Goal: Information Seeking & Learning: Learn about a topic

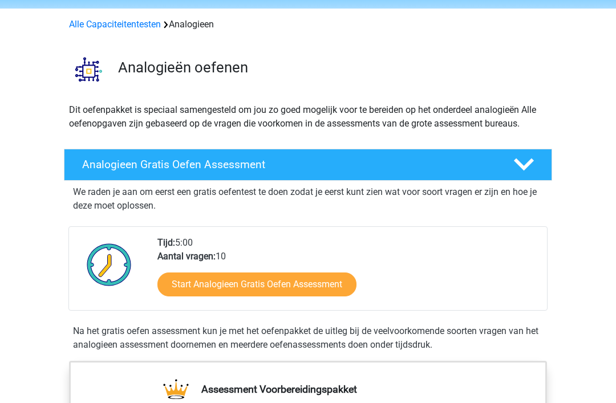
scroll to position [40, 0]
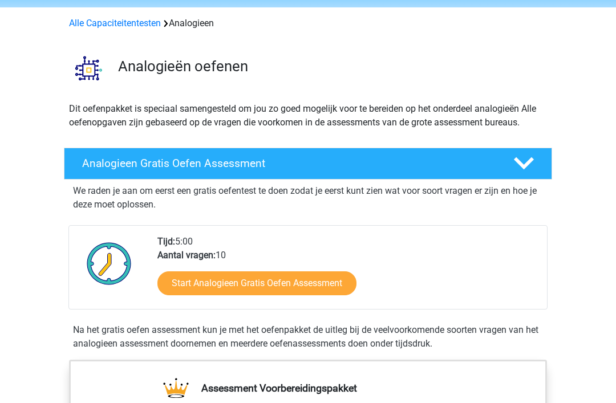
click at [529, 166] on icon at bounding box center [524, 164] width 20 height 20
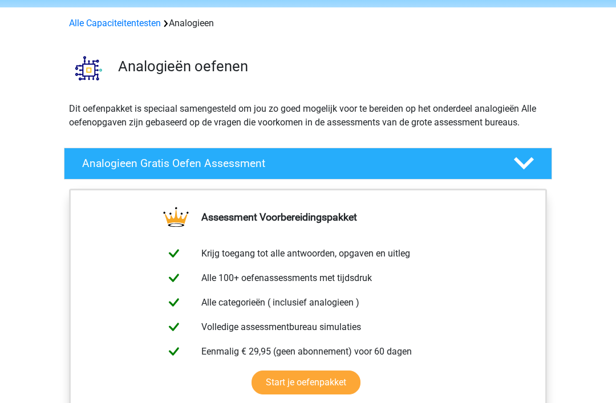
scroll to position [41, 0]
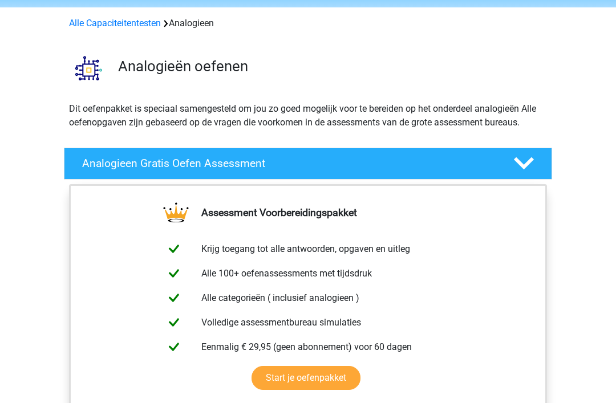
click at [529, 160] on polygon at bounding box center [524, 163] width 20 height 13
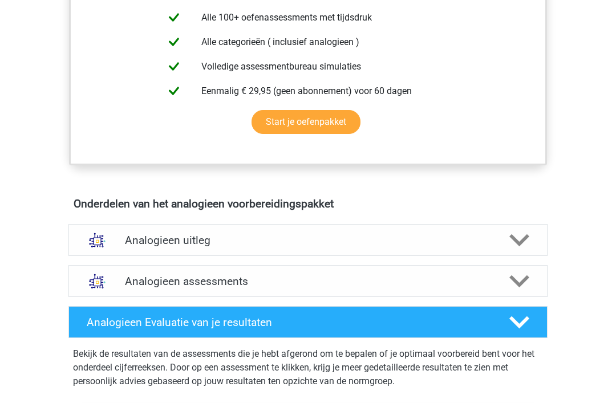
scroll to position [472, 0]
click at [520, 242] on polygon at bounding box center [520, 240] width 20 height 13
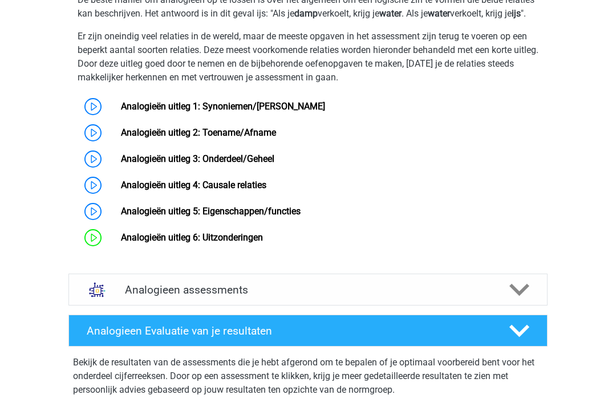
scroll to position [818, 0]
click at [121, 112] on link "Analogieën uitleg 1: Synoniemen/[PERSON_NAME]" at bounding box center [223, 106] width 204 height 11
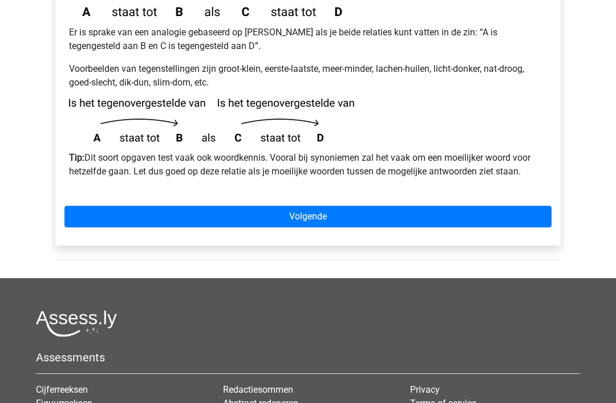
scroll to position [344, 0]
click at [310, 206] on link "Volgende" at bounding box center [307, 217] width 487 height 22
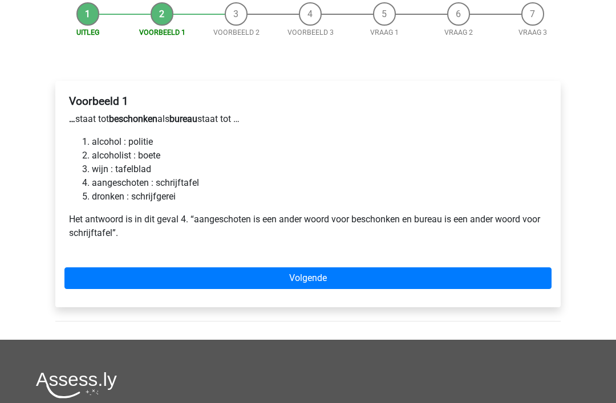
scroll to position [143, 0]
click at [312, 268] on link "Volgende" at bounding box center [307, 279] width 487 height 22
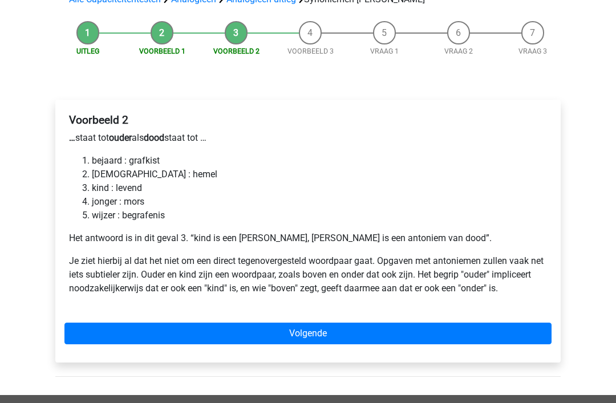
scroll to position [124, 0]
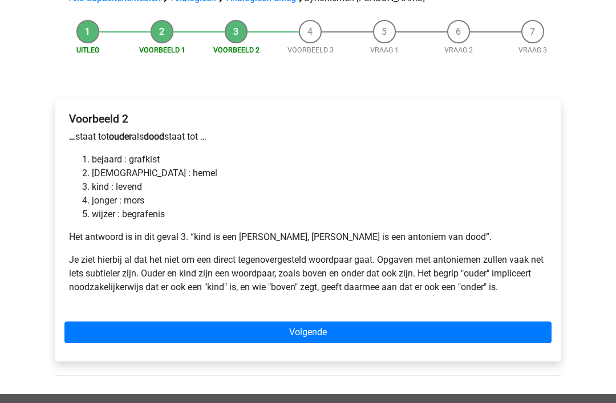
click at [312, 322] on link "Volgende" at bounding box center [307, 333] width 487 height 22
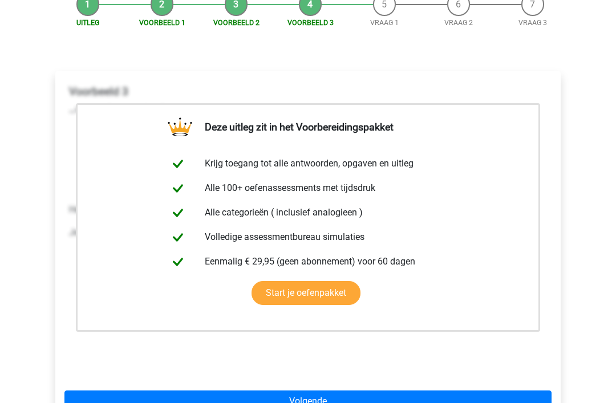
scroll to position [157, 0]
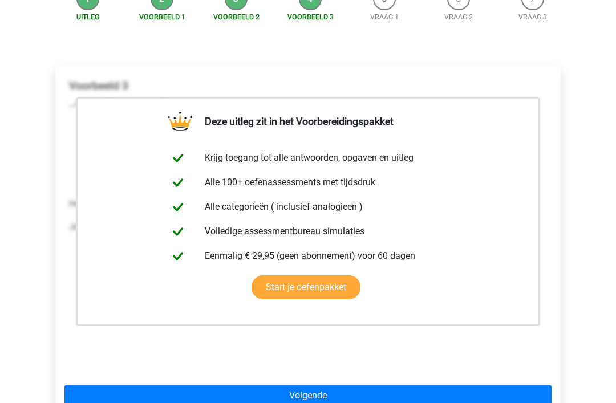
click at [312, 386] on link "Volgende" at bounding box center [307, 397] width 487 height 22
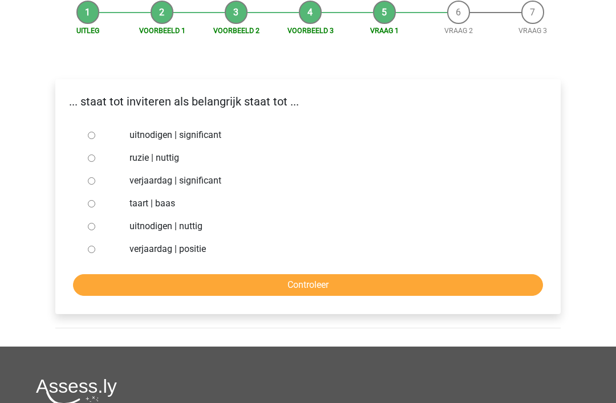
scroll to position [144, 0]
click at [91, 132] on input "uitnodigen | significant" at bounding box center [91, 135] width 7 height 7
radio input "true"
click at [312, 274] on input "Controleer" at bounding box center [308, 285] width 470 height 22
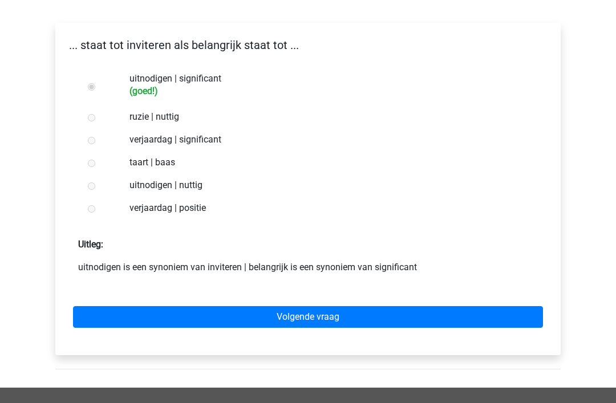
scroll to position [201, 0]
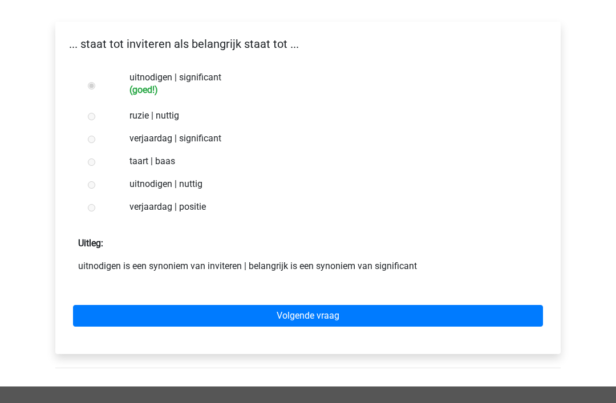
click at [313, 306] on link "Volgende vraag" at bounding box center [308, 317] width 470 height 22
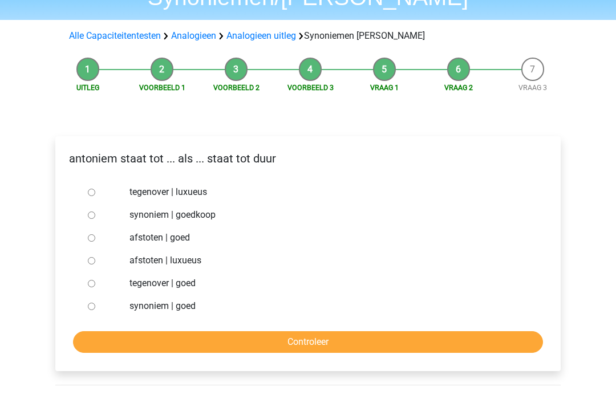
scroll to position [88, 0]
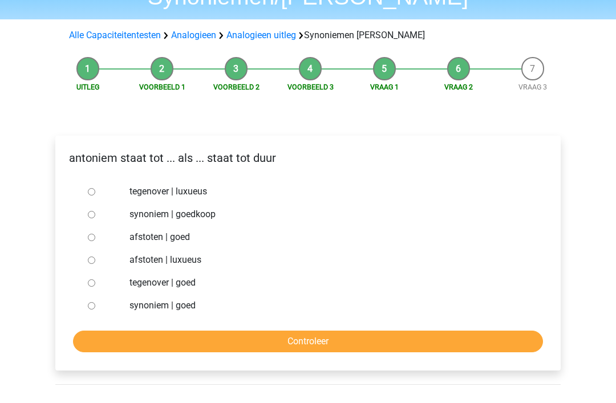
click at [92, 203] on div at bounding box center [102, 214] width 38 height 23
click at [95, 211] on input "synoniem | goedkoop" at bounding box center [91, 214] width 7 height 7
radio input "true"
click at [330, 331] on input "Controleer" at bounding box center [308, 342] width 470 height 22
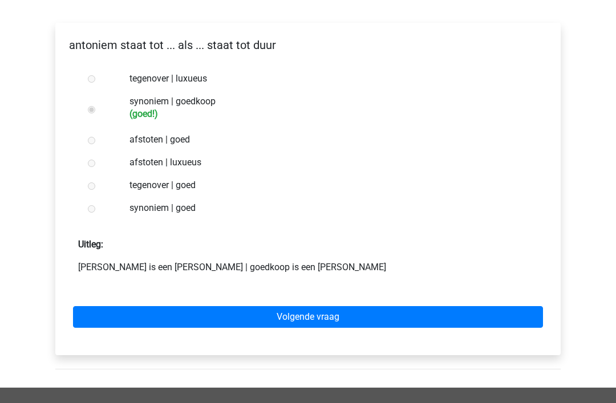
scroll to position [202, 0]
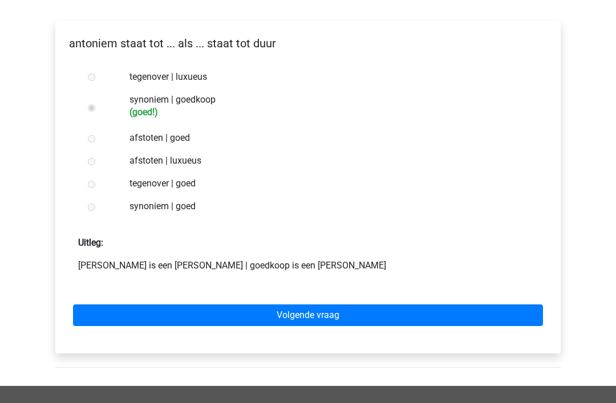
click at [317, 305] on link "Volgende vraag" at bounding box center [308, 316] width 470 height 22
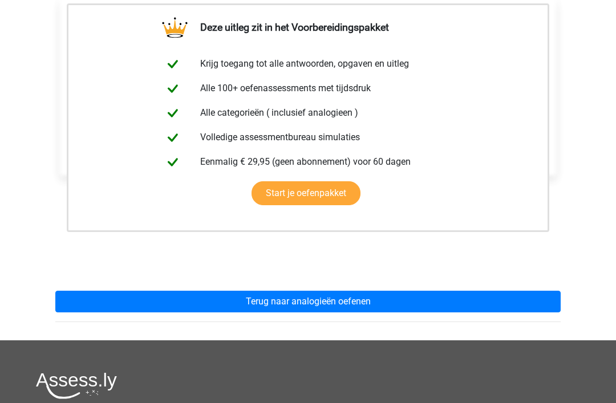
scroll to position [229, 0]
click at [315, 291] on link "Terug naar analogieën oefenen" at bounding box center [308, 302] width 506 height 22
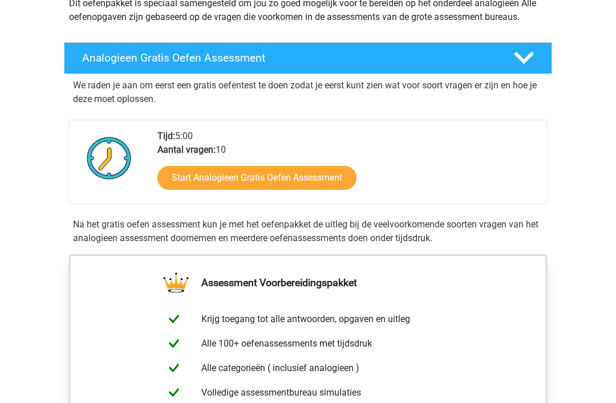
scroll to position [145, 0]
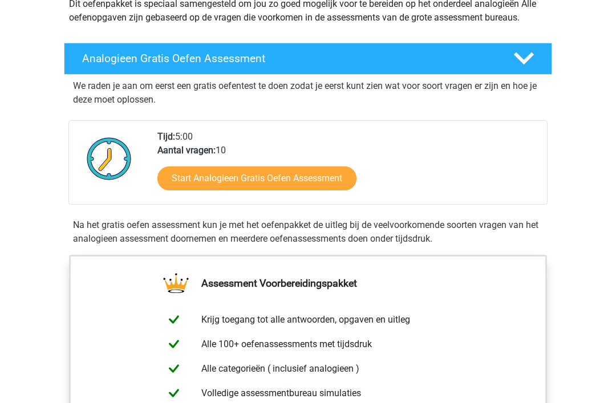
click at [255, 185] on link "Start Analogieen Gratis Oefen Assessment" at bounding box center [256, 179] width 199 height 24
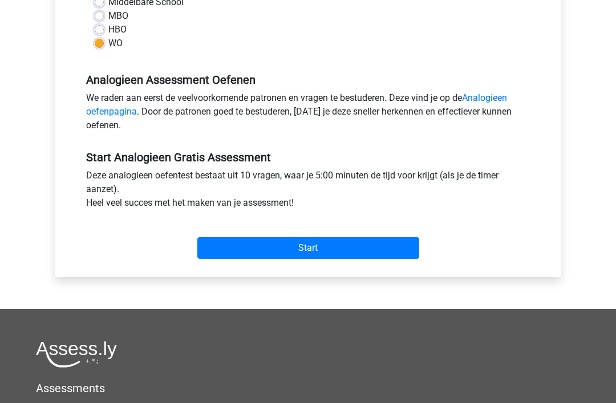
scroll to position [297, 0]
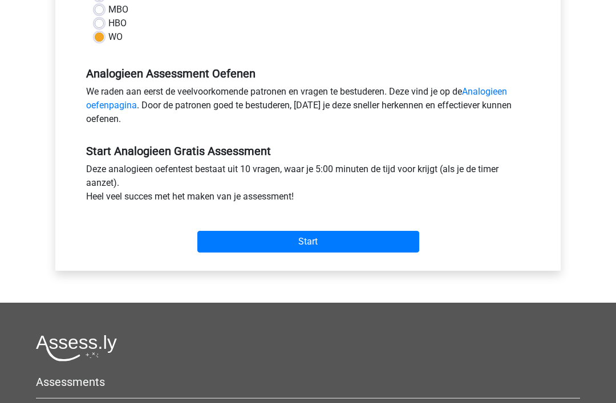
click at [313, 244] on input "Start" at bounding box center [308, 242] width 222 height 22
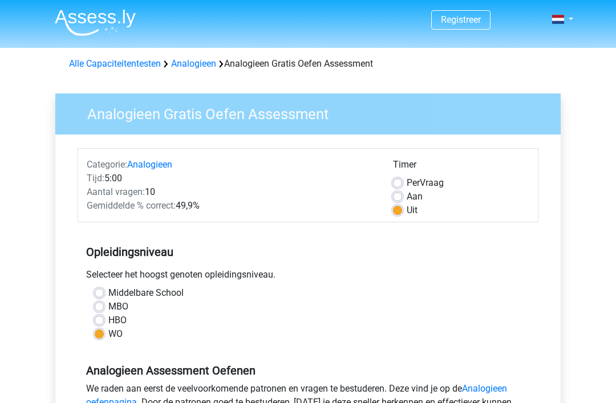
scroll to position [334, 0]
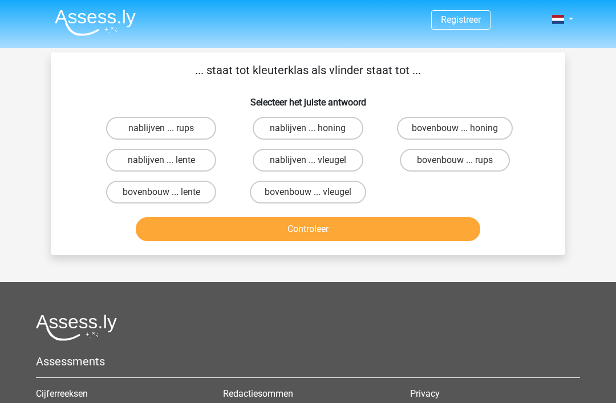
click at [462, 166] on input "bovenbouw ... rups" at bounding box center [458, 163] width 7 height 7
radio input "true"
click at [308, 230] on button "Controleer" at bounding box center [308, 229] width 345 height 24
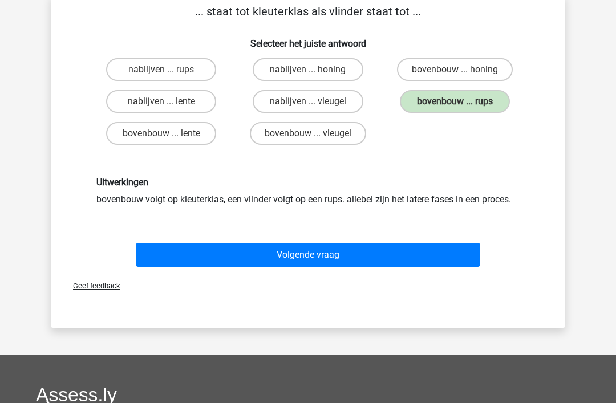
scroll to position [59, 0]
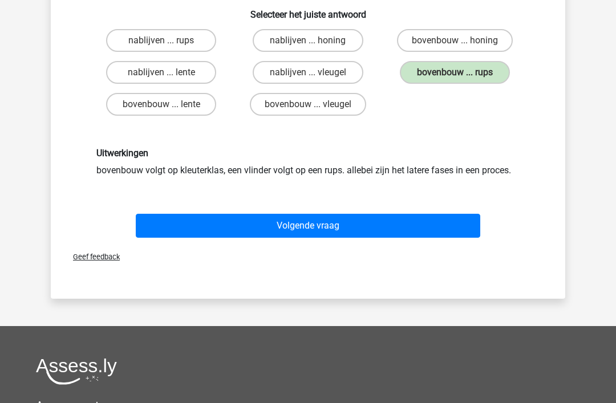
click at [304, 231] on button "Volgende vraag" at bounding box center [308, 227] width 345 height 24
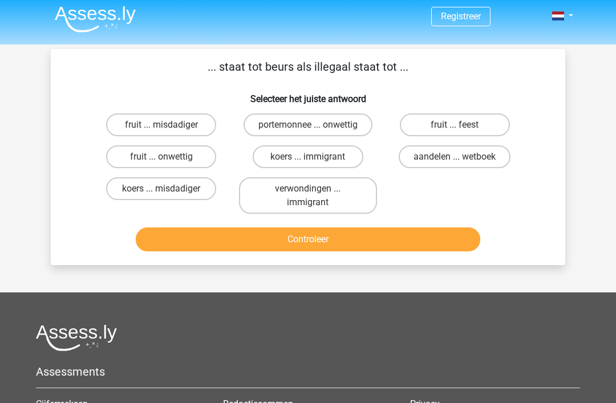
scroll to position [0, 0]
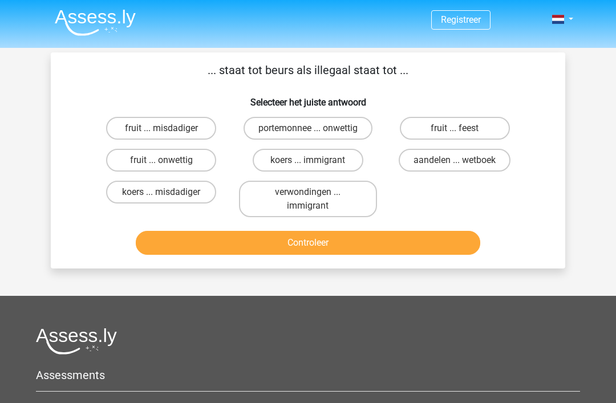
click at [314, 127] on label "portemonnee ... onwettig" at bounding box center [308, 128] width 129 height 23
click at [314, 128] on input "portemonnee ... onwettig" at bounding box center [311, 131] width 7 height 7
radio input "true"
click at [313, 245] on button "Controleer" at bounding box center [308, 243] width 345 height 24
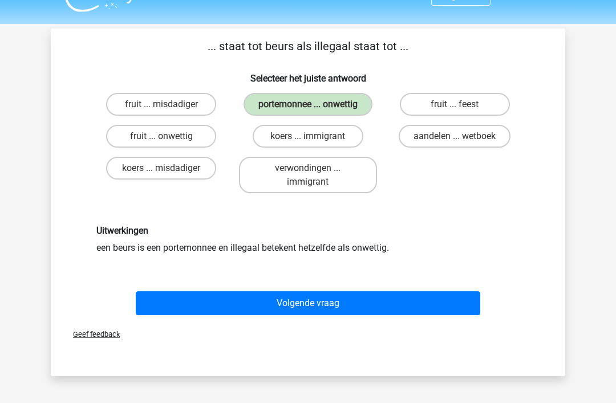
scroll to position [24, 0]
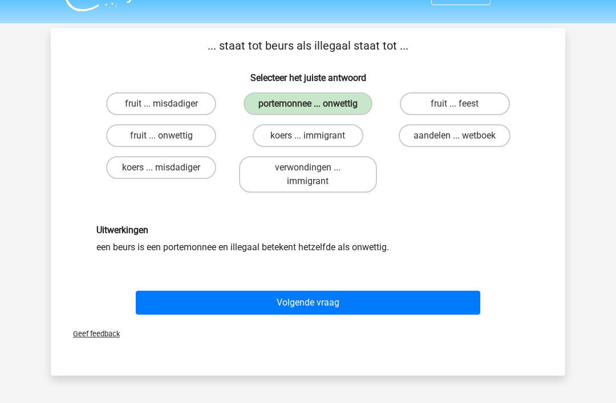
click at [317, 306] on button "Volgende vraag" at bounding box center [308, 304] width 345 height 24
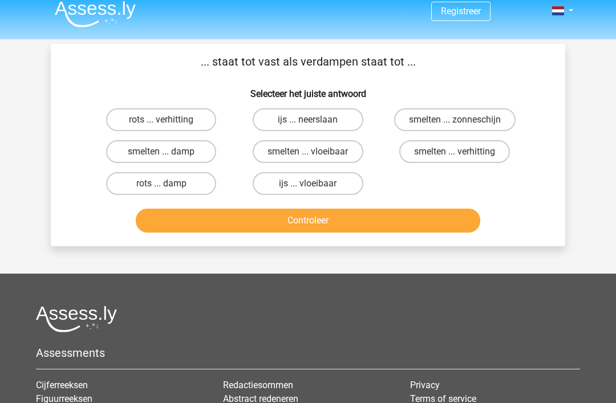
scroll to position [6, 0]
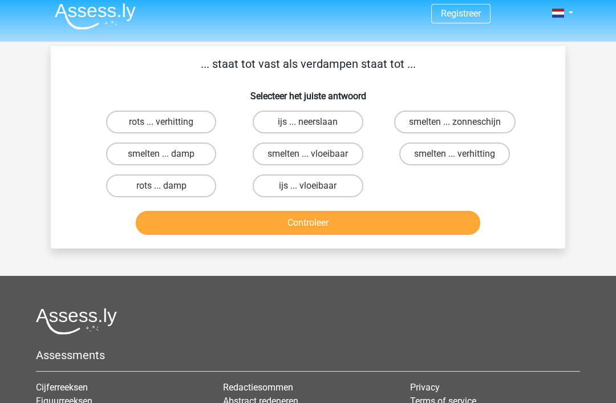
click at [472, 156] on label "smelten ... verhitting" at bounding box center [454, 154] width 111 height 23
click at [462, 156] on input "smelten ... verhitting" at bounding box center [458, 158] width 7 height 7
radio input "true"
click at [308, 227] on button "Controleer" at bounding box center [308, 223] width 345 height 24
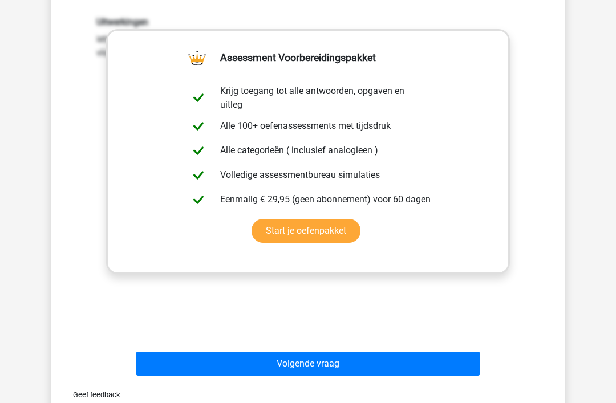
scroll to position [237, 0]
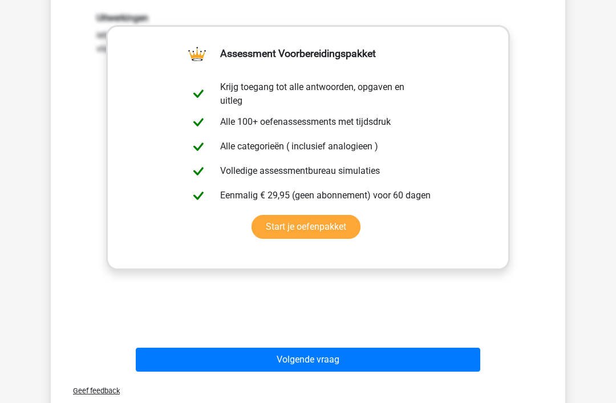
click at [320, 361] on button "Volgende vraag" at bounding box center [308, 360] width 345 height 24
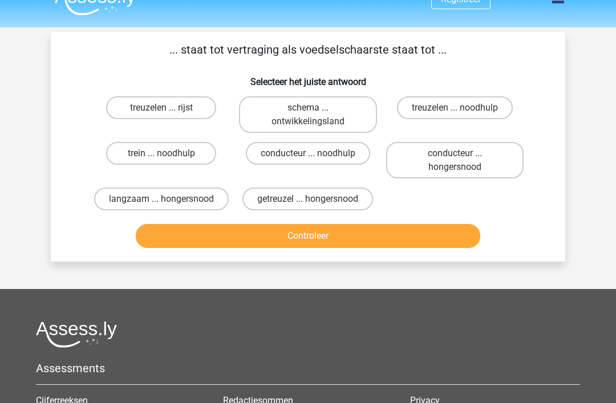
scroll to position [19, 0]
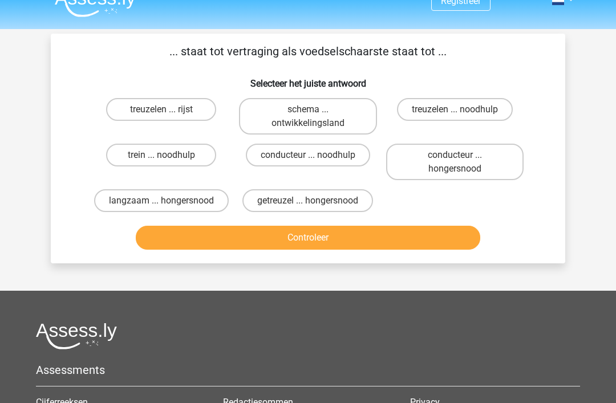
click at [312, 200] on label "getreuzel ... hongersnood" at bounding box center [307, 200] width 131 height 23
click at [312, 201] on input "getreuzel ... hongersnood" at bounding box center [311, 204] width 7 height 7
radio input "true"
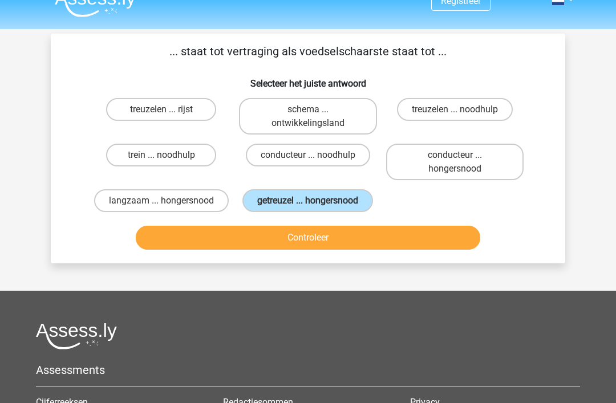
click at [308, 249] on button "Controleer" at bounding box center [308, 238] width 345 height 24
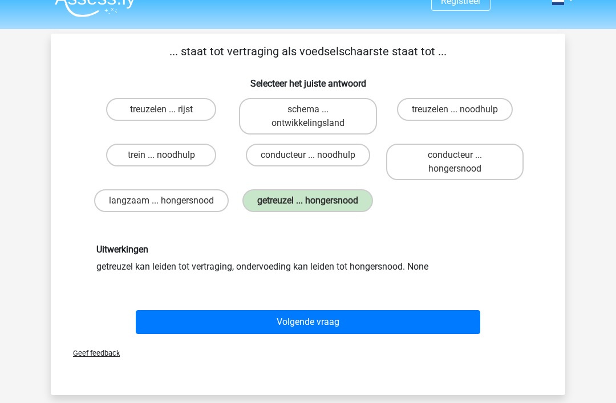
click at [309, 334] on button "Volgende vraag" at bounding box center [308, 322] width 345 height 24
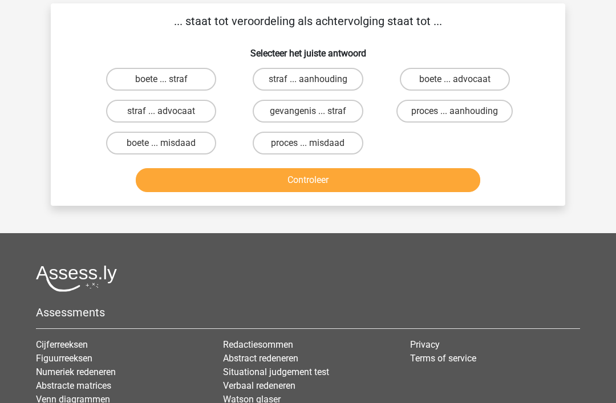
scroll to position [52, 0]
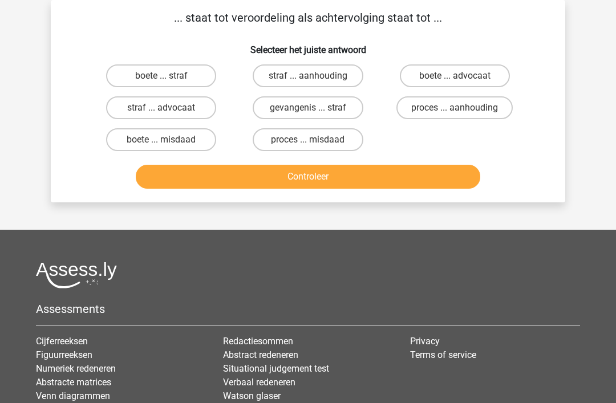
click at [458, 109] on input "proces ... aanhouding" at bounding box center [458, 111] width 7 height 7
radio input "true"
click at [309, 175] on button "Controleer" at bounding box center [308, 177] width 345 height 24
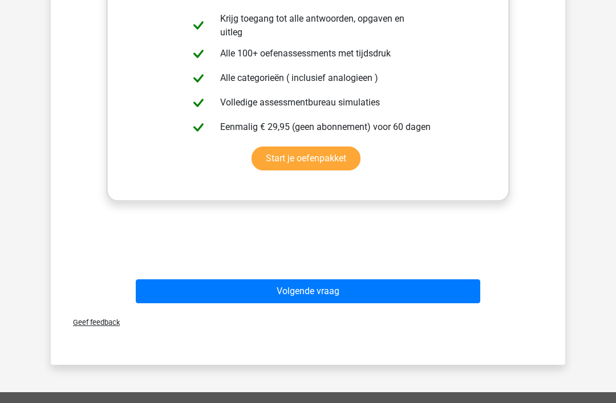
scroll to position [316, 0]
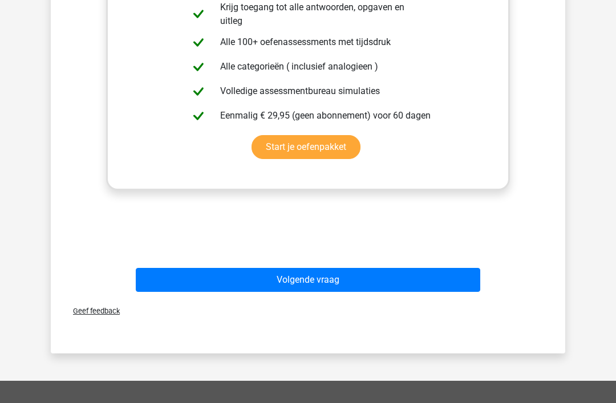
click at [301, 280] on button "Volgende vraag" at bounding box center [308, 281] width 345 height 24
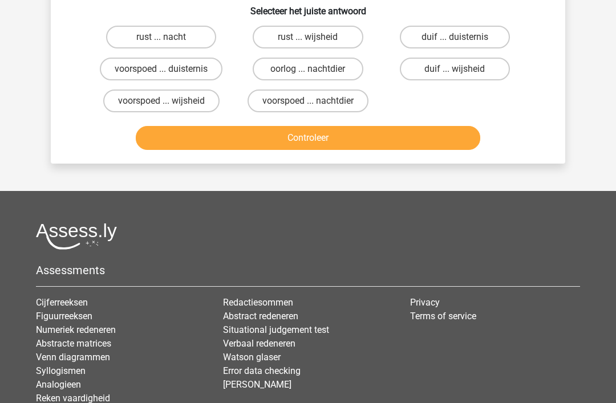
scroll to position [52, 0]
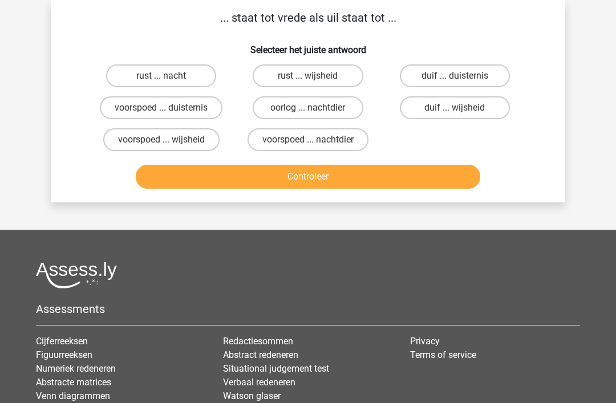
click at [451, 114] on label "duif ... wijsheid" at bounding box center [455, 107] width 110 height 23
click at [455, 114] on input "duif ... wijsheid" at bounding box center [458, 111] width 7 height 7
radio input "true"
click at [317, 173] on button "Controleer" at bounding box center [308, 177] width 345 height 24
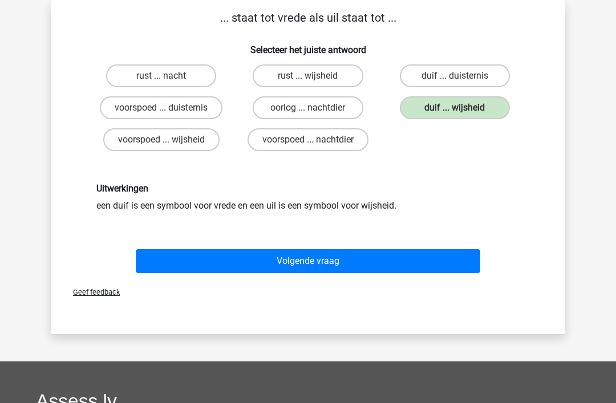
click at [303, 258] on button "Volgende vraag" at bounding box center [308, 261] width 345 height 24
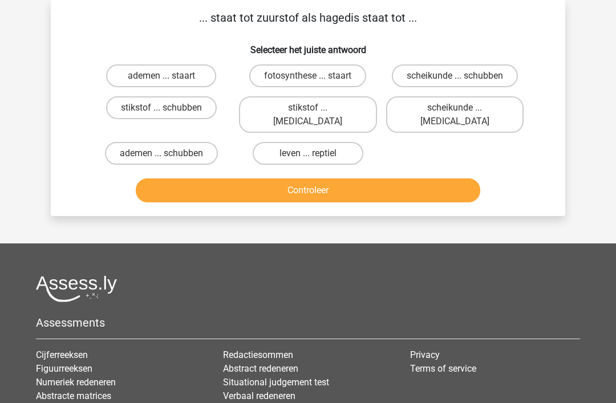
click at [308, 153] on input "leven ... reptiel" at bounding box center [311, 156] width 7 height 7
radio input "true"
click at [317, 181] on button "Controleer" at bounding box center [308, 191] width 345 height 24
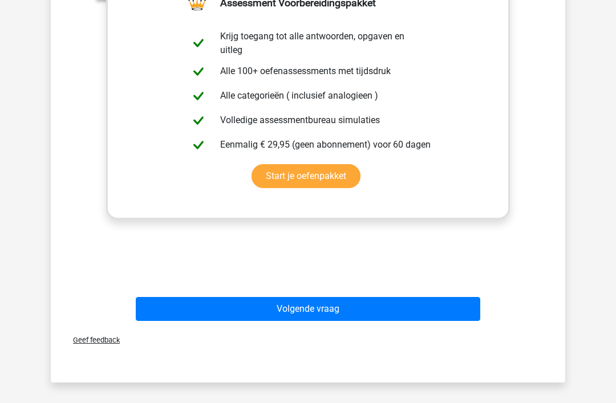
click at [310, 303] on button "Volgende vraag" at bounding box center [308, 310] width 345 height 24
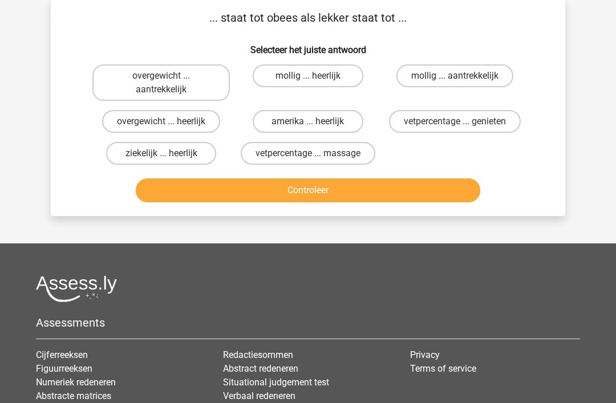
click at [466, 124] on label "vetpercentage ... genieten" at bounding box center [455, 121] width 132 height 23
click at [462, 124] on input "vetpercentage ... genieten" at bounding box center [458, 125] width 7 height 7
radio input "true"
click at [321, 200] on button "Controleer" at bounding box center [308, 191] width 345 height 24
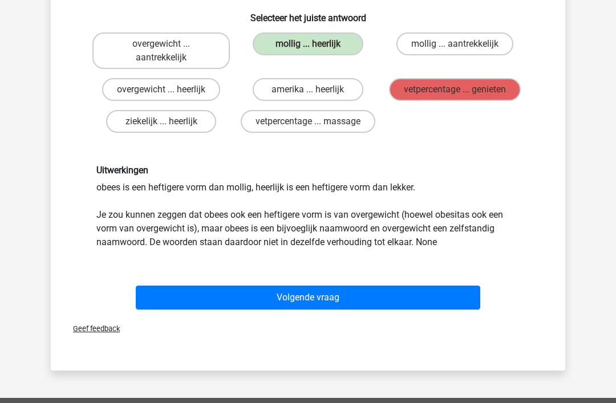
scroll to position [84, 0]
click at [316, 296] on button "Volgende vraag" at bounding box center [308, 298] width 345 height 24
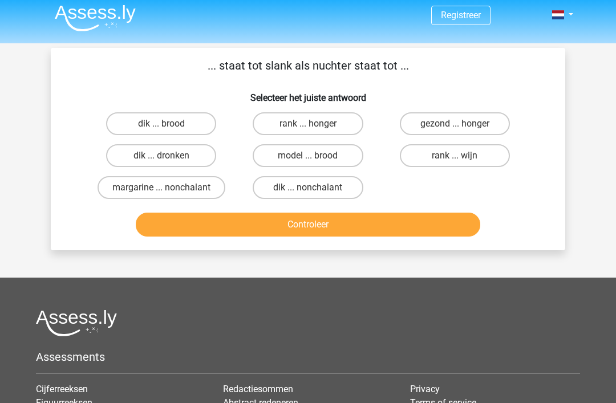
scroll to position [2, 0]
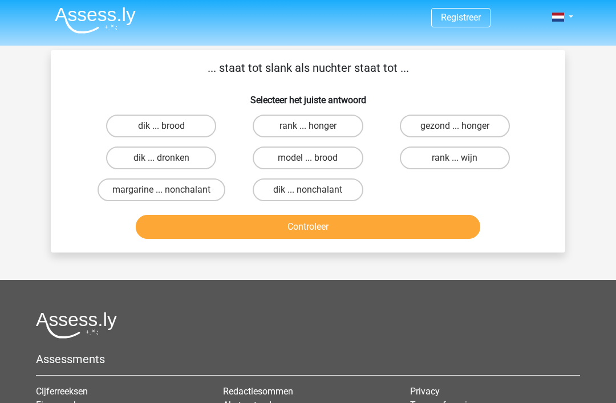
click at [163, 162] on input "dik ... dronken" at bounding box center [164, 161] width 7 height 7
radio input "true"
click at [297, 225] on button "Controleer" at bounding box center [308, 227] width 345 height 24
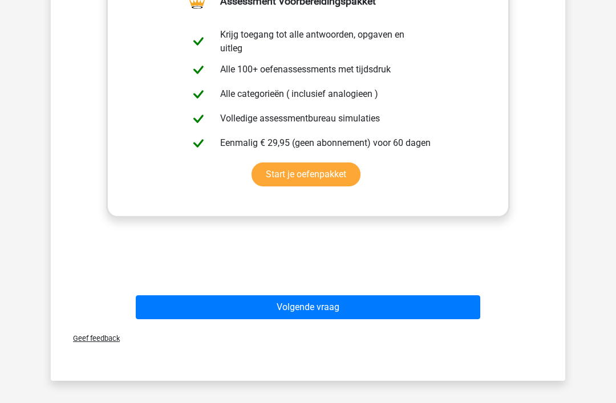
click at [308, 310] on button "Volgende vraag" at bounding box center [308, 308] width 345 height 24
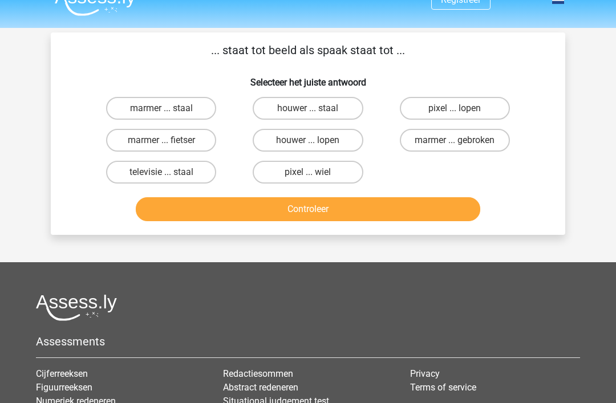
scroll to position [19, 0]
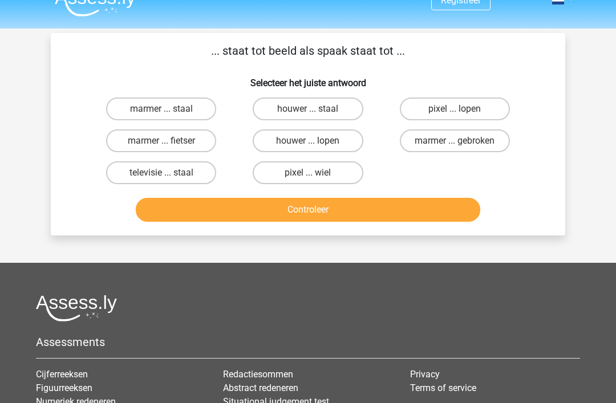
click at [167, 108] on label "marmer ... staal" at bounding box center [161, 109] width 110 height 23
click at [167, 110] on input "marmer ... staal" at bounding box center [164, 113] width 7 height 7
radio input "true"
click at [321, 210] on button "Controleer" at bounding box center [308, 210] width 345 height 24
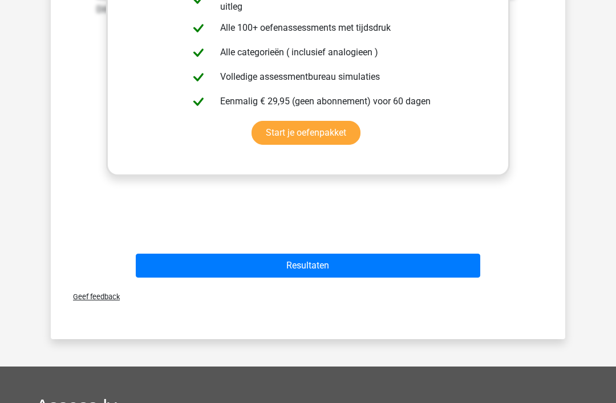
scroll to position [348, 0]
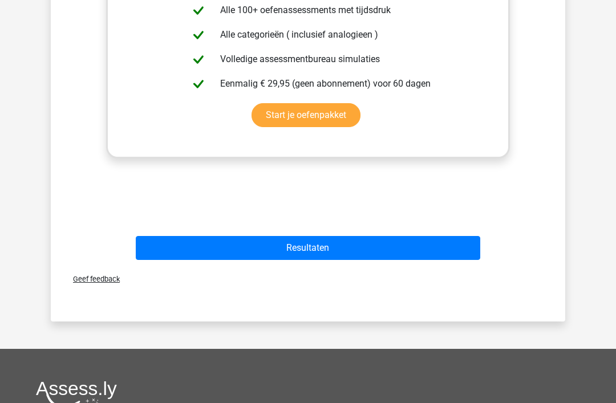
click at [318, 246] on button "Resultaten" at bounding box center [308, 249] width 345 height 24
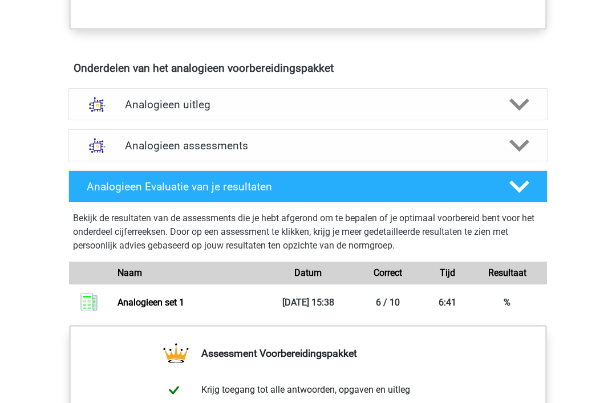
scroll to position [507, 0]
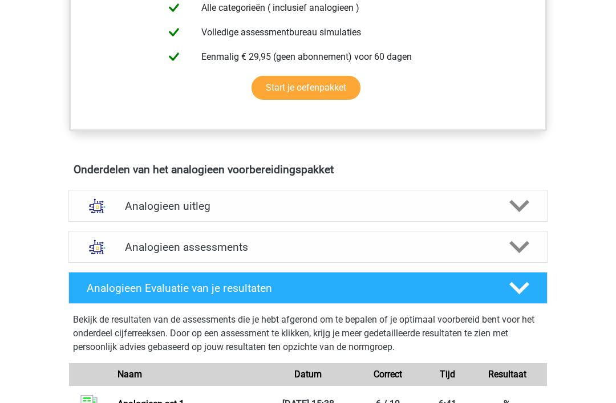
click at [515, 244] on icon at bounding box center [520, 247] width 20 height 20
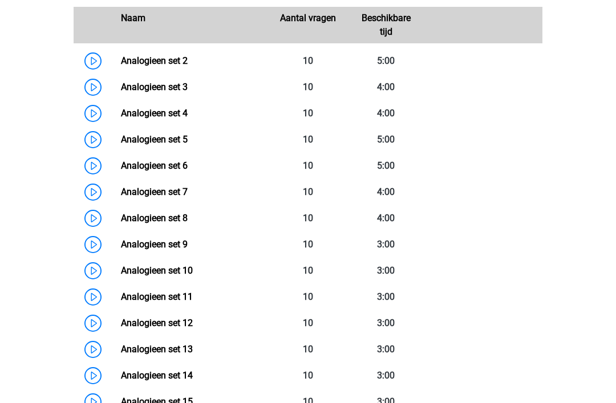
scroll to position [816, 0]
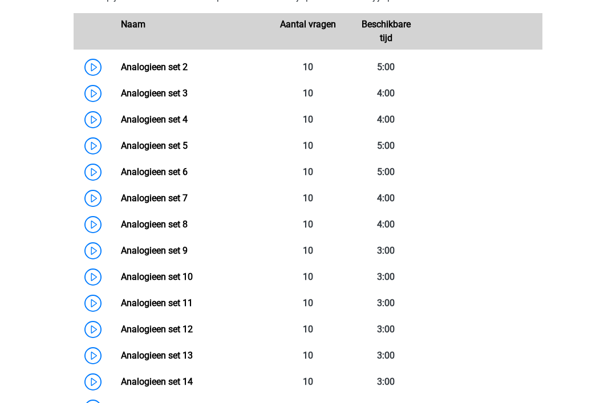
click at [121, 65] on link "Analogieen set 2" at bounding box center [154, 67] width 67 height 11
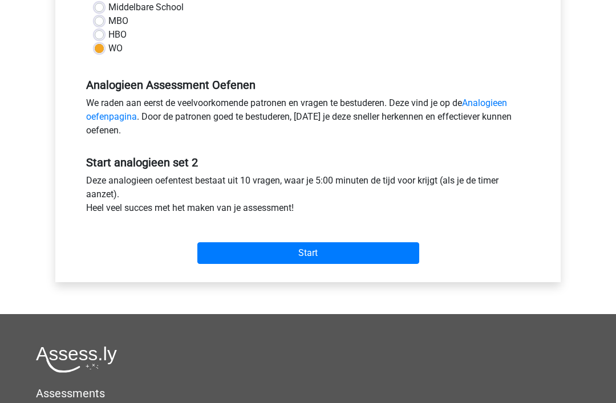
scroll to position [286, 0]
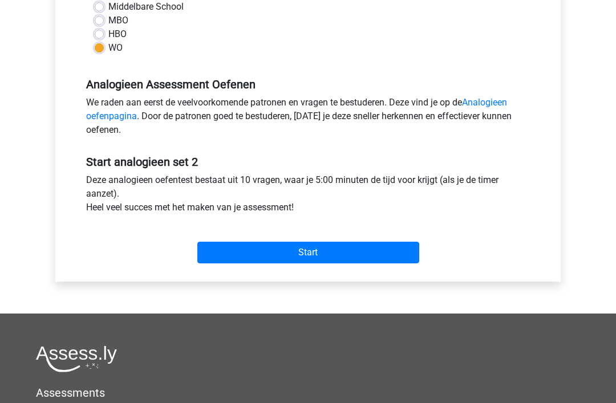
click at [309, 251] on input "Start" at bounding box center [308, 253] width 222 height 22
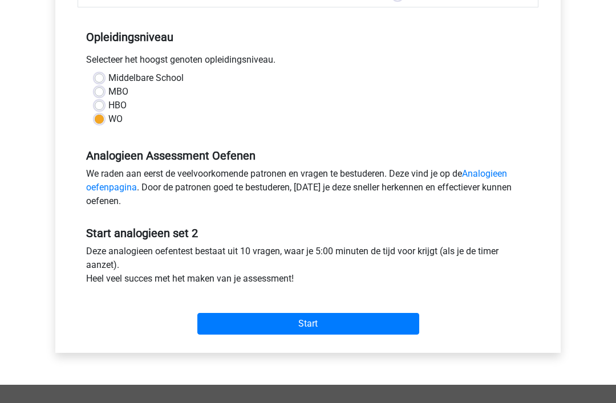
scroll to position [215, 0]
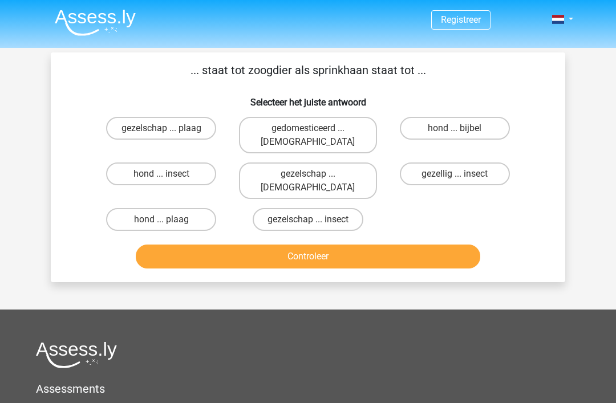
click at [188, 163] on label "hond ... insect" at bounding box center [161, 174] width 110 height 23
click at [169, 174] on input "hond ... insect" at bounding box center [164, 177] width 7 height 7
radio input "true"
click at [310, 245] on button "Controleer" at bounding box center [308, 257] width 345 height 24
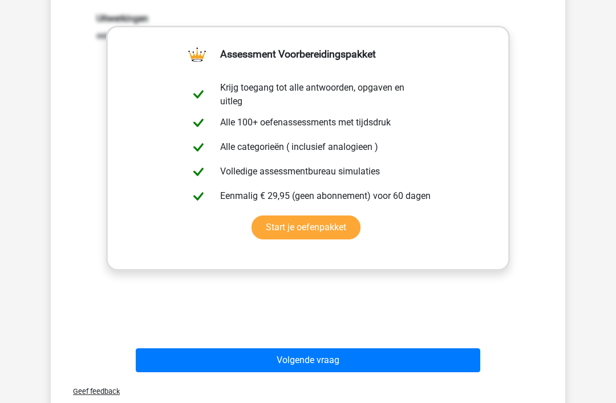
click at [314, 349] on button "Volgende vraag" at bounding box center [308, 361] width 345 height 24
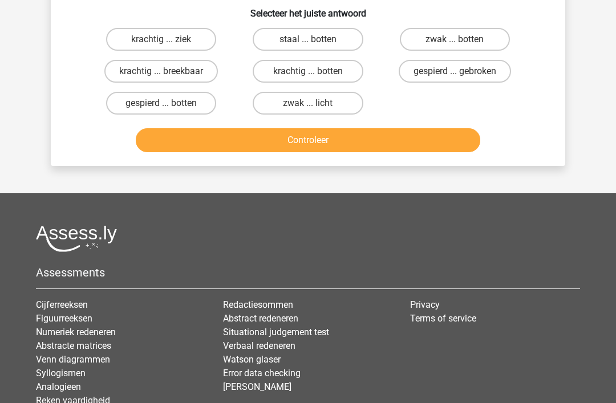
scroll to position [52, 0]
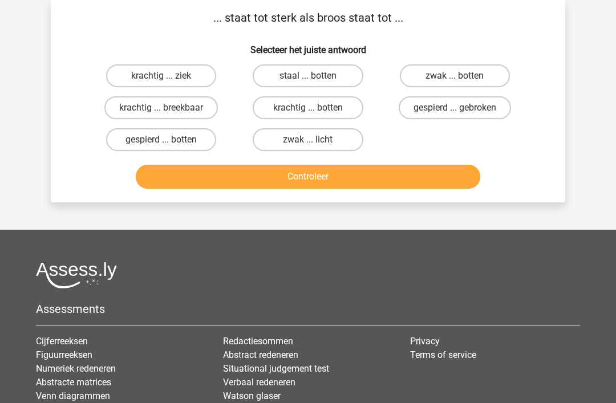
click at [166, 111] on input "krachtig ... breekbaar" at bounding box center [164, 111] width 7 height 7
radio input "true"
click at [311, 175] on button "Controleer" at bounding box center [308, 177] width 345 height 24
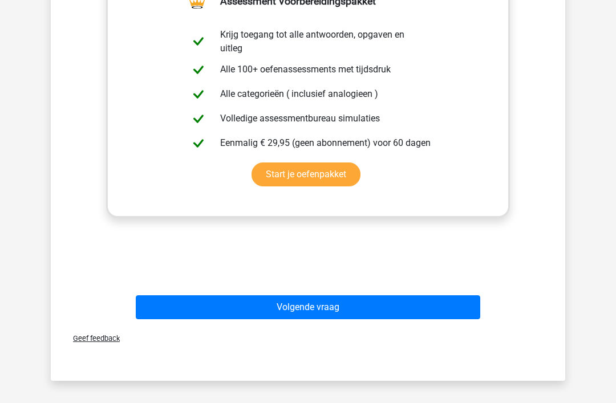
click at [320, 312] on button "Volgende vraag" at bounding box center [308, 308] width 345 height 24
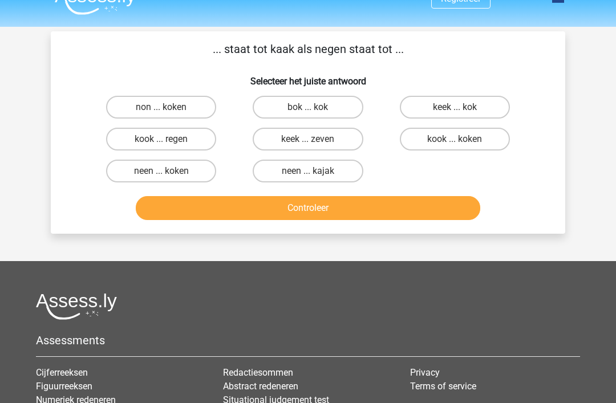
scroll to position [21, 0]
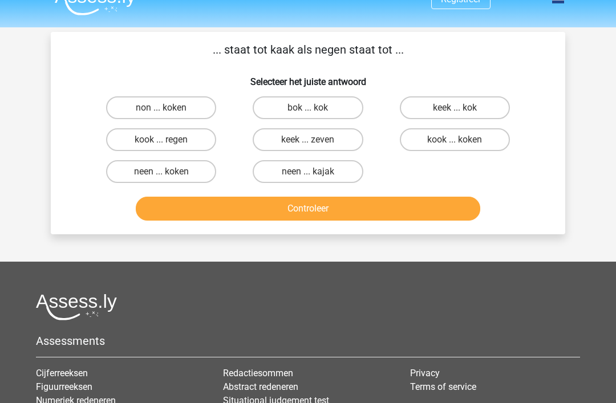
click at [316, 138] on label "keek ... zeven" at bounding box center [308, 139] width 110 height 23
click at [316, 140] on input "keek ... zeven" at bounding box center [311, 143] width 7 height 7
radio input "true"
click at [314, 214] on button "Controleer" at bounding box center [308, 209] width 345 height 24
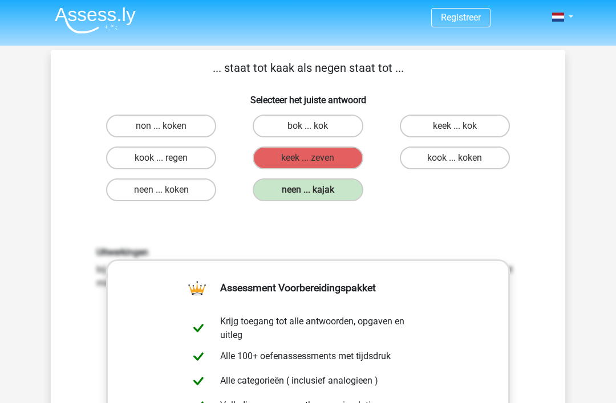
scroll to position [5, 0]
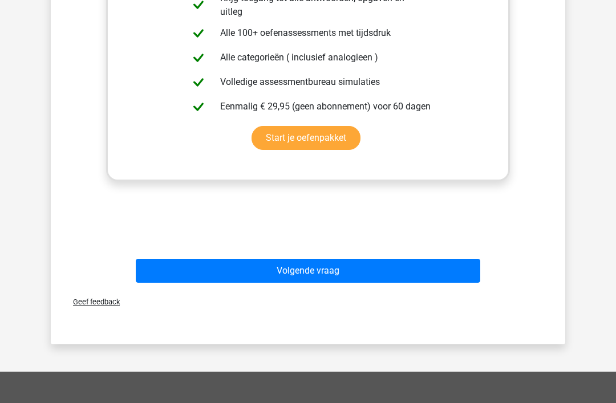
click at [304, 269] on button "Volgende vraag" at bounding box center [308, 272] width 345 height 24
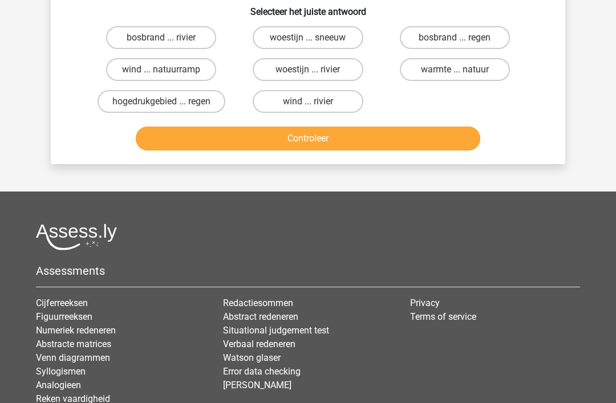
scroll to position [52, 0]
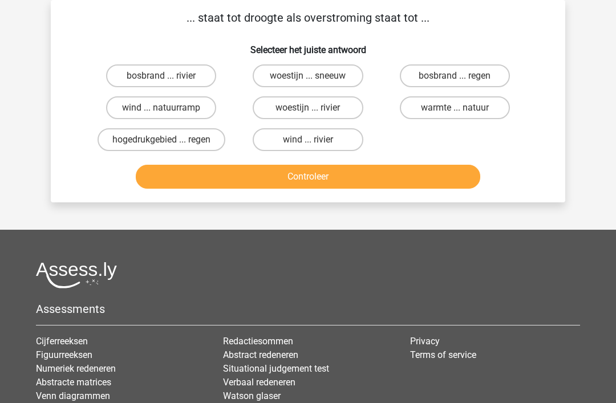
click at [176, 81] on label "bosbrand ... rivier" at bounding box center [161, 75] width 110 height 23
click at [169, 81] on input "bosbrand ... rivier" at bounding box center [164, 79] width 7 height 7
radio input "true"
click at [324, 179] on button "Controleer" at bounding box center [308, 177] width 345 height 24
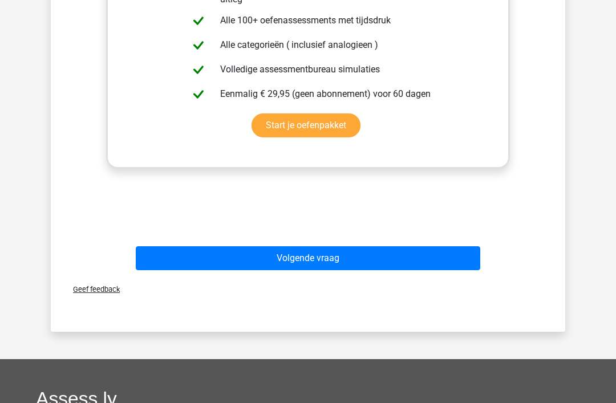
click at [310, 260] on button "Volgende vraag" at bounding box center [308, 258] width 345 height 24
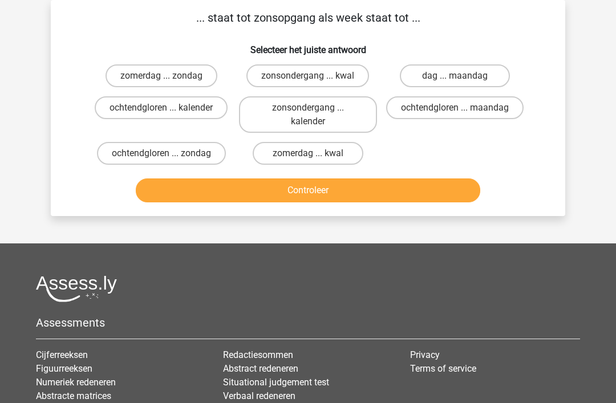
click at [314, 75] on label "zonsondergang ... kwal" at bounding box center [307, 75] width 123 height 23
click at [314, 76] on input "zonsondergang ... kwal" at bounding box center [311, 79] width 7 height 7
radio input "true"
click at [323, 192] on button "Controleer" at bounding box center [308, 191] width 345 height 24
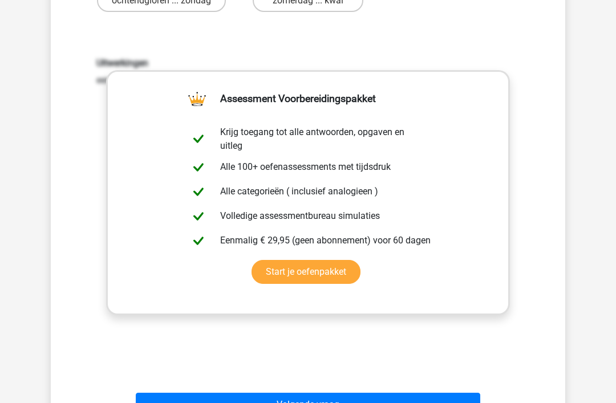
scroll to position [216, 0]
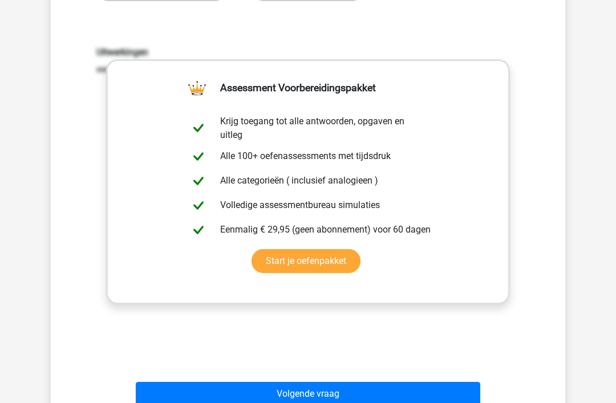
click at [312, 394] on button "Volgende vraag" at bounding box center [308, 395] width 345 height 24
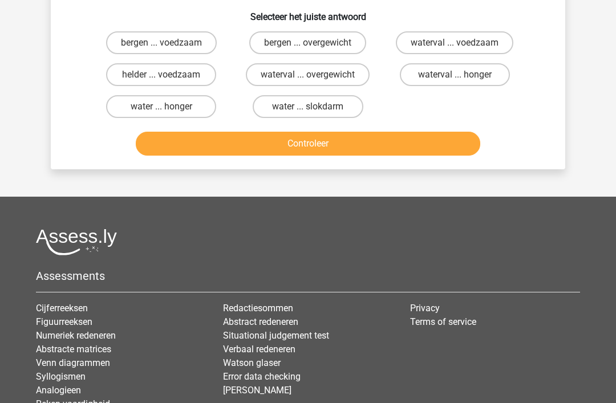
scroll to position [52, 0]
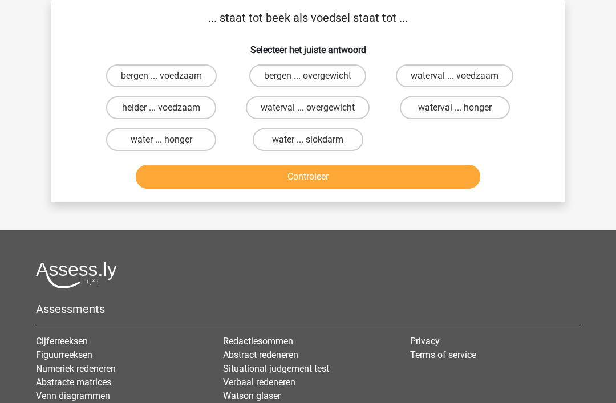
click at [318, 140] on label "water ... slokdarm" at bounding box center [308, 139] width 110 height 23
click at [316, 140] on input "water ... slokdarm" at bounding box center [311, 143] width 7 height 7
radio input "true"
click at [328, 176] on button "Controleer" at bounding box center [308, 177] width 345 height 24
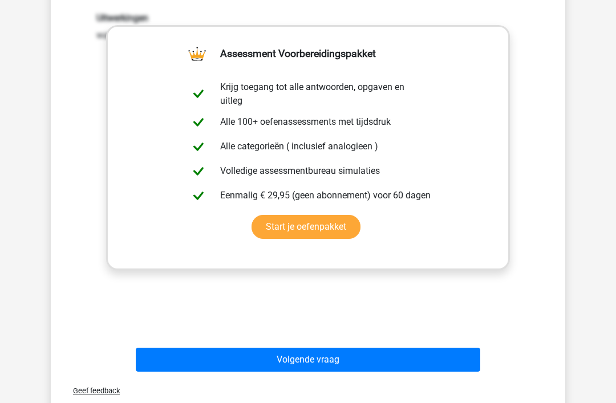
scroll to position [248, 0]
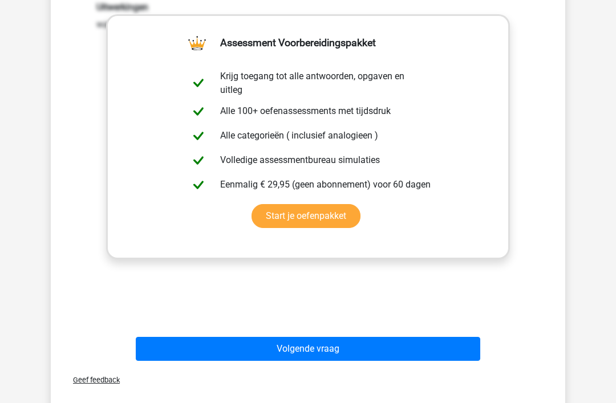
click at [303, 348] on button "Volgende vraag" at bounding box center [308, 349] width 345 height 24
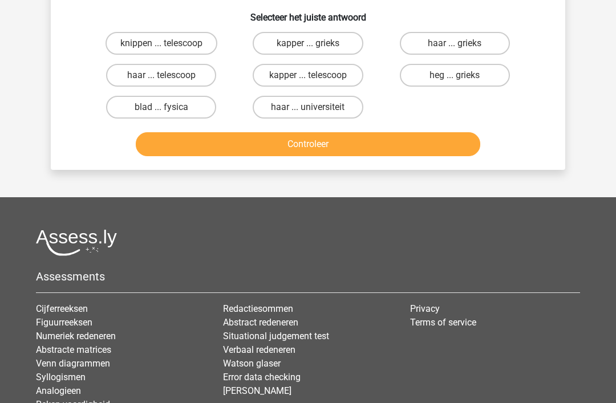
scroll to position [52, 0]
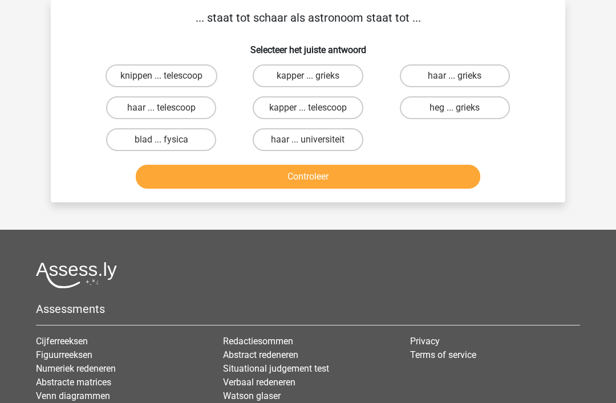
click at [314, 106] on label "kapper ... telescoop" at bounding box center [308, 107] width 110 height 23
click at [314, 108] on input "kapper ... telescoop" at bounding box center [311, 111] width 7 height 7
radio input "true"
click at [326, 172] on button "Controleer" at bounding box center [308, 177] width 345 height 24
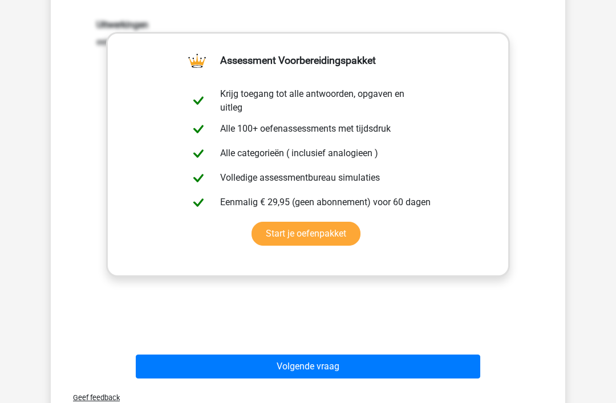
scroll to position [234, 0]
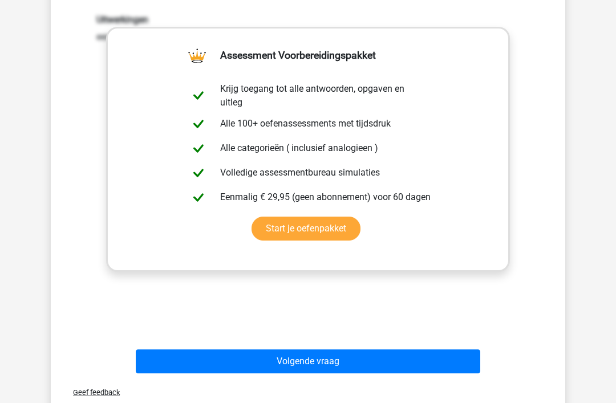
click at [308, 363] on button "Volgende vraag" at bounding box center [308, 362] width 345 height 24
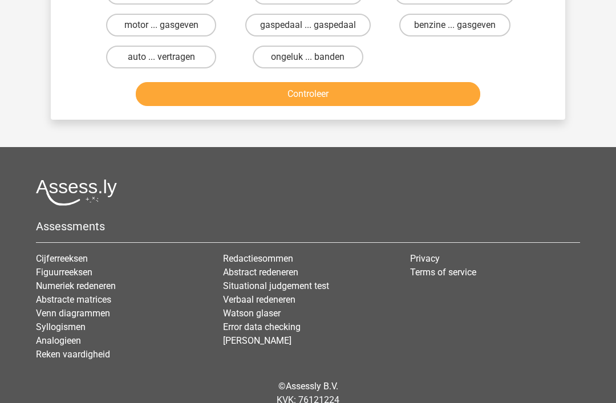
scroll to position [52, 0]
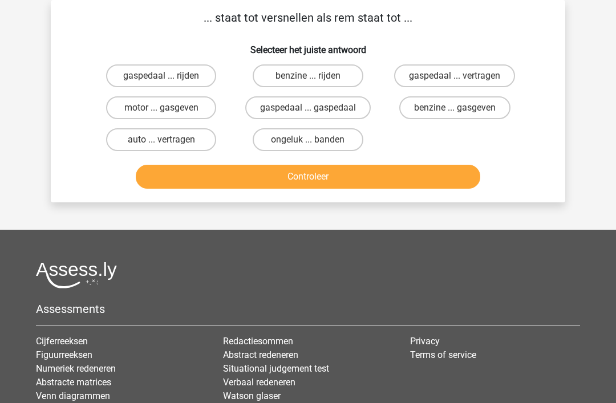
click at [467, 77] on label "gaspedaal ... vertragen" at bounding box center [454, 75] width 121 height 23
click at [462, 77] on input "gaspedaal ... vertragen" at bounding box center [458, 79] width 7 height 7
radio input "true"
click at [345, 176] on button "Controleer" at bounding box center [308, 177] width 345 height 24
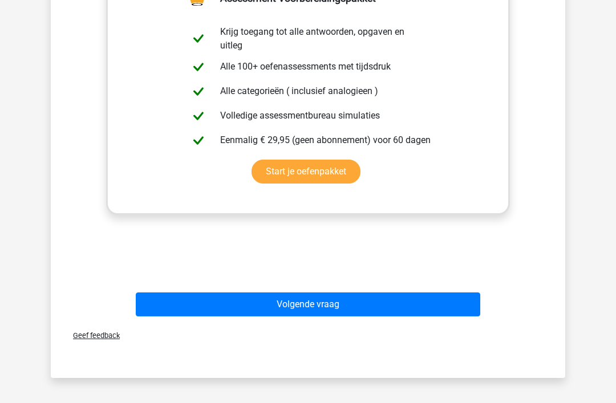
scroll to position [294, 0]
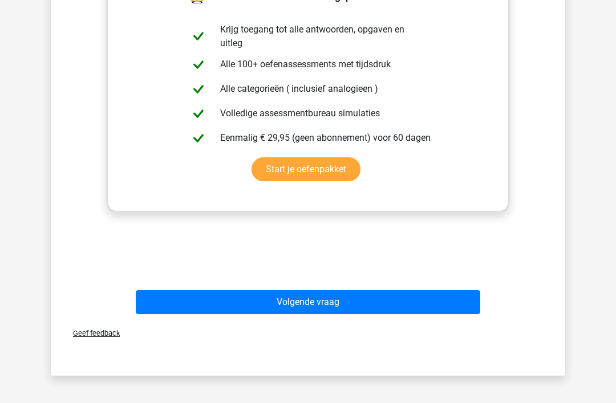
click at [309, 306] on button "Volgende vraag" at bounding box center [308, 303] width 345 height 24
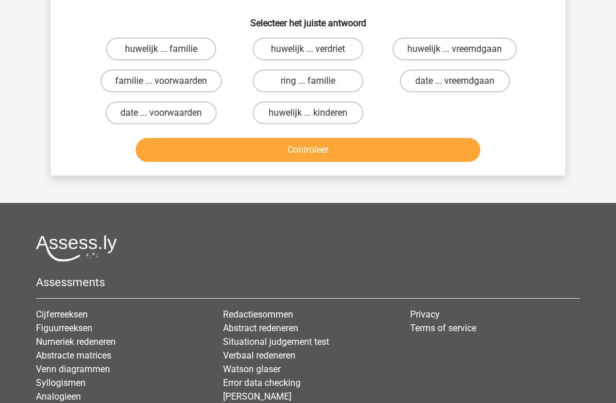
scroll to position [52, 0]
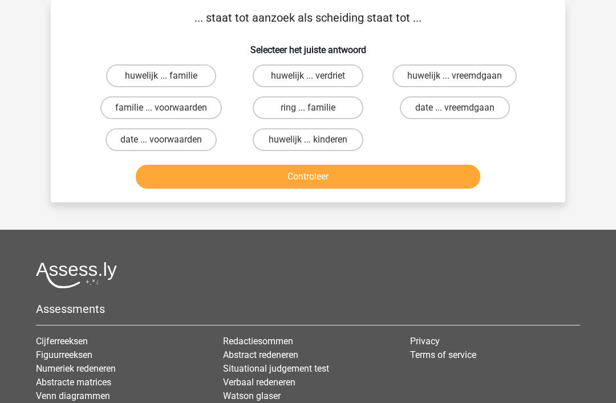
click at [310, 78] on input "huwelijk ... verdriet" at bounding box center [311, 79] width 7 height 7
radio input "true"
click at [325, 172] on button "Controleer" at bounding box center [308, 177] width 345 height 24
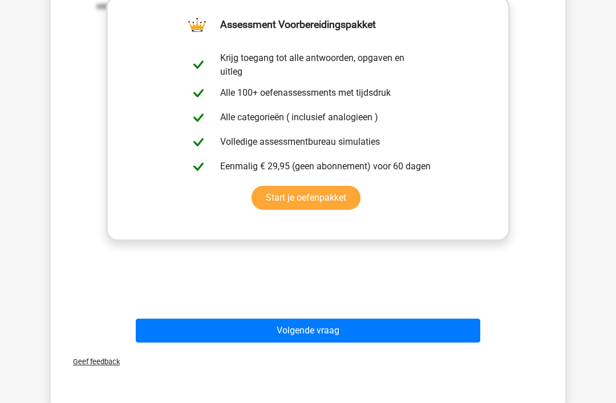
click at [305, 334] on button "Volgende vraag" at bounding box center [308, 331] width 345 height 24
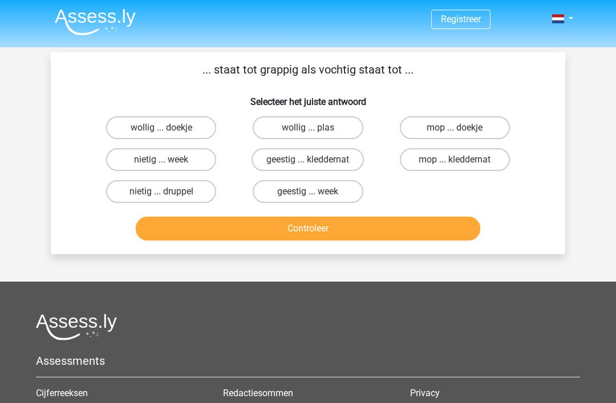
scroll to position [0, 0]
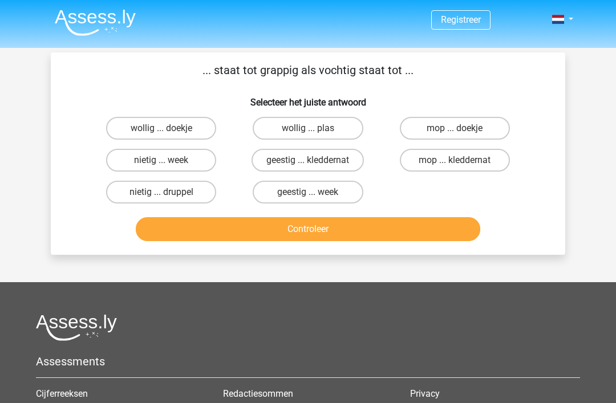
click at [458, 163] on input "mop ... kleddernat" at bounding box center [458, 163] width 7 height 7
radio input "true"
click at [330, 227] on button "Controleer" at bounding box center [308, 229] width 345 height 24
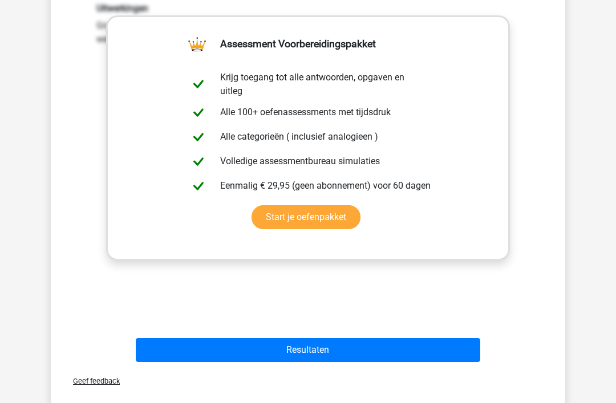
scroll to position [264, 0]
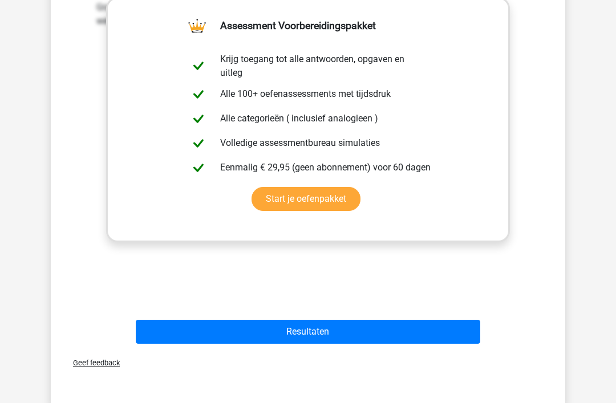
click at [309, 334] on button "Resultaten" at bounding box center [308, 333] width 345 height 24
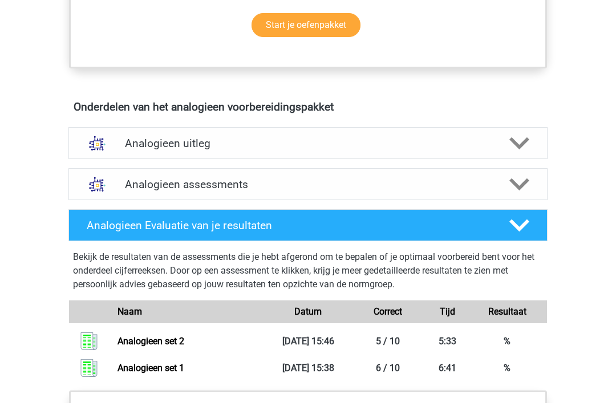
scroll to position [564, 0]
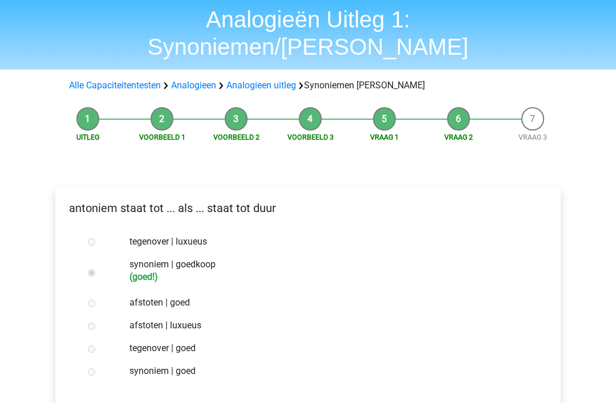
scroll to position [37, 0]
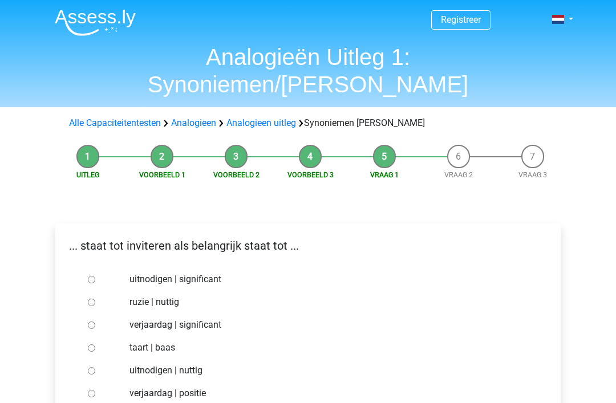
scroll to position [181, 0]
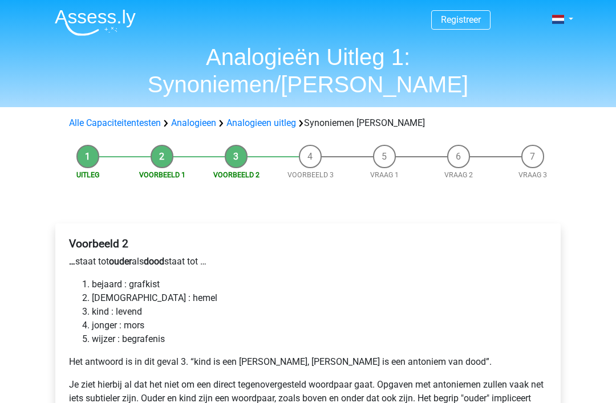
scroll to position [161, 0]
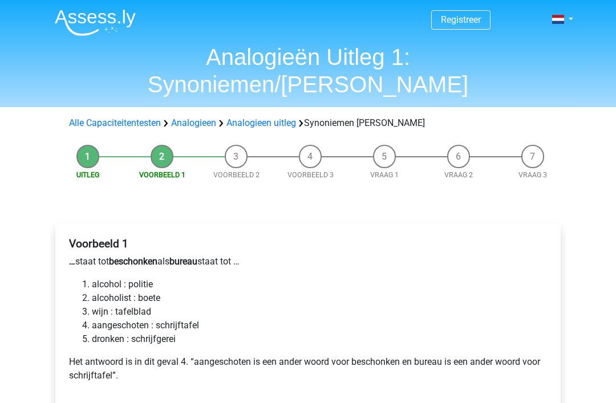
scroll to position [180, 0]
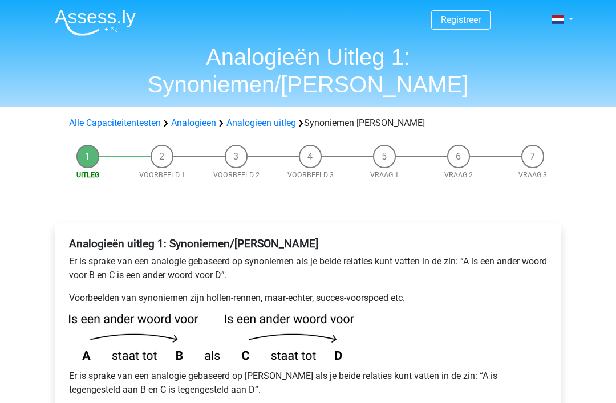
scroll to position [381, 0]
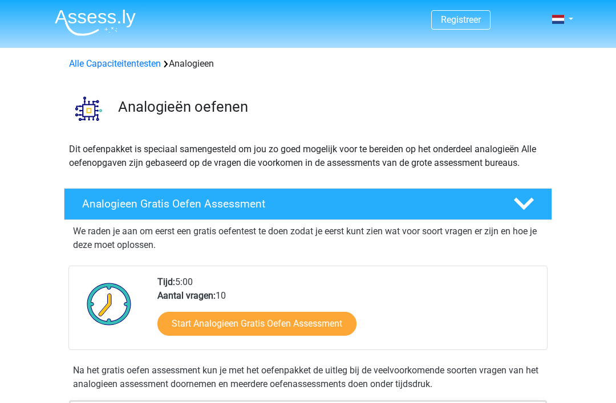
scroll to position [855, 0]
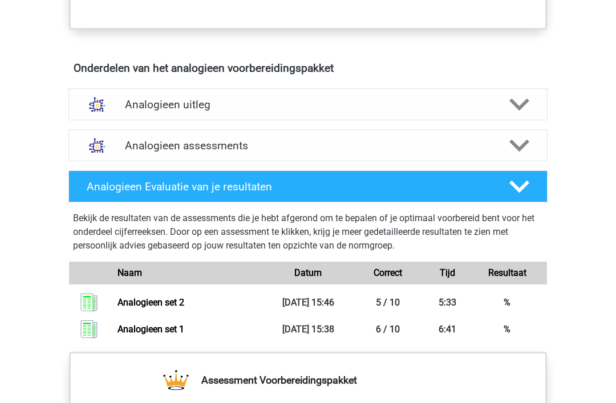
click at [520, 103] on icon at bounding box center [520, 105] width 20 height 20
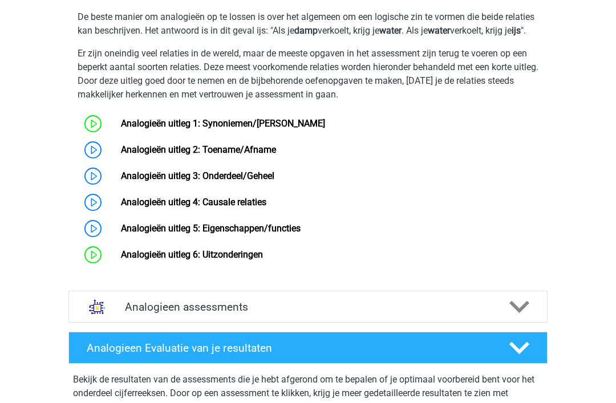
scroll to position [802, 0]
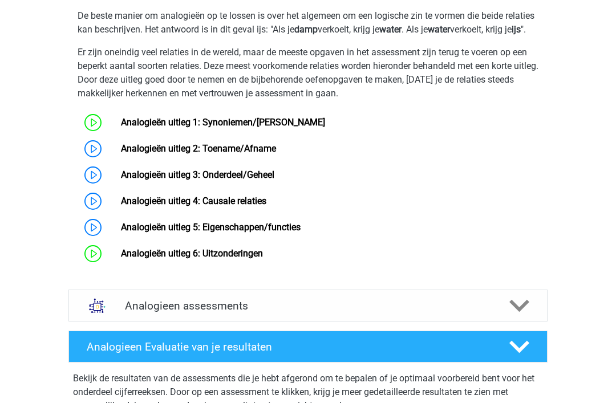
click at [121, 154] on link "Analogieën uitleg 2: Toename/Afname" at bounding box center [198, 148] width 155 height 11
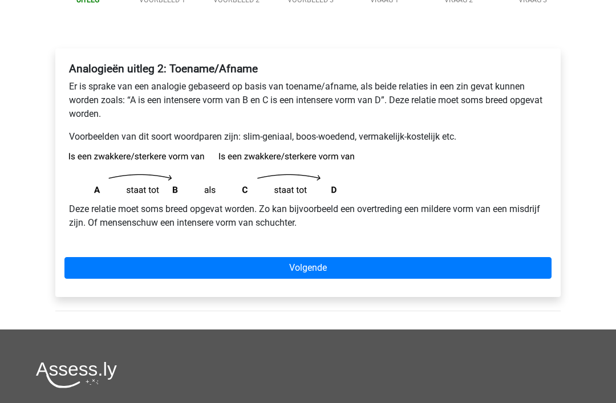
scroll to position [150, 0]
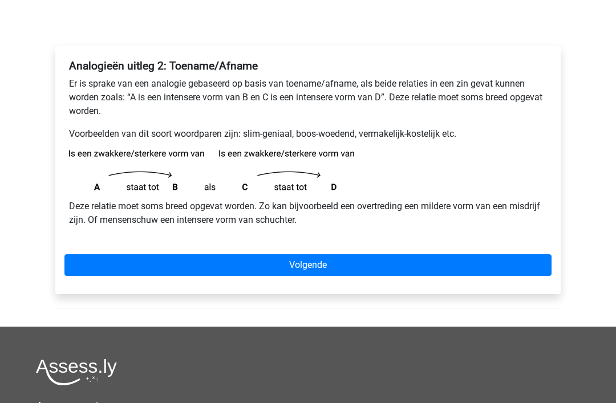
click at [306, 263] on link "Volgende" at bounding box center [307, 266] width 487 height 22
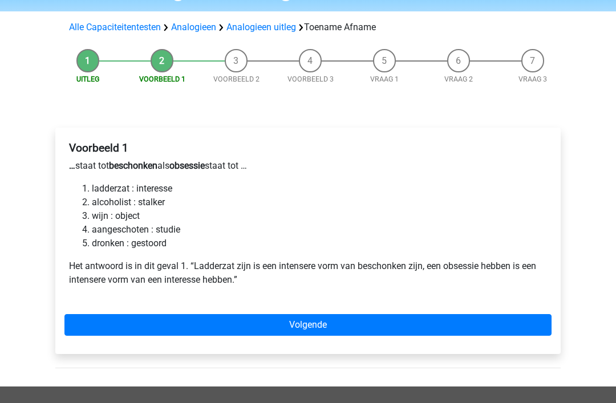
scroll to position [69, 0]
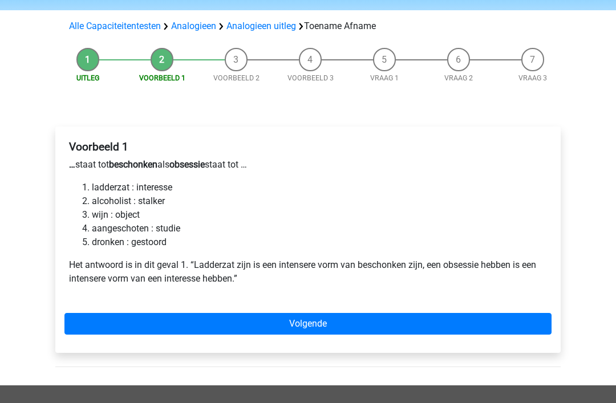
click at [313, 325] on link "Volgende" at bounding box center [307, 325] width 487 height 22
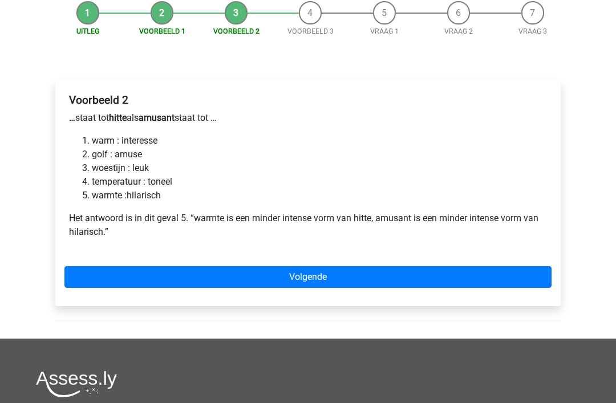
scroll to position [119, 0]
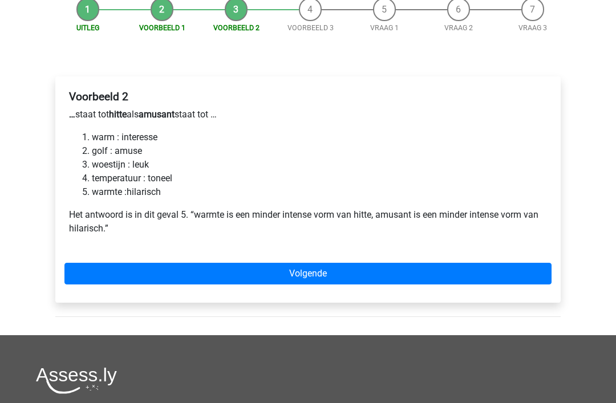
click at [296, 279] on link "Volgende" at bounding box center [307, 275] width 487 height 22
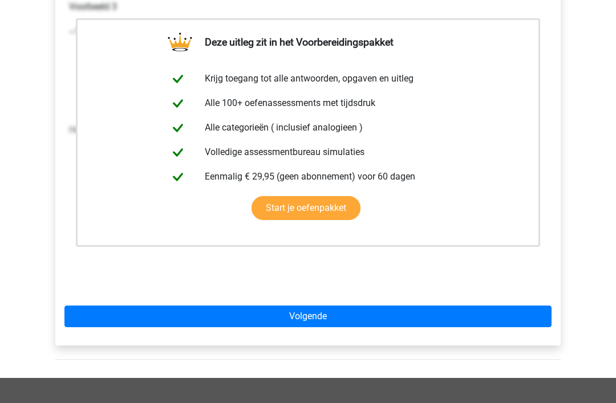
scroll to position [210, 0]
click at [306, 312] on link "Volgende" at bounding box center [307, 317] width 487 height 22
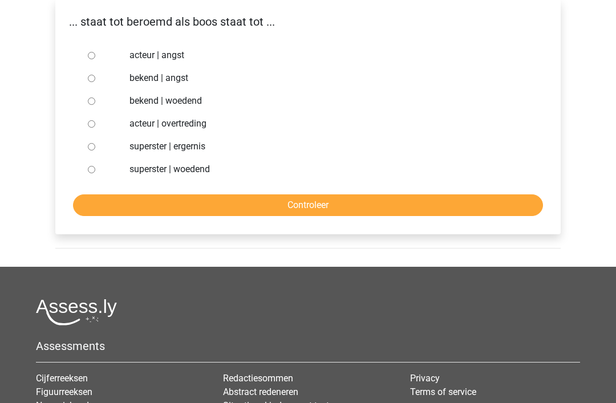
scroll to position [197, 0]
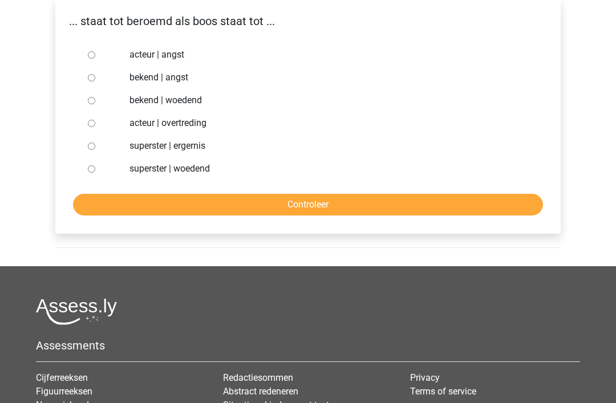
click at [93, 173] on input "superster | woedend" at bounding box center [91, 169] width 7 height 7
radio input "true"
click at [314, 204] on input "Controleer" at bounding box center [308, 206] width 470 height 22
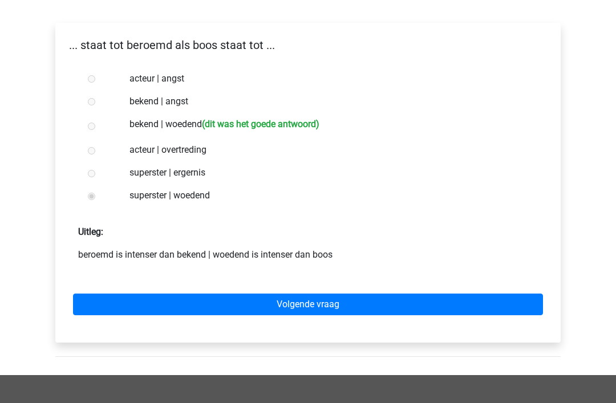
scroll to position [173, 0]
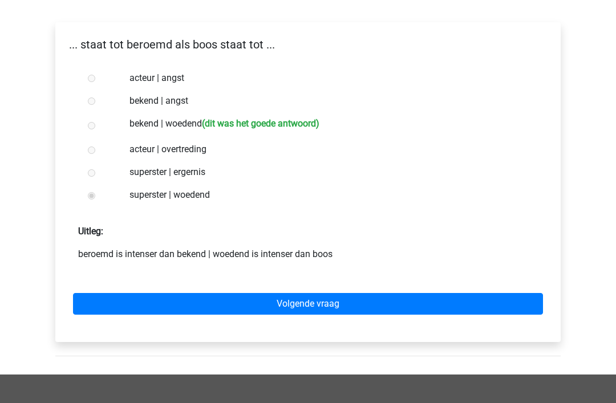
click at [305, 306] on link "Volgende vraag" at bounding box center [308, 305] width 470 height 22
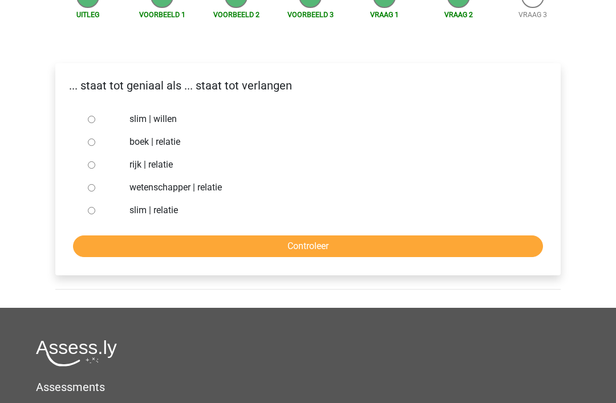
scroll to position [133, 0]
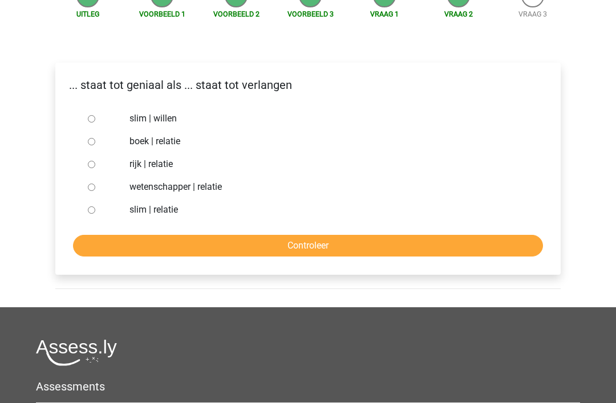
click at [95, 119] on input "slim | willen" at bounding box center [91, 119] width 7 height 7
radio input "true"
click at [294, 244] on input "Controleer" at bounding box center [308, 247] width 470 height 22
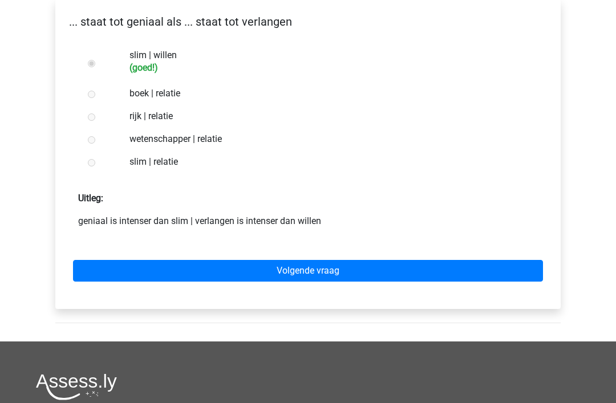
scroll to position [197, 0]
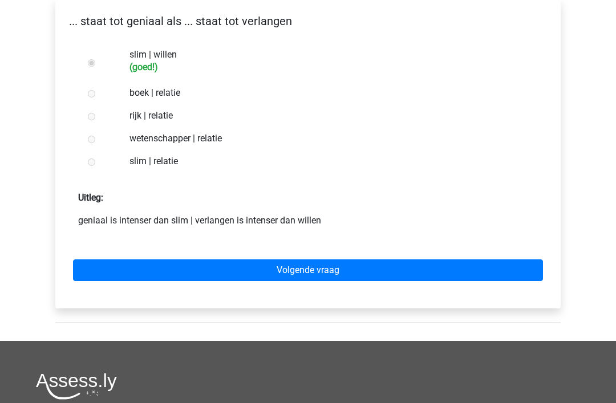
click at [318, 272] on link "Volgende vraag" at bounding box center [308, 271] width 470 height 22
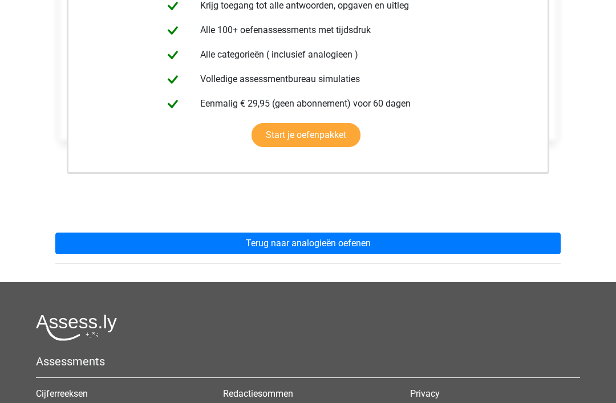
scroll to position [261, 0]
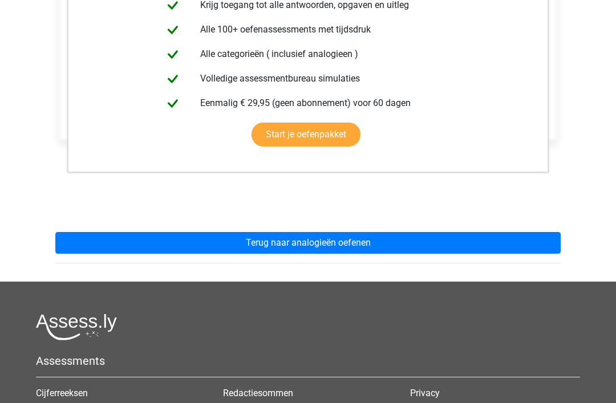
click at [337, 242] on link "Terug naar analogieën oefenen" at bounding box center [308, 243] width 506 height 22
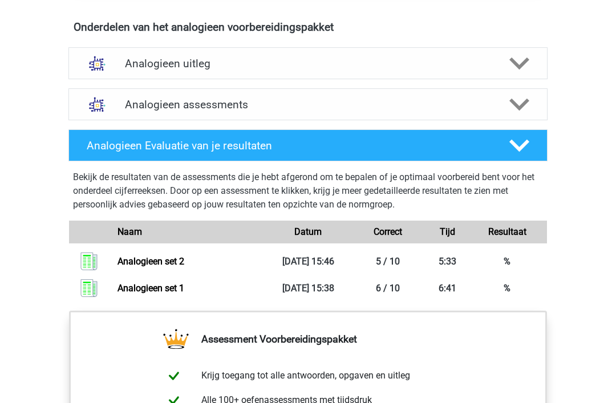
scroll to position [649, 0]
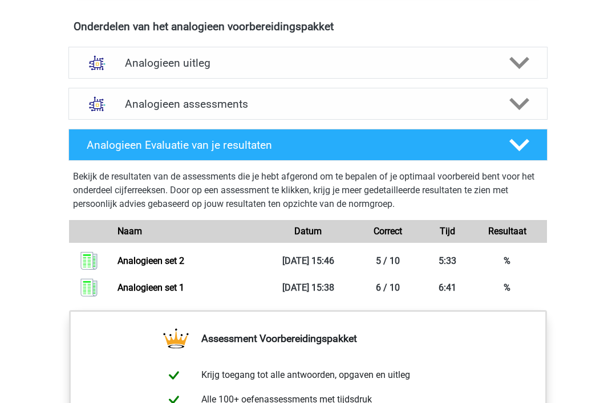
click at [520, 59] on icon at bounding box center [520, 64] width 20 height 20
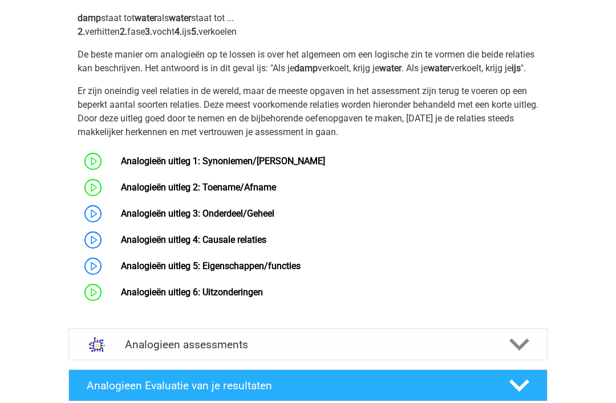
scroll to position [763, 0]
click at [121, 219] on link "Analogieën uitleg 3: Onderdeel/Geheel" at bounding box center [197, 213] width 153 height 11
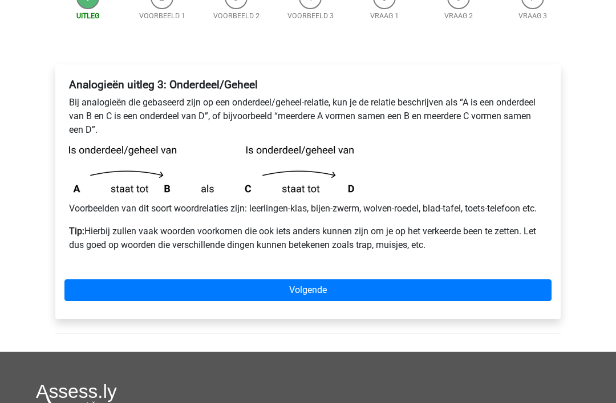
scroll to position [132, 0]
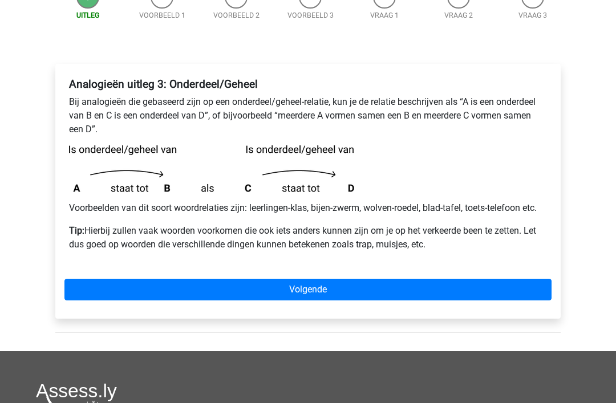
click at [311, 289] on link "Volgende" at bounding box center [307, 291] width 487 height 22
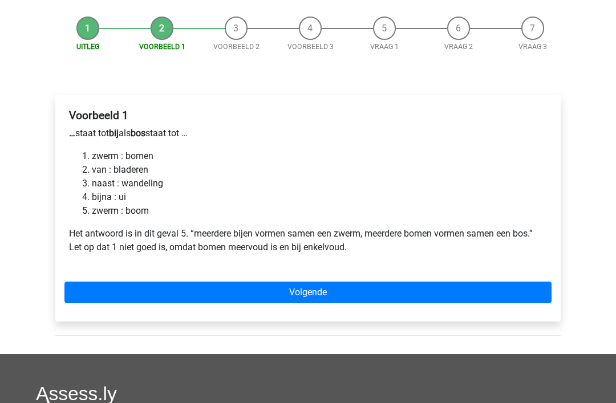
scroll to position [104, 0]
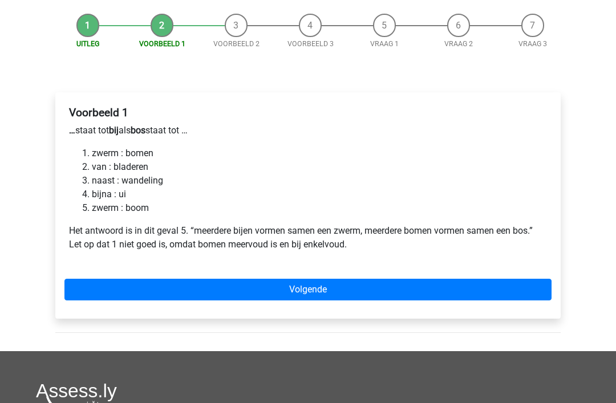
click at [210, 260] on div "Voorbeeld 1 … staat tot bij als bos staat tot … zwerm : bomen van : bladeren na…" at bounding box center [307, 184] width 487 height 164
click at [310, 289] on link "Volgende" at bounding box center [307, 290] width 487 height 22
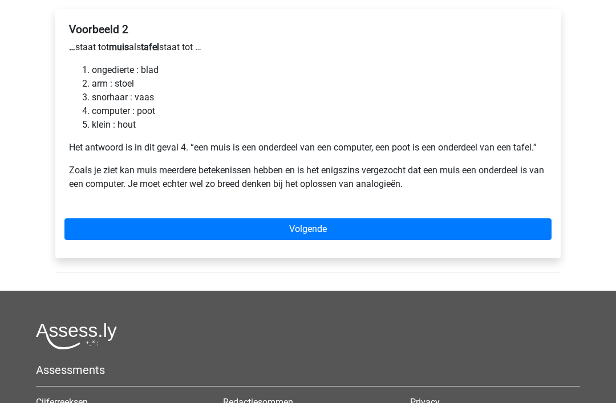
scroll to position [187, 0]
click at [314, 233] on link "Volgende" at bounding box center [307, 230] width 487 height 22
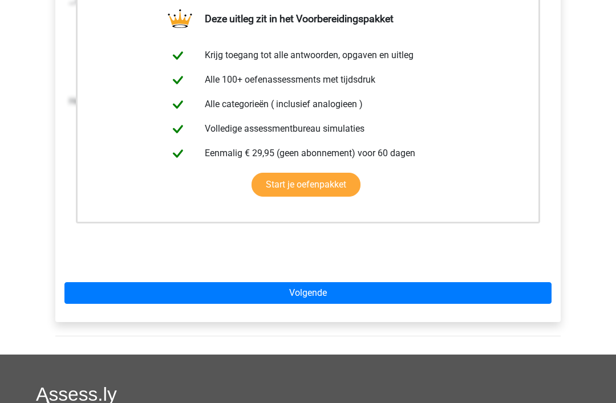
scroll to position [233, 0]
click at [313, 300] on link "Volgende" at bounding box center [307, 293] width 487 height 22
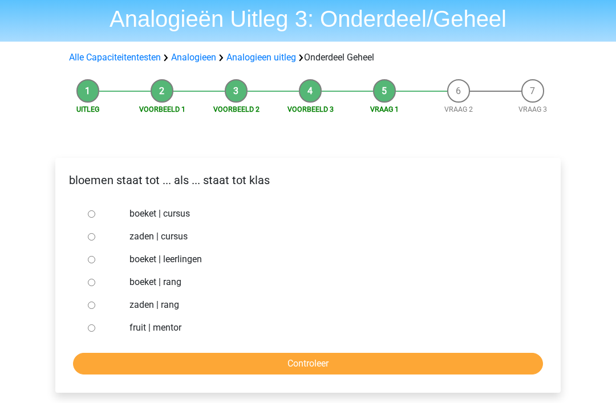
scroll to position [42, 0]
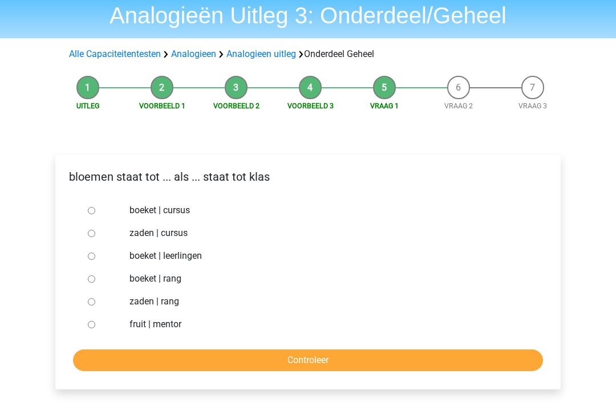
click at [95, 257] on input "boeket | leerlingen" at bounding box center [91, 256] width 7 height 7
radio input "true"
click at [314, 358] on input "Controleer" at bounding box center [308, 361] width 470 height 22
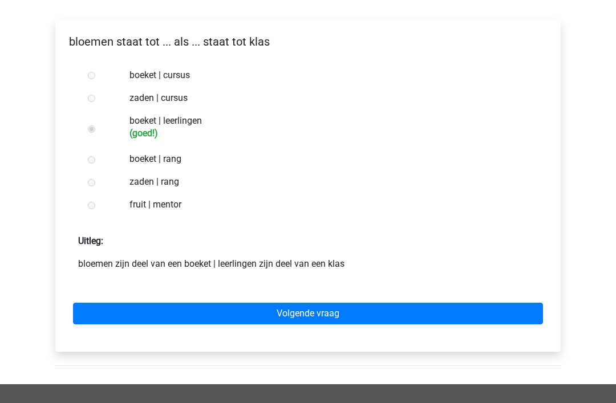
scroll to position [178, 0]
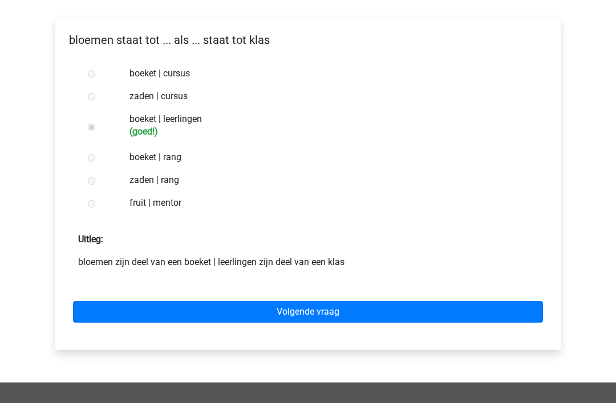
click at [318, 314] on link "Volgende vraag" at bounding box center [308, 313] width 470 height 22
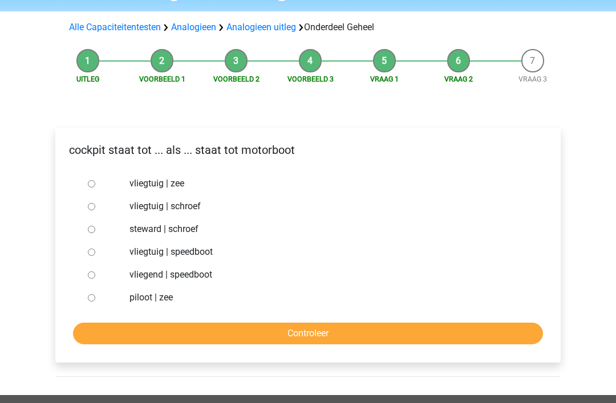
scroll to position [75, 0]
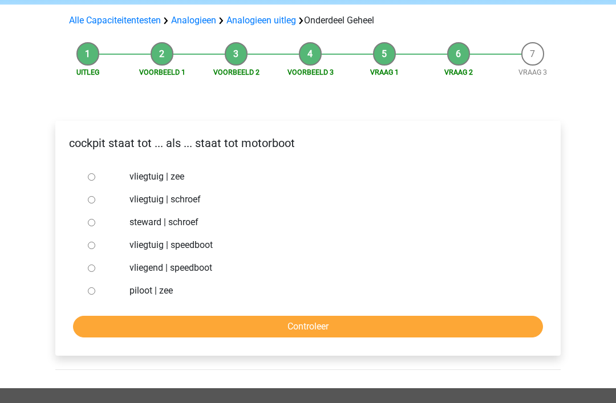
click at [94, 200] on input "vliegtuig | schroef" at bounding box center [91, 199] width 7 height 7
radio input "true"
click at [300, 321] on input "Controleer" at bounding box center [308, 327] width 470 height 22
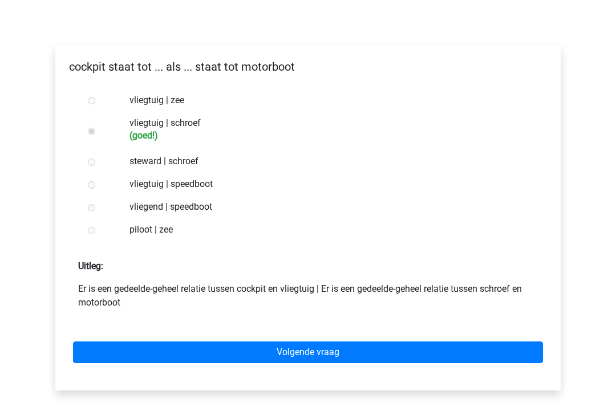
scroll to position [154, 0]
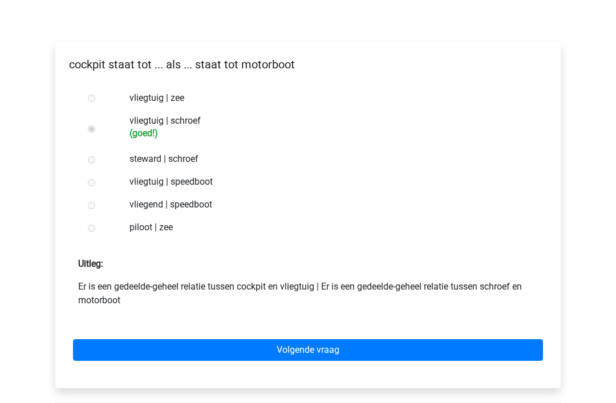
click at [302, 351] on link "Volgende vraag" at bounding box center [308, 350] width 470 height 22
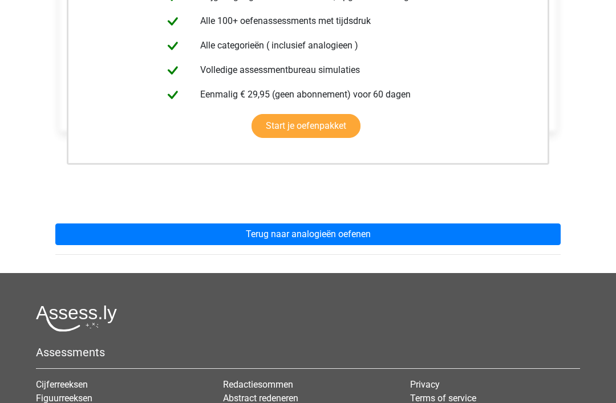
scroll to position [269, 0]
click at [313, 236] on link "Terug naar analogieën oefenen" at bounding box center [308, 235] width 506 height 22
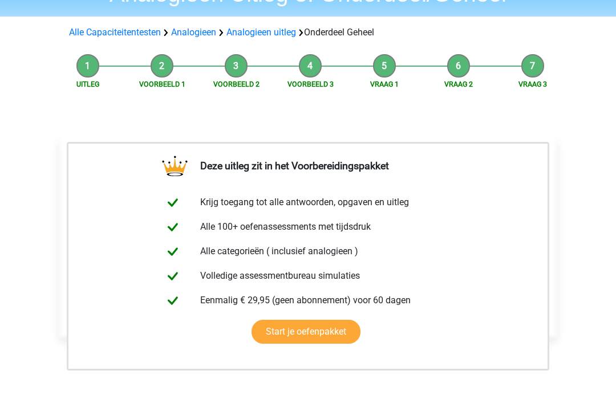
scroll to position [0, 0]
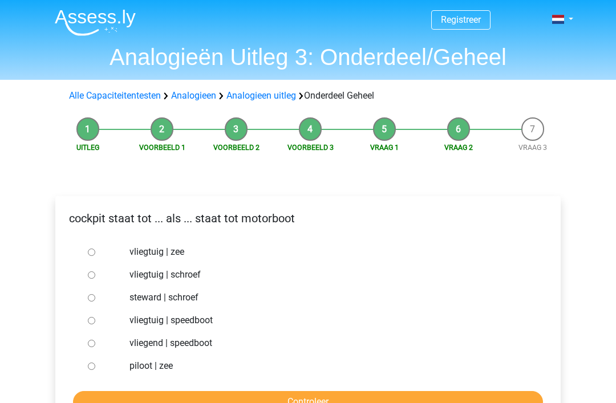
click at [119, 95] on link "Alle Capaciteitentesten" at bounding box center [115, 95] width 92 height 11
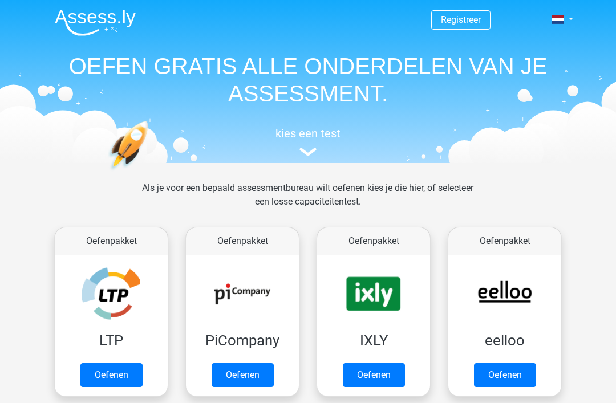
scroll to position [484, 0]
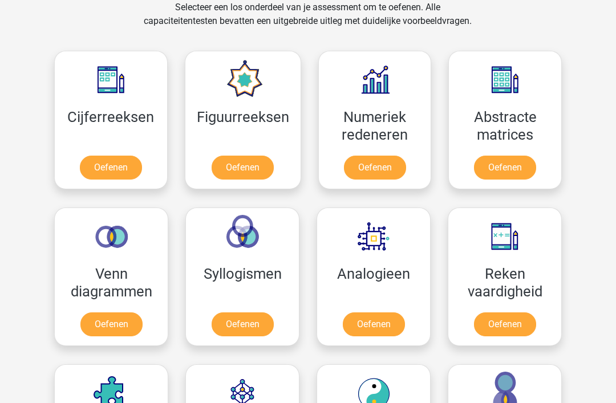
click at [395, 313] on link "Oefenen" at bounding box center [374, 325] width 62 height 24
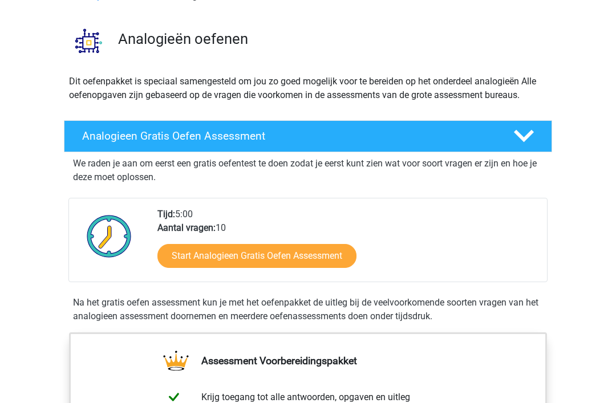
scroll to position [62, 0]
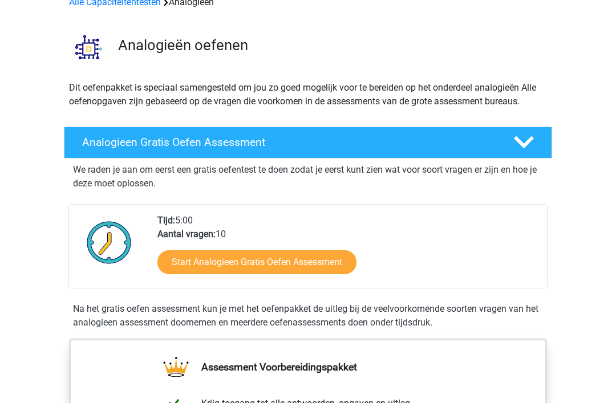
click at [523, 139] on icon at bounding box center [524, 142] width 20 height 20
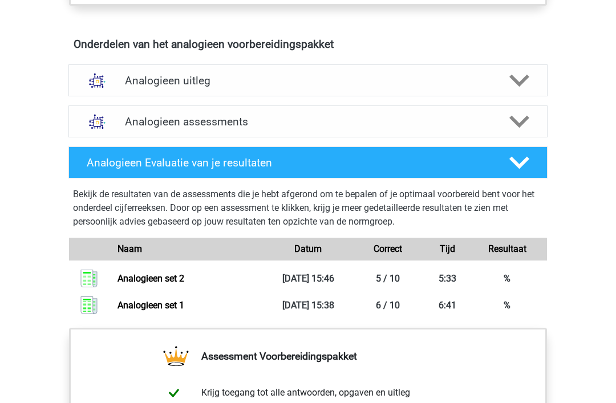
scroll to position [456, 0]
click at [519, 80] on icon at bounding box center [520, 81] width 20 height 20
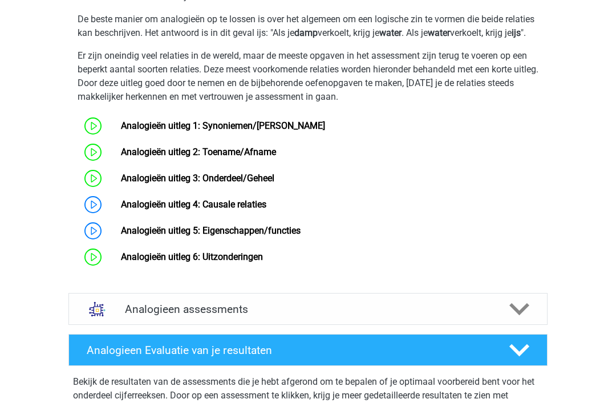
scroll to position [622, 0]
click at [121, 210] on link "Analogieën uitleg 4: Causale relaties" at bounding box center [193, 204] width 145 height 11
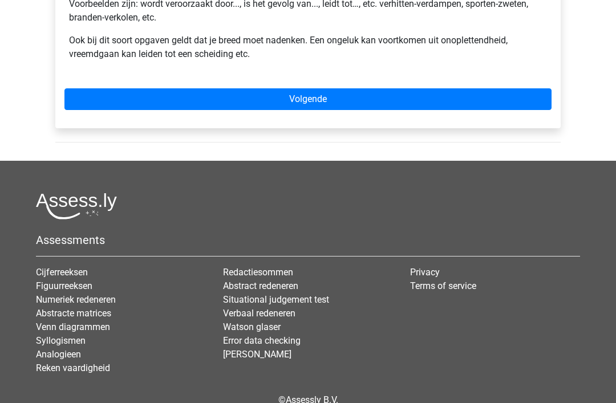
scroll to position [331, 0]
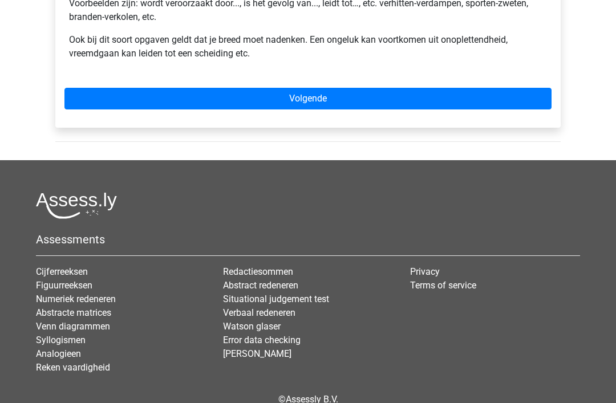
click at [309, 97] on link "Volgende" at bounding box center [307, 99] width 487 height 22
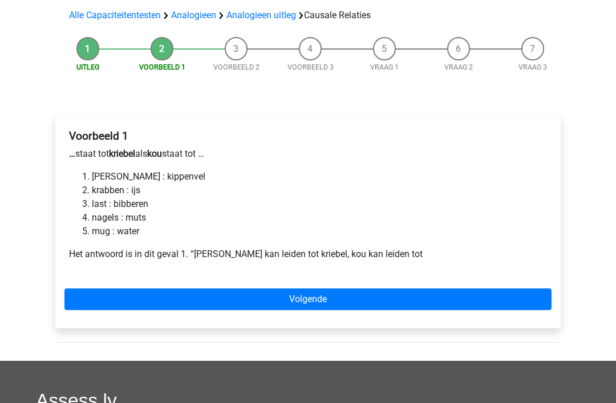
scroll to position [85, 0]
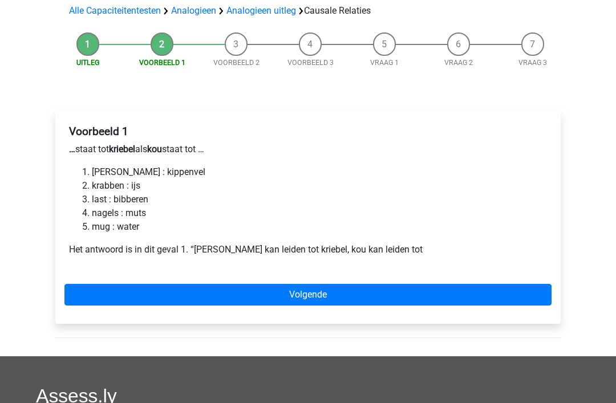
click at [309, 293] on link "Volgende" at bounding box center [307, 295] width 487 height 22
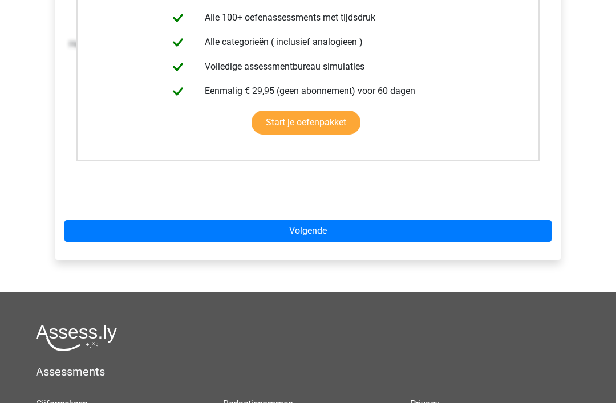
scroll to position [296, 0]
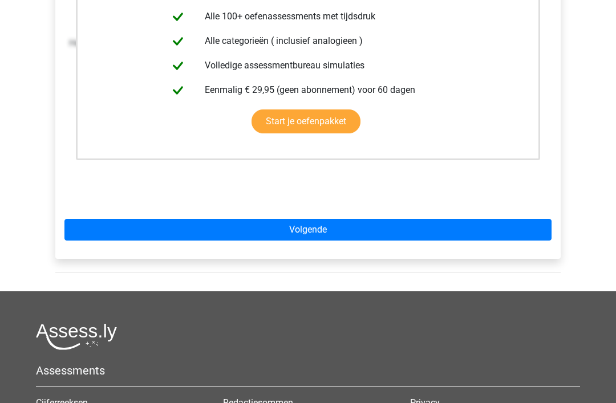
click at [313, 231] on link "Volgende" at bounding box center [307, 231] width 487 height 22
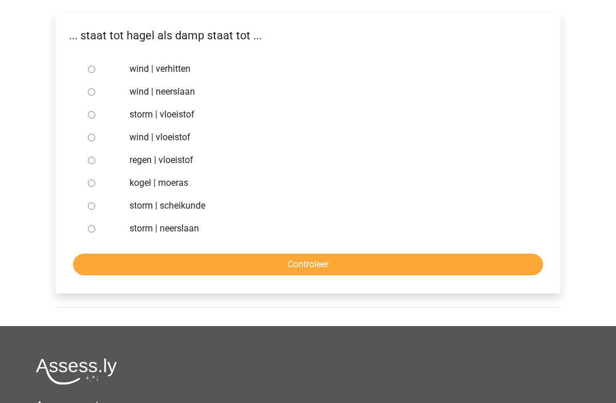
scroll to position [183, 0]
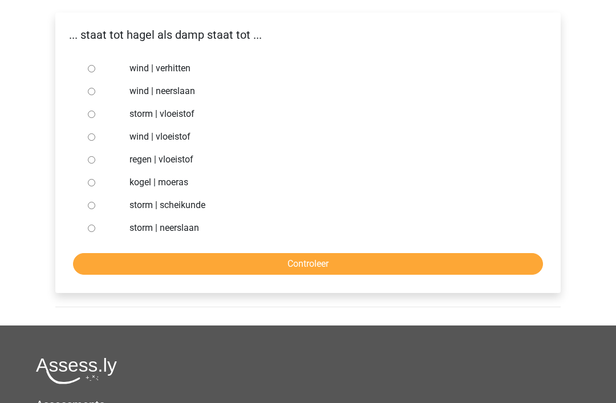
click at [95, 70] on input "wind | verhitten" at bounding box center [91, 69] width 7 height 7
radio input "true"
click at [311, 265] on input "Controleer" at bounding box center [308, 265] width 470 height 22
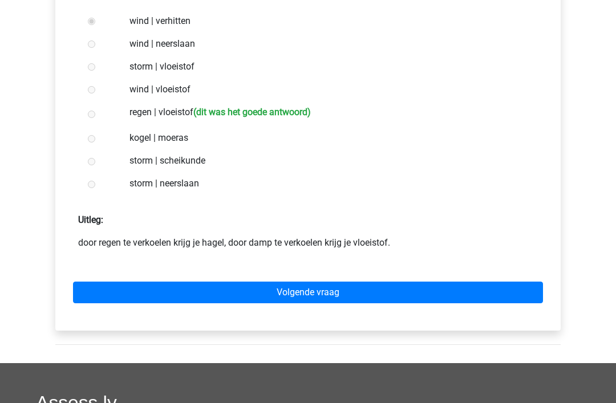
scroll to position [231, 0]
click at [313, 296] on link "Volgende vraag" at bounding box center [308, 293] width 470 height 22
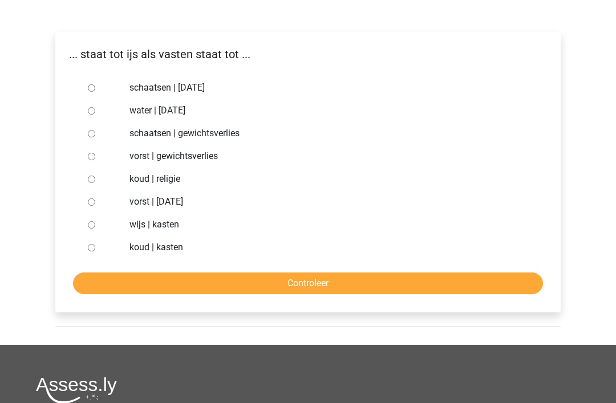
scroll to position [164, 0]
click at [89, 115] on input "water | [DATE]" at bounding box center [91, 110] width 7 height 7
radio input "true"
click at [329, 282] on input "Controleer" at bounding box center [308, 284] width 470 height 22
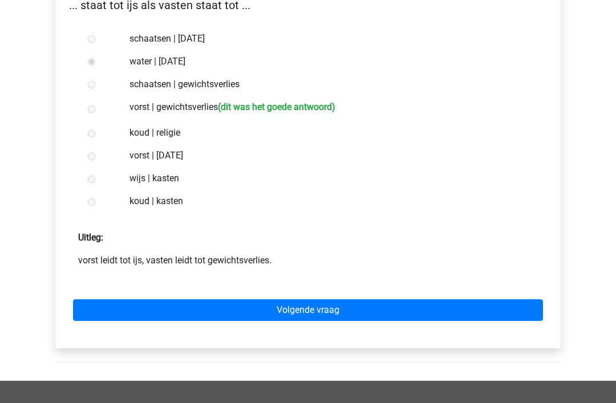
scroll to position [214, 0]
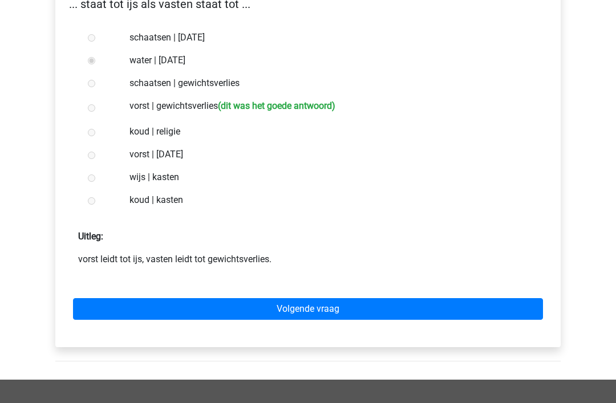
click at [306, 304] on link "Volgende vraag" at bounding box center [308, 310] width 470 height 22
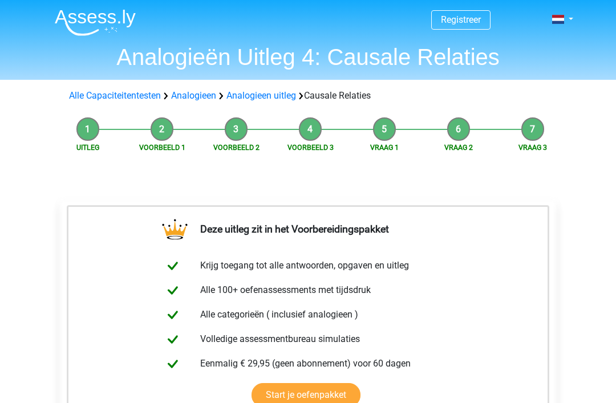
click at [199, 97] on link "Analogieen" at bounding box center [193, 95] width 45 height 11
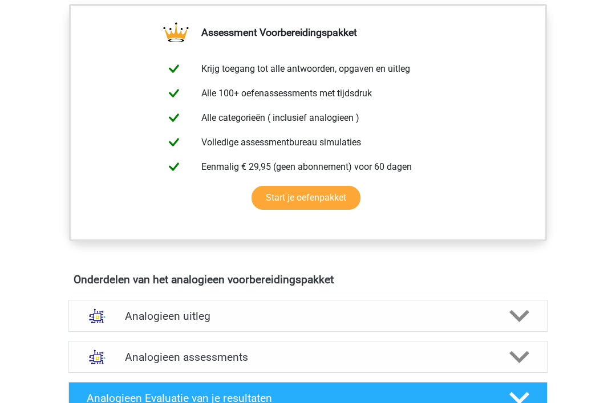
scroll to position [396, 0]
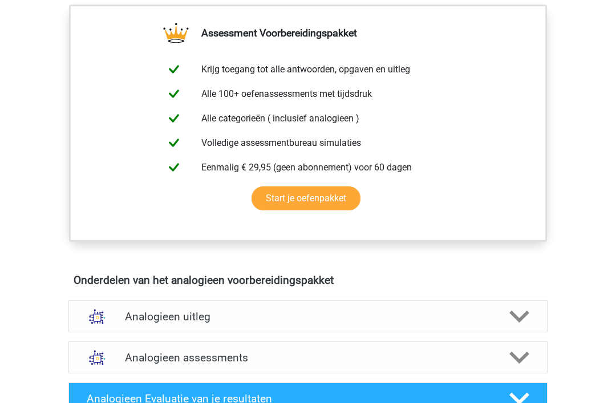
click at [519, 320] on polygon at bounding box center [520, 316] width 20 height 13
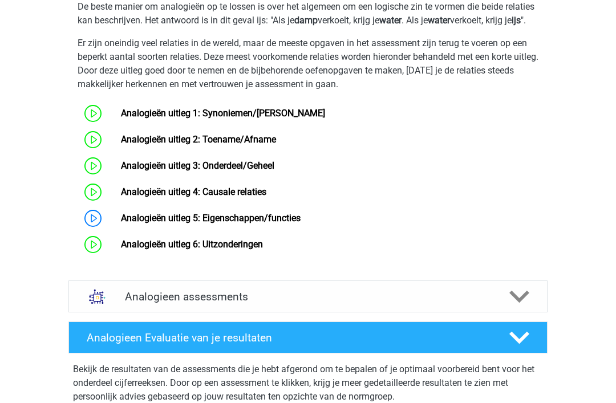
scroll to position [811, 0]
click at [121, 224] on link "Analogieën uitleg 5: Eigenschappen/functies" at bounding box center [211, 218] width 180 height 11
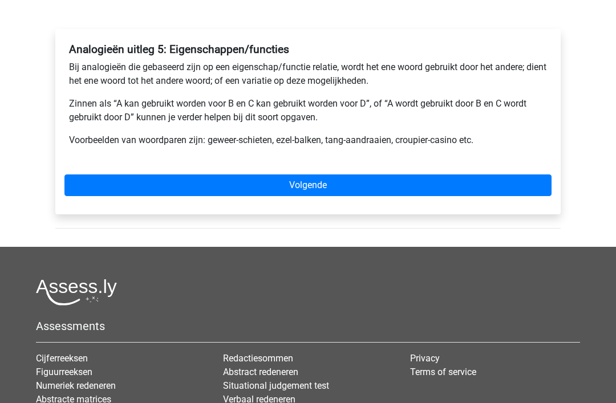
scroll to position [167, 0]
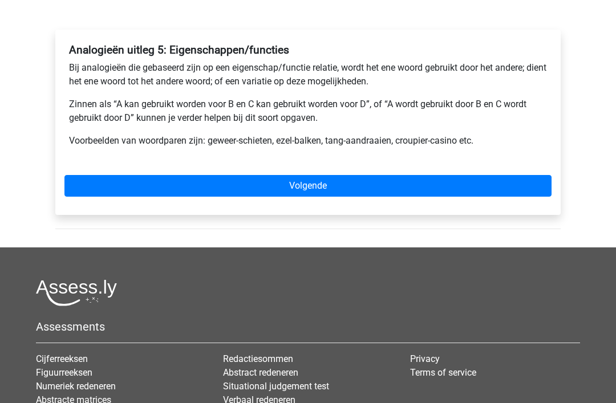
click at [310, 191] on link "Volgende" at bounding box center [307, 186] width 487 height 22
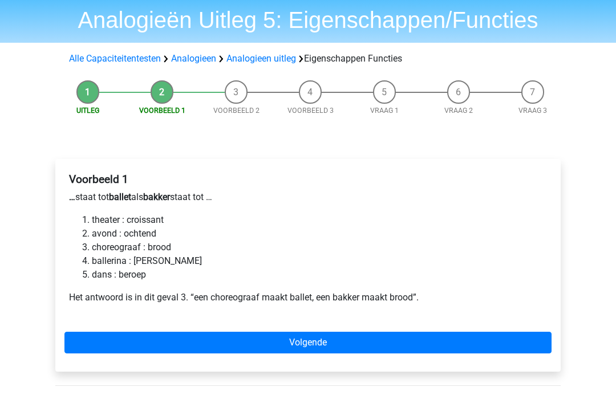
scroll to position [63, 0]
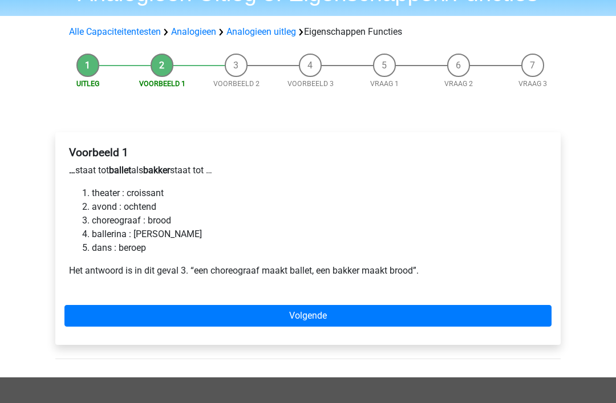
click at [308, 318] on link "Volgende" at bounding box center [307, 317] width 487 height 22
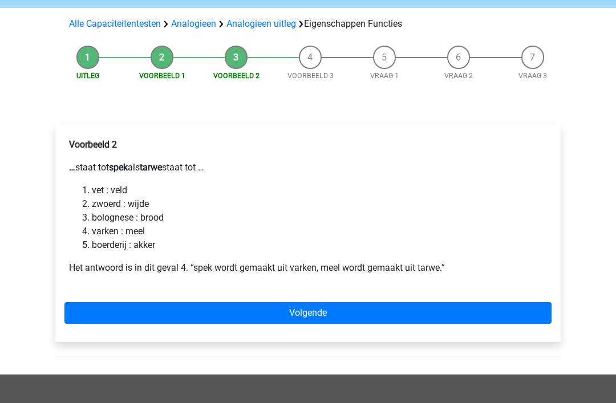
scroll to position [72, 0]
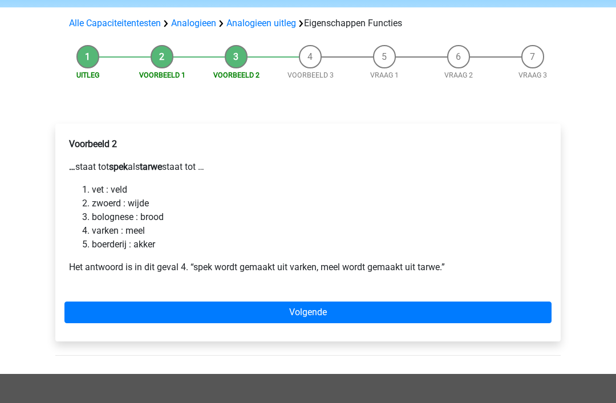
click at [317, 310] on link "Volgende" at bounding box center [307, 313] width 487 height 22
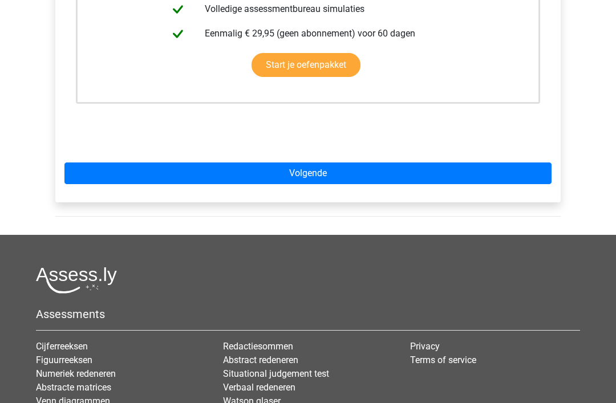
scroll to position [353, 0]
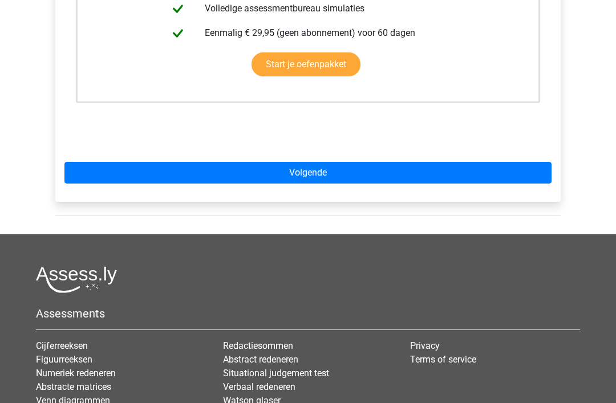
click at [313, 163] on link "Volgende" at bounding box center [307, 174] width 487 height 22
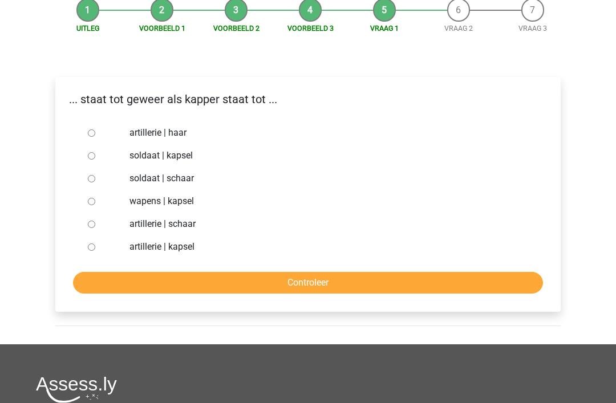
scroll to position [119, 0]
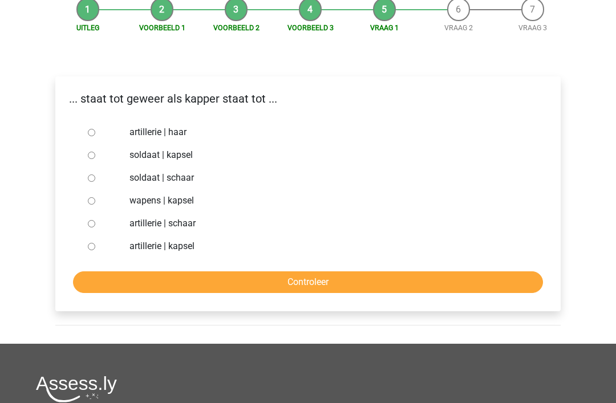
click at [95, 180] on input "soldaat | schaar" at bounding box center [91, 178] width 7 height 7
radio input "true"
click at [313, 277] on input "Controleer" at bounding box center [308, 283] width 470 height 22
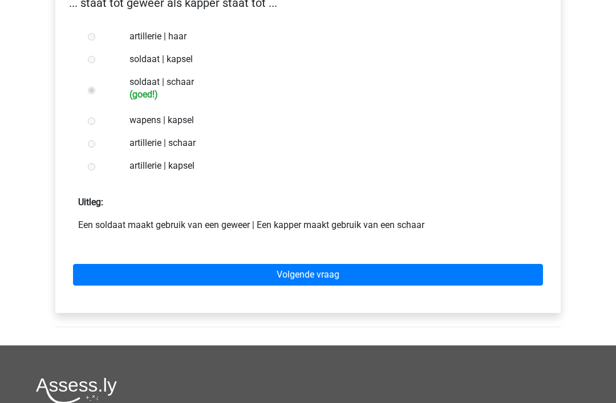
scroll to position [216, 0]
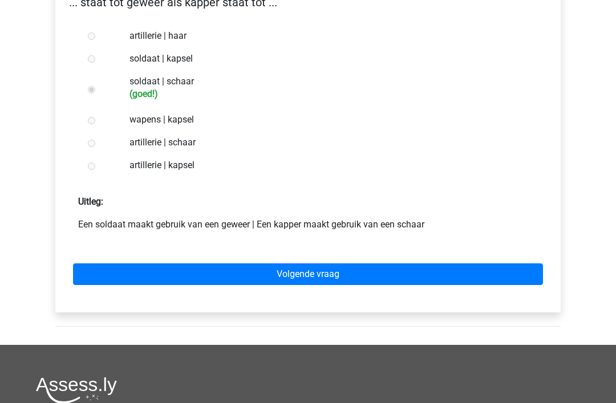
click at [311, 274] on link "Volgende vraag" at bounding box center [308, 275] width 470 height 22
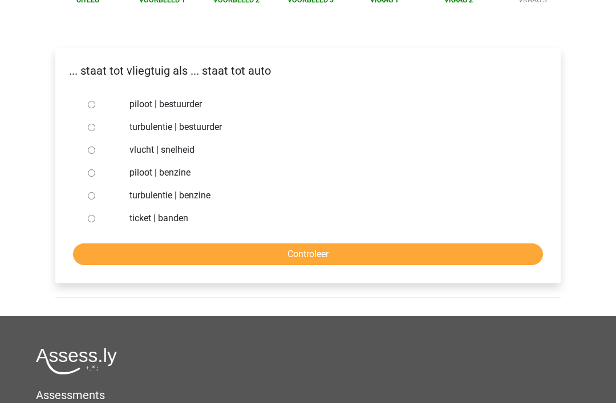
scroll to position [148, 0]
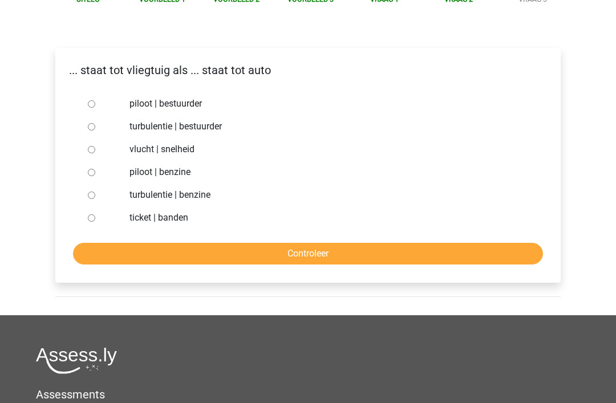
click at [95, 104] on input "piloot | bestuurder" at bounding box center [91, 104] width 7 height 7
radio input "true"
click at [304, 253] on input "Controleer" at bounding box center [308, 255] width 470 height 22
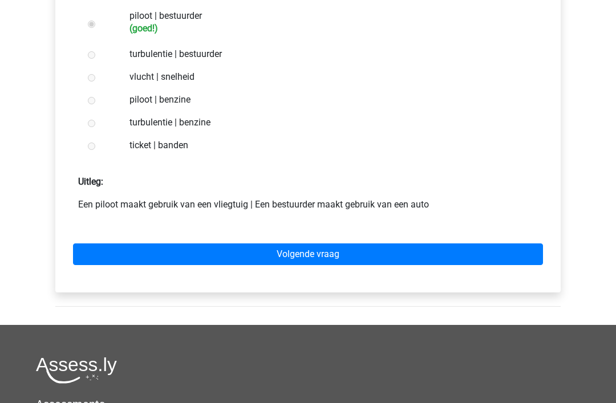
scroll to position [247, 0]
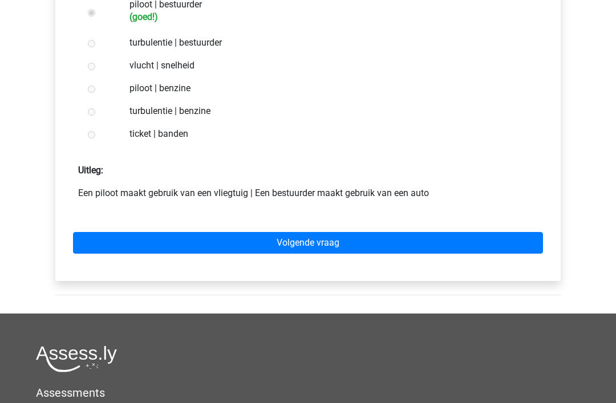
click at [310, 243] on link "Volgende vraag" at bounding box center [308, 244] width 470 height 22
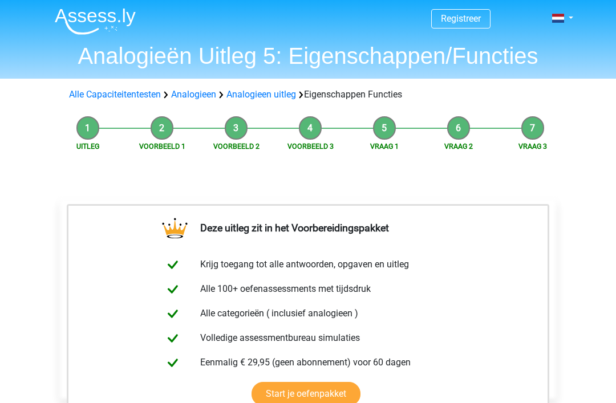
scroll to position [1, 0]
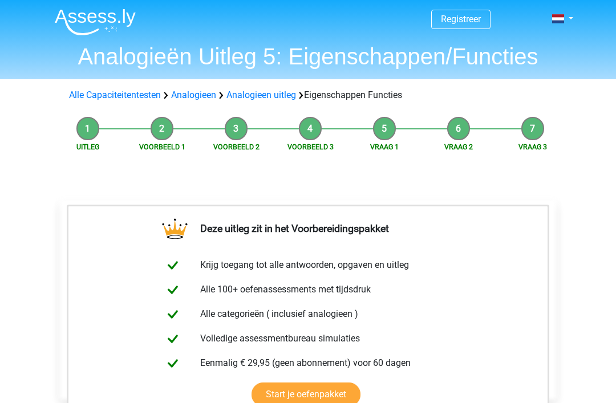
click at [195, 100] on link "Analogieen" at bounding box center [193, 95] width 45 height 11
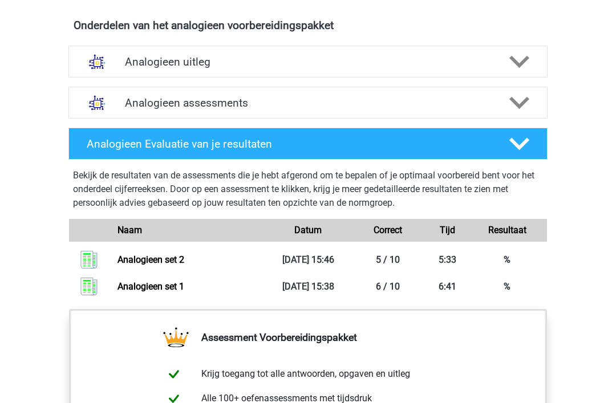
scroll to position [652, 0]
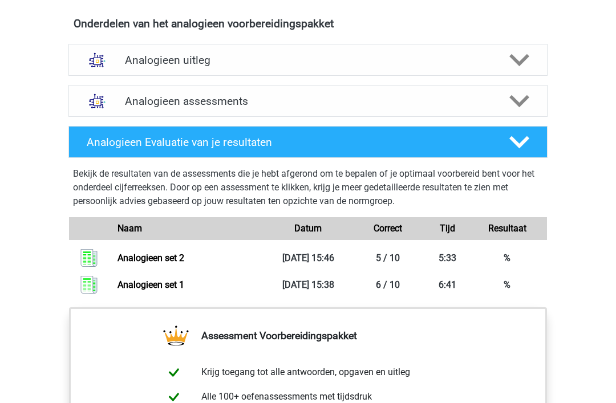
click at [522, 63] on polygon at bounding box center [520, 60] width 20 height 13
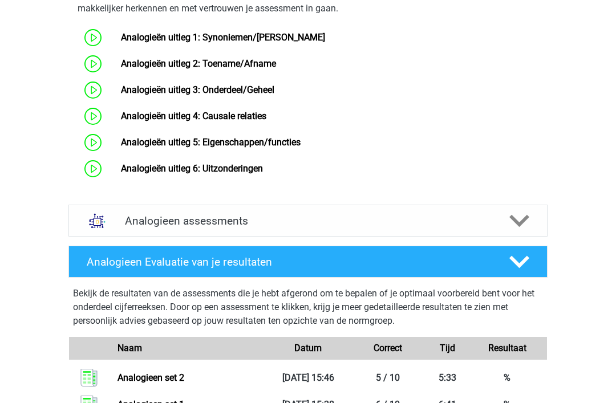
scroll to position [887, 0]
click at [186, 174] on link "Analogieën uitleg 6: Uitzonderingen" at bounding box center [192, 168] width 142 height 11
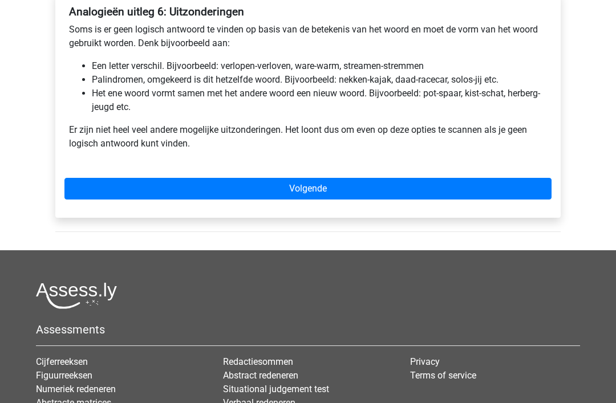
scroll to position [205, 0]
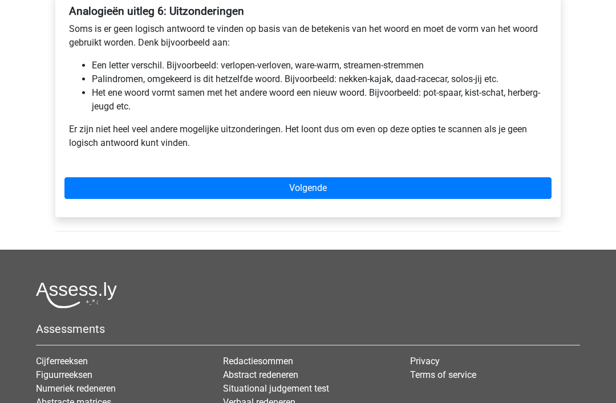
click at [551, 144] on div "Analogieën uitleg 6: Uitzonderingen Soms is er geen logisch antwoord te vinden …" at bounding box center [307, 82] width 487 height 164
click at [555, 152] on div "Analogieën uitleg 6: Uitzonderingen Soms is er geen logisch antwoord te vinden …" at bounding box center [308, 104] width 506 height 227
click at [303, 193] on link "Volgende" at bounding box center [307, 188] width 487 height 22
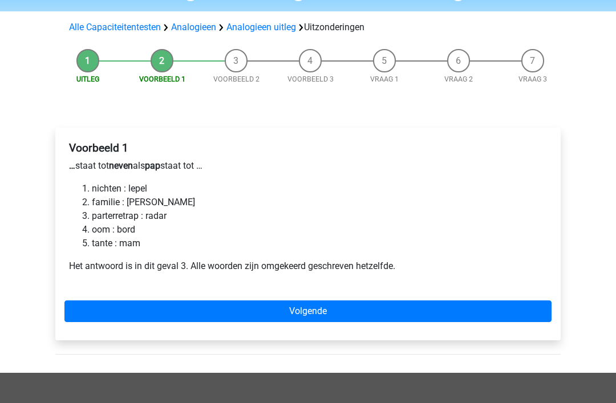
scroll to position [72, 0]
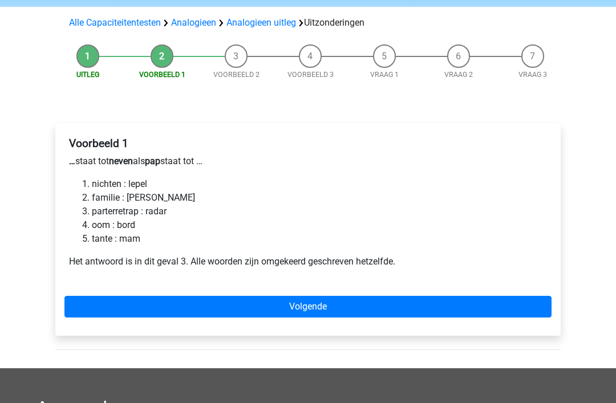
click at [306, 309] on link "Volgende" at bounding box center [307, 308] width 487 height 22
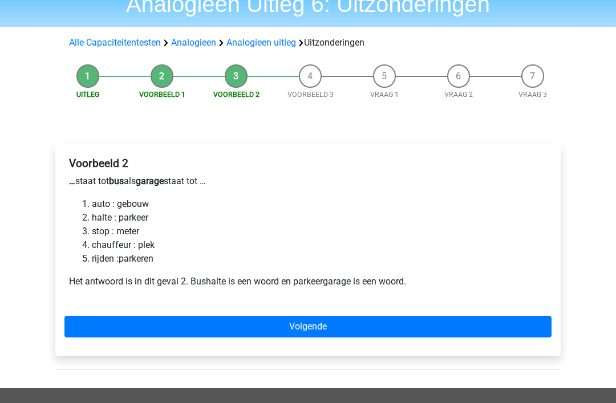
scroll to position [53, 0]
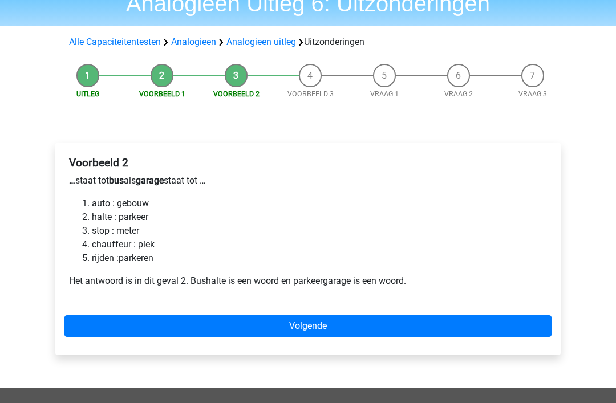
click at [311, 324] on link "Volgende" at bounding box center [307, 327] width 487 height 22
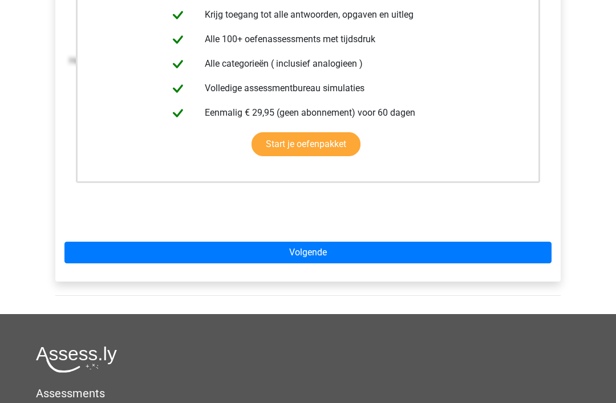
scroll to position [274, 0]
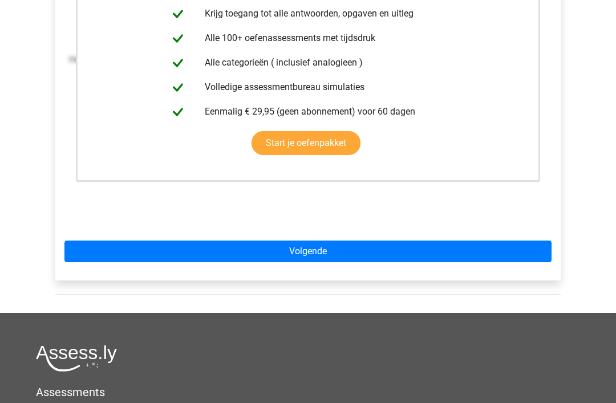
click at [310, 251] on link "Volgende" at bounding box center [307, 252] width 487 height 22
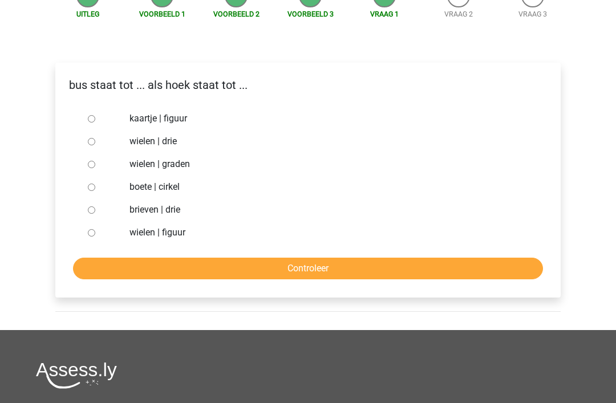
scroll to position [134, 0]
click at [94, 212] on input "brieven | drie" at bounding box center [91, 210] width 7 height 7
radio input "true"
click at [320, 271] on input "Controleer" at bounding box center [308, 269] width 470 height 22
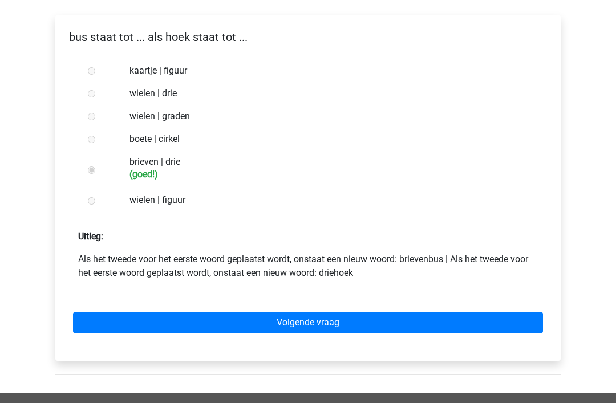
scroll to position [181, 0]
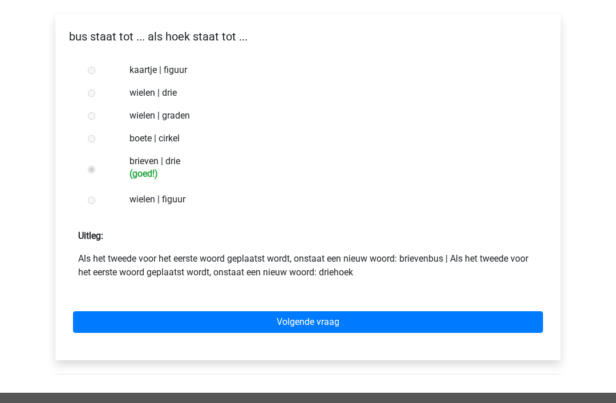
click at [321, 320] on link "Volgende vraag" at bounding box center [308, 323] width 470 height 22
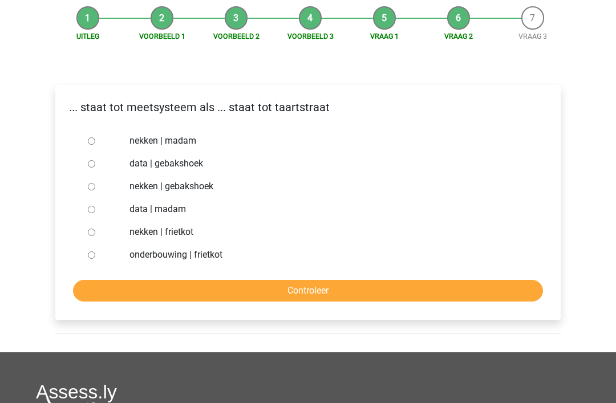
scroll to position [112, 0]
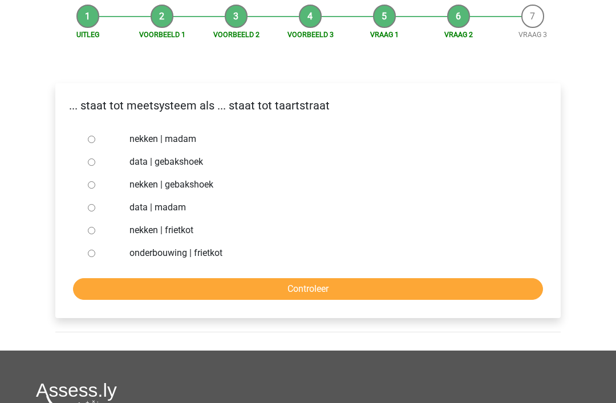
click at [92, 139] on input "nekken | madam" at bounding box center [91, 139] width 7 height 7
radio input "true"
click at [306, 290] on input "Controleer" at bounding box center [308, 290] width 470 height 22
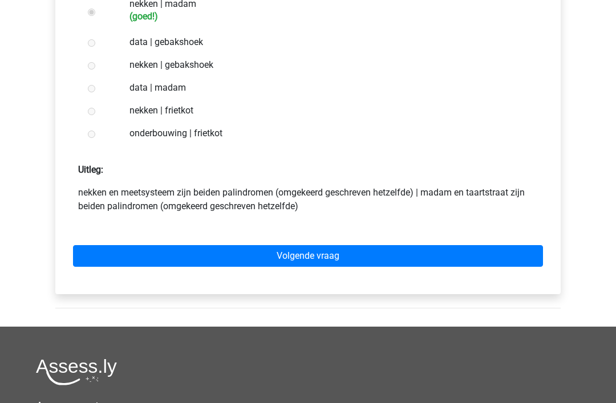
scroll to position [250, 0]
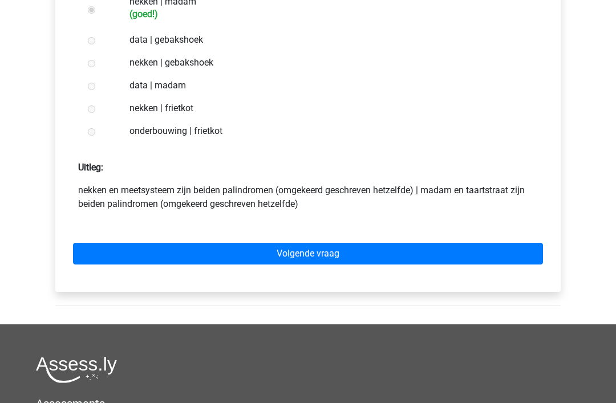
click at [312, 257] on link "Volgende vraag" at bounding box center [308, 255] width 470 height 22
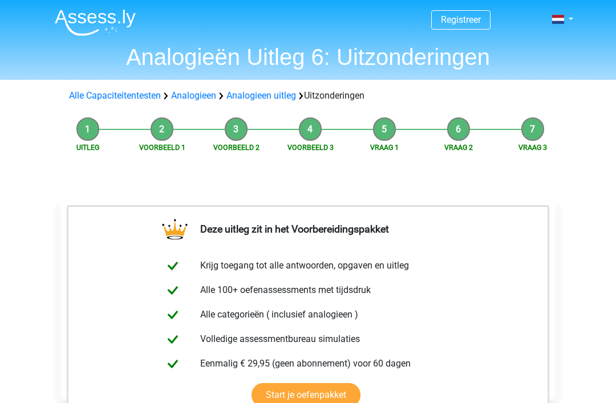
click at [196, 98] on link "Analogieen" at bounding box center [193, 95] width 45 height 11
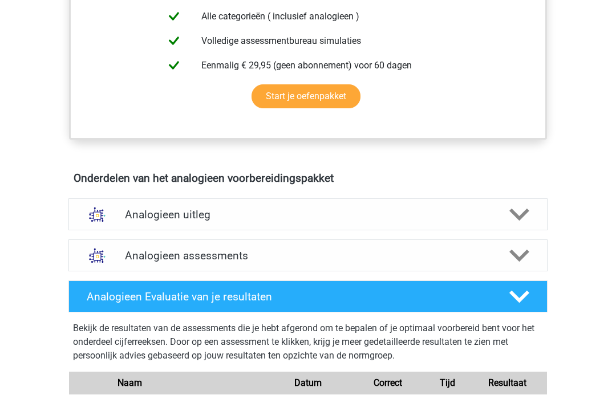
click at [517, 256] on polygon at bounding box center [520, 256] width 20 height 13
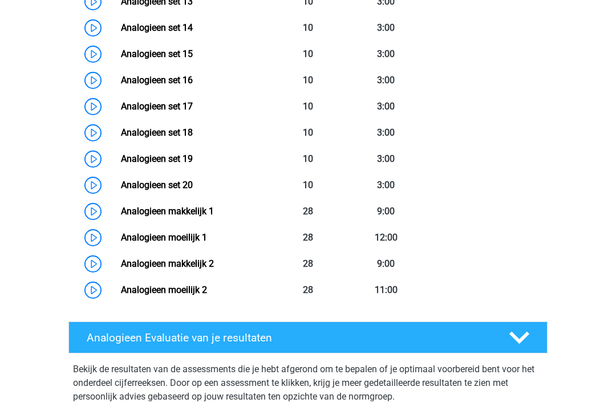
scroll to position [1171, 0]
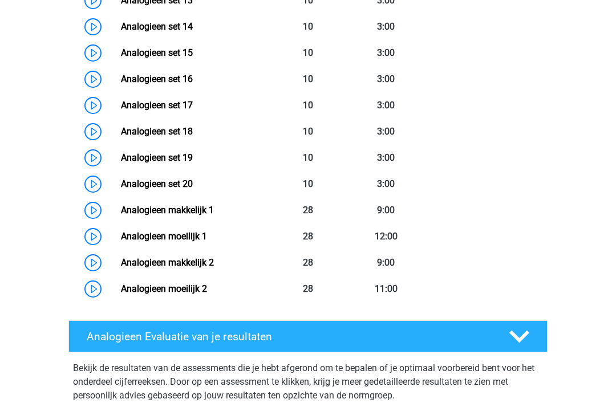
click at [121, 210] on link "Analogieen makkelijk 1" at bounding box center [167, 210] width 93 height 11
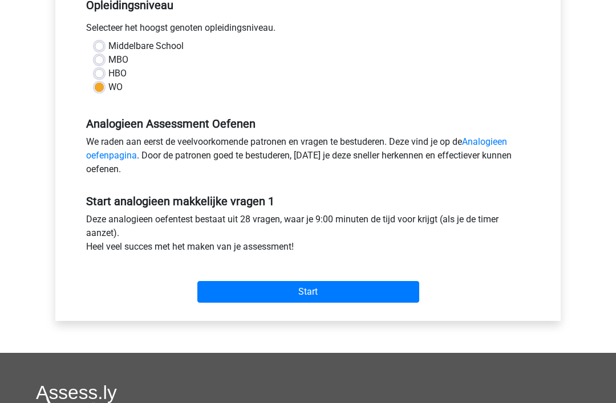
scroll to position [247, 0]
click at [309, 297] on input "Start" at bounding box center [308, 292] width 222 height 22
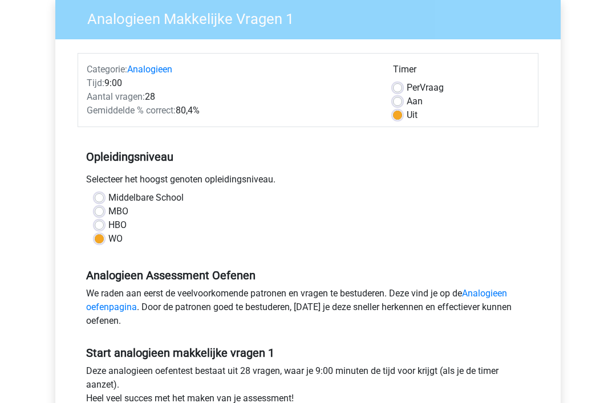
scroll to position [0, 0]
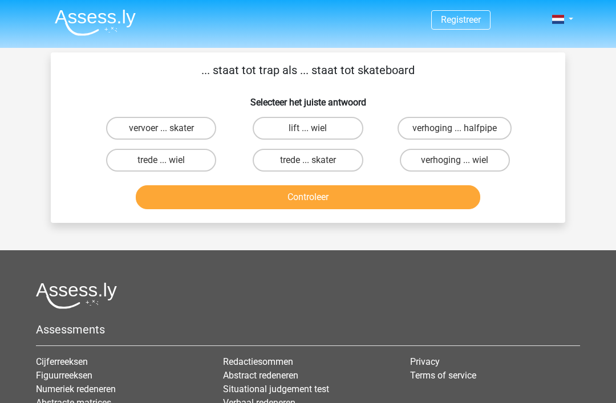
click at [169, 160] on label "trede ... wiel" at bounding box center [161, 160] width 110 height 23
click at [169, 160] on input "trede ... wiel" at bounding box center [164, 163] width 7 height 7
radio input "true"
click at [322, 197] on button "Controleer" at bounding box center [308, 197] width 345 height 24
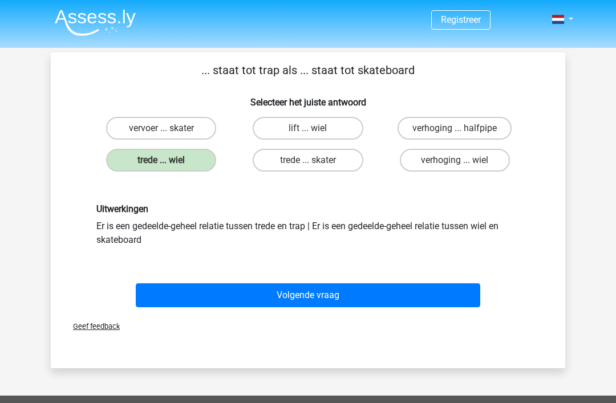
click at [319, 288] on button "Volgende vraag" at bounding box center [308, 296] width 345 height 24
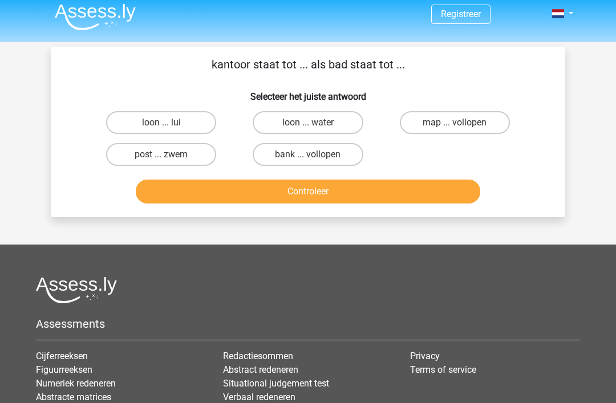
scroll to position [5, 0]
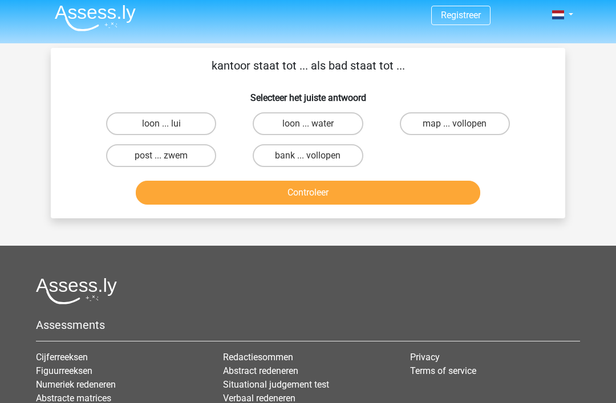
click at [171, 159] on label "post ... zwem" at bounding box center [161, 155] width 110 height 23
click at [169, 159] on input "post ... zwem" at bounding box center [164, 159] width 7 height 7
radio input "true"
click at [328, 192] on button "Controleer" at bounding box center [308, 193] width 345 height 24
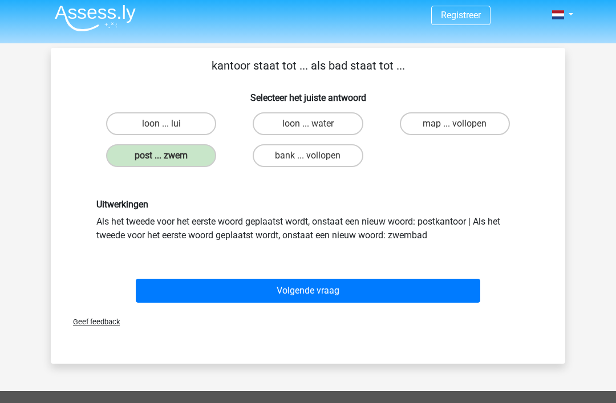
click at [322, 288] on button "Volgende vraag" at bounding box center [308, 291] width 345 height 24
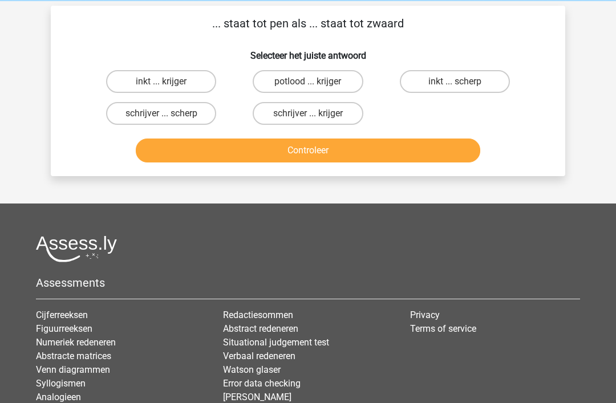
scroll to position [52, 0]
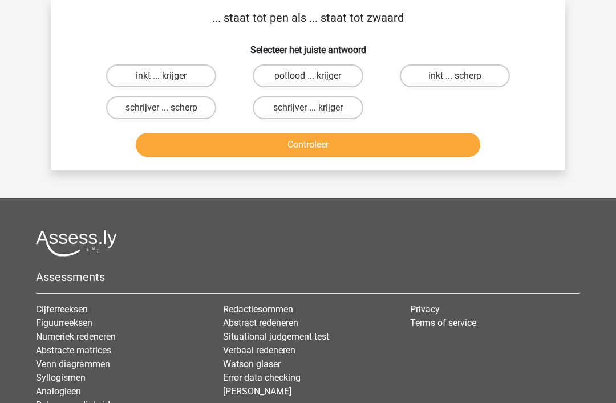
click at [311, 109] on input "schrijver ... krijger" at bounding box center [311, 111] width 7 height 7
radio input "true"
click at [333, 144] on button "Controleer" at bounding box center [308, 145] width 345 height 24
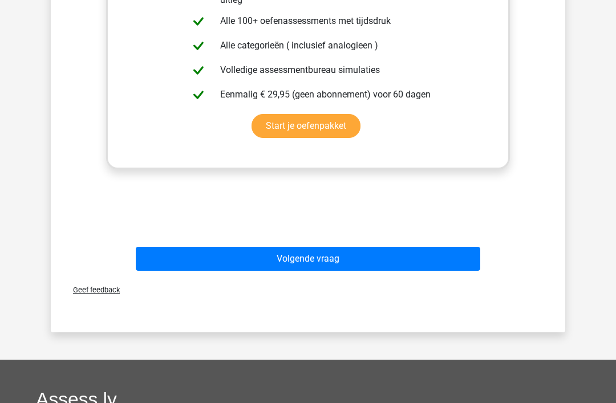
click at [314, 258] on button "Volgende vraag" at bounding box center [308, 260] width 345 height 24
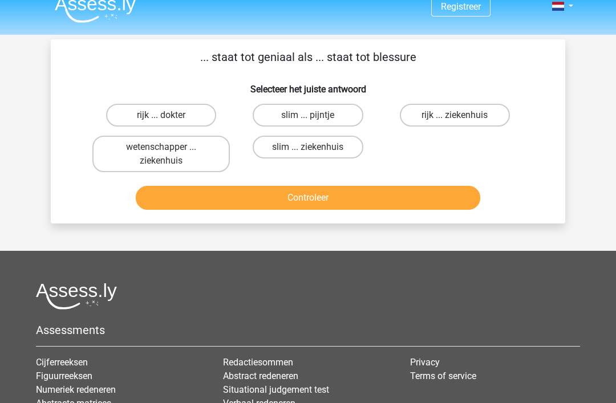
scroll to position [18, 0]
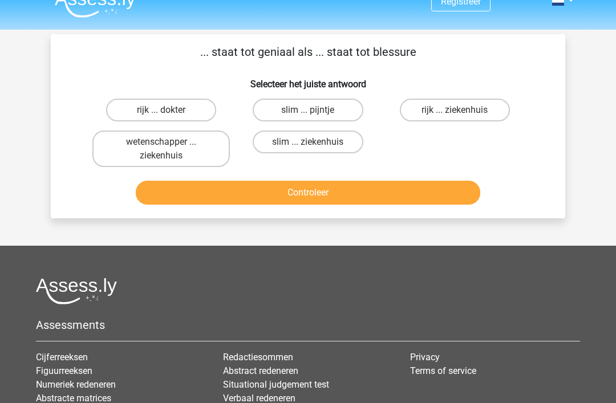
click at [324, 111] on label "slim ... pijntje" at bounding box center [308, 110] width 110 height 23
click at [316, 111] on input "slim ... pijntje" at bounding box center [311, 114] width 7 height 7
radio input "true"
click at [330, 186] on button "Controleer" at bounding box center [308, 193] width 345 height 24
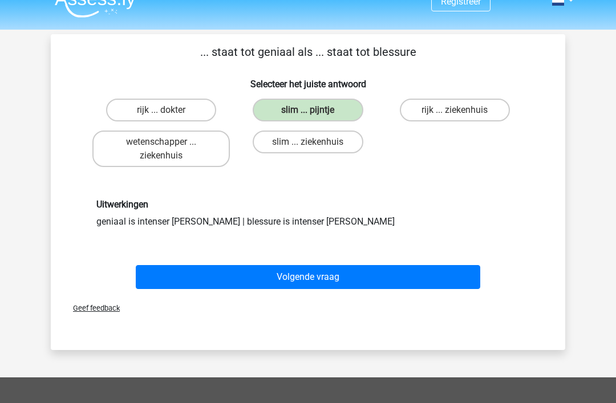
click at [318, 278] on button "Volgende vraag" at bounding box center [308, 277] width 345 height 24
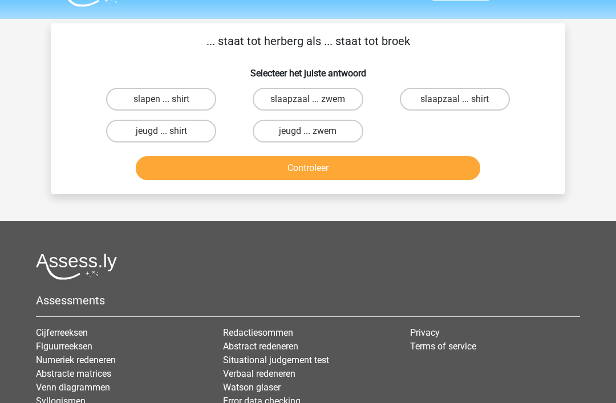
scroll to position [29, 0]
click at [315, 132] on input "jeugd ... zwem" at bounding box center [311, 135] width 7 height 7
radio input "true"
click at [345, 168] on button "Controleer" at bounding box center [308, 168] width 345 height 24
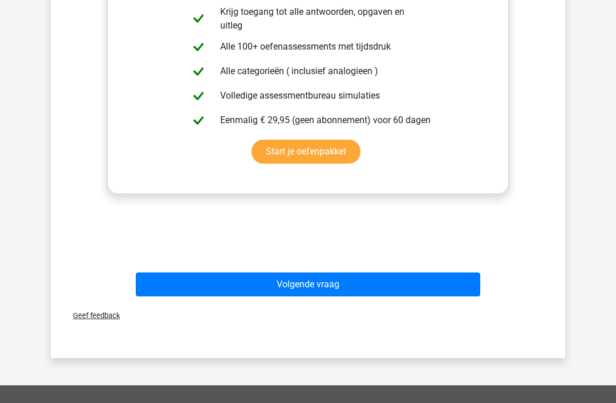
click at [306, 287] on button "Volgende vraag" at bounding box center [308, 285] width 345 height 24
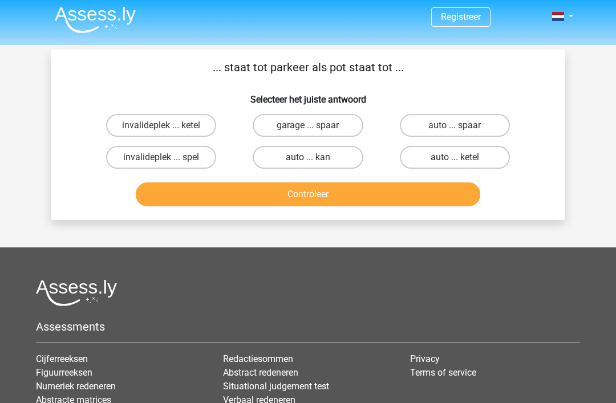
scroll to position [2, 0]
click at [318, 124] on label "garage ... spaar" at bounding box center [308, 126] width 110 height 23
click at [316, 126] on input "garage ... spaar" at bounding box center [311, 129] width 7 height 7
radio input "true"
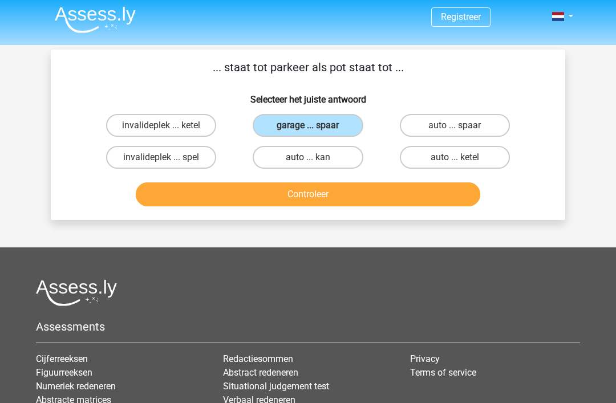
click at [328, 193] on button "Controleer" at bounding box center [308, 195] width 345 height 24
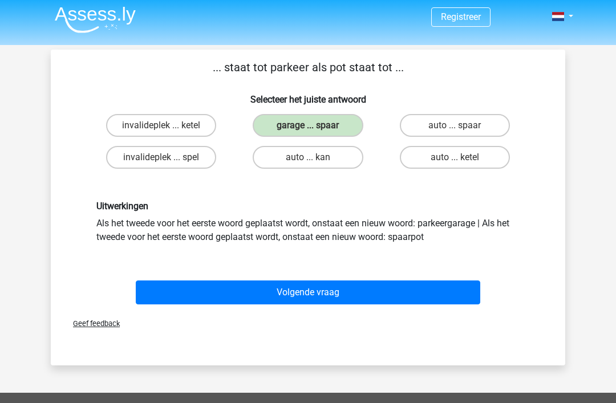
click at [328, 293] on button "Volgende vraag" at bounding box center [308, 293] width 345 height 24
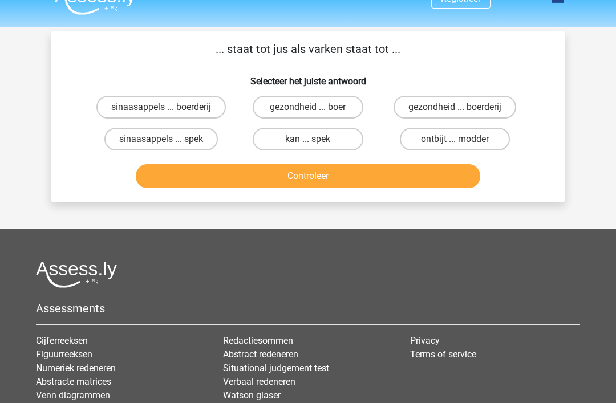
scroll to position [19, 0]
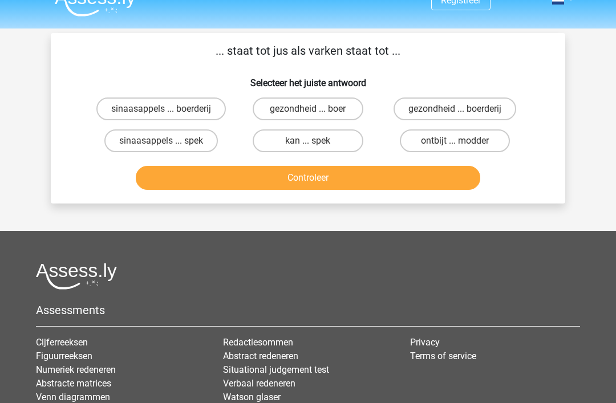
click at [322, 146] on label "kan ... spek" at bounding box center [308, 141] width 110 height 23
click at [316, 146] on input "kan ... spek" at bounding box center [311, 144] width 7 height 7
radio input "true"
click at [327, 172] on button "Controleer" at bounding box center [308, 178] width 345 height 24
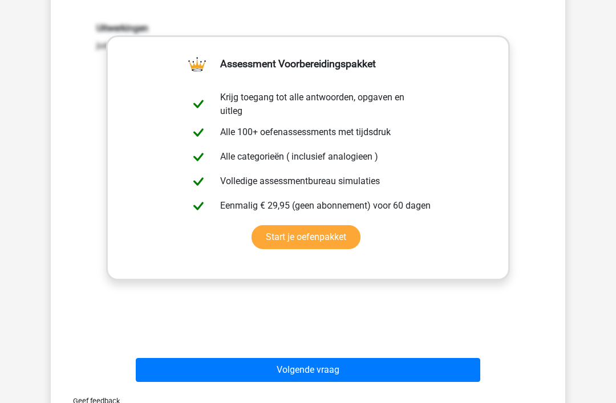
scroll to position [195, 0]
click at [313, 369] on button "Volgende vraag" at bounding box center [308, 370] width 345 height 24
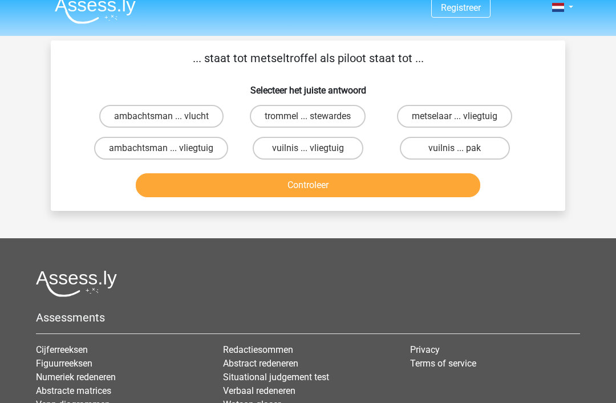
scroll to position [13, 0]
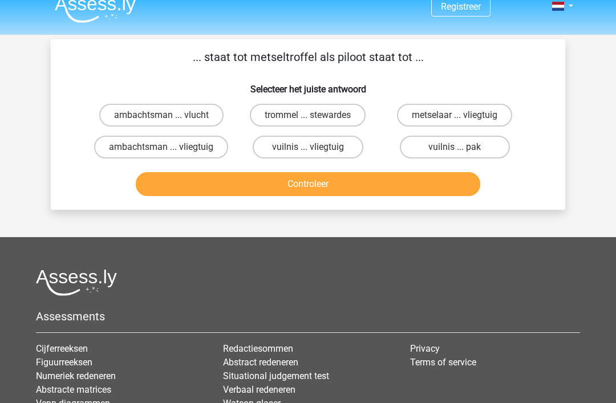
click at [467, 113] on label "metselaar ... vliegtuig" at bounding box center [454, 115] width 115 height 23
click at [462, 115] on input "metselaar ... vliegtuig" at bounding box center [458, 118] width 7 height 7
radio input "true"
click at [374, 181] on button "Controleer" at bounding box center [308, 184] width 345 height 24
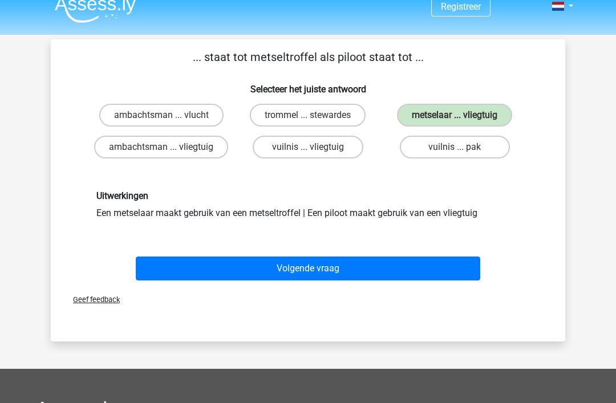
click at [321, 269] on button "Volgende vraag" at bounding box center [308, 269] width 345 height 24
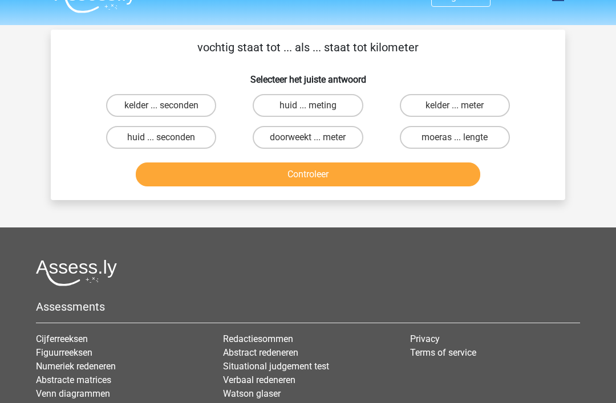
scroll to position [22, 0]
click at [321, 141] on label "doorweekt ... meter" at bounding box center [308, 138] width 110 height 23
click at [316, 141] on input "doorweekt ... meter" at bounding box center [311, 141] width 7 height 7
radio input "true"
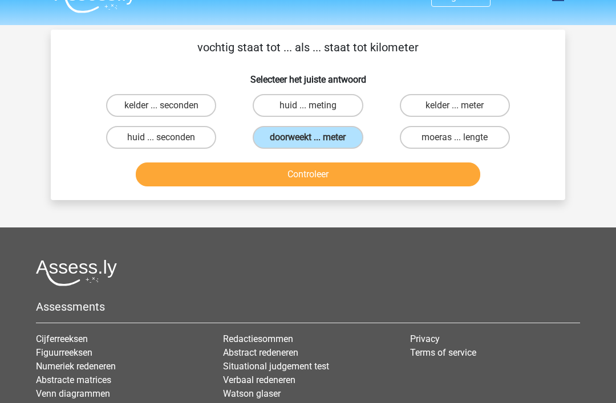
click at [335, 173] on button "Controleer" at bounding box center [308, 175] width 345 height 24
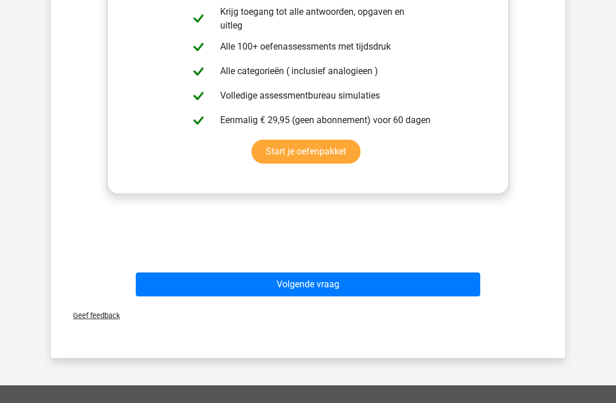
click at [306, 290] on button "Volgende vraag" at bounding box center [308, 285] width 345 height 24
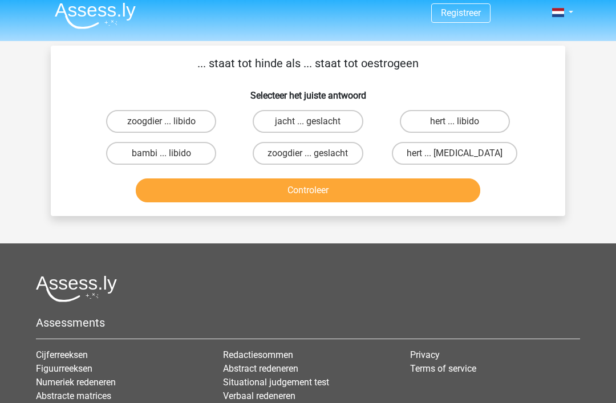
scroll to position [6, 0]
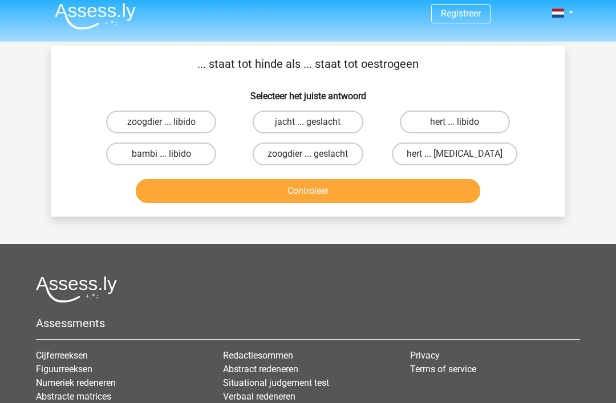
click at [455, 116] on label "hert ... libido" at bounding box center [455, 122] width 110 height 23
click at [455, 122] on input "hert ... libido" at bounding box center [458, 125] width 7 height 7
radio input "true"
click at [369, 188] on button "Controleer" at bounding box center [308, 191] width 345 height 24
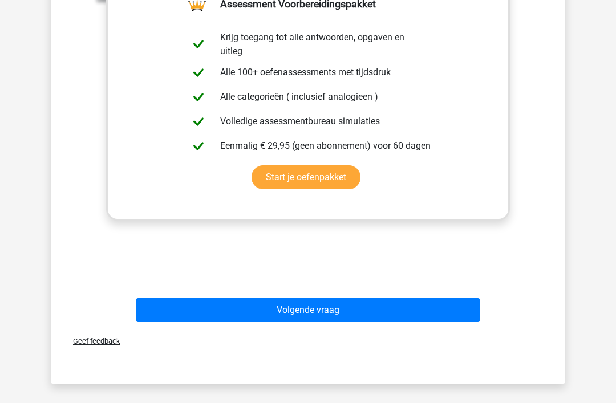
click at [308, 314] on button "Volgende vraag" at bounding box center [308, 310] width 345 height 24
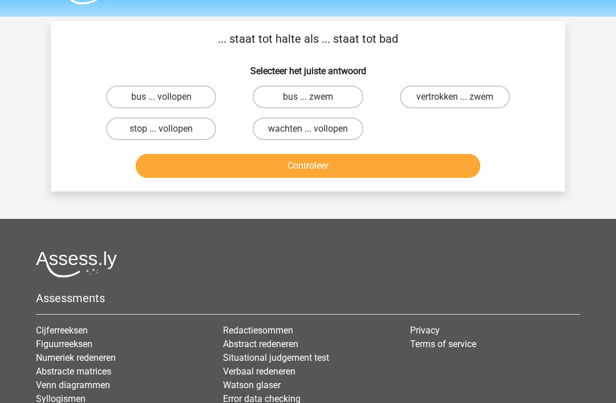
scroll to position [31, 0]
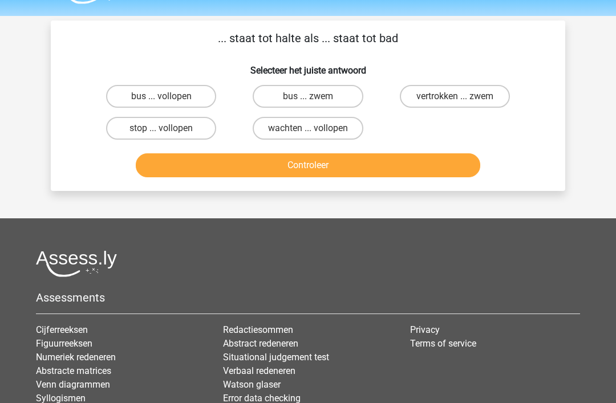
click at [325, 95] on label "bus ... zwem" at bounding box center [308, 97] width 110 height 23
click at [316, 97] on input "bus ... zwem" at bounding box center [311, 100] width 7 height 7
radio input "true"
click at [320, 170] on button "Controleer" at bounding box center [308, 165] width 345 height 24
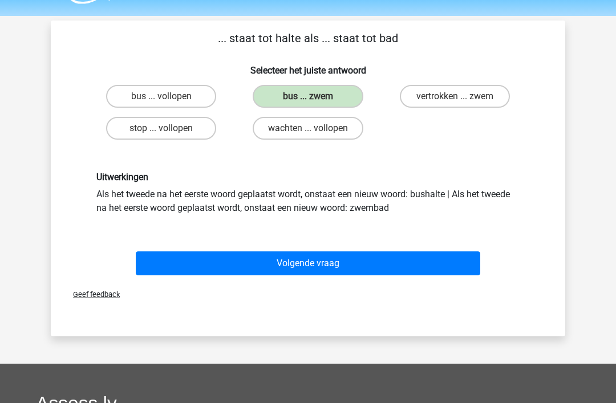
click at [318, 266] on button "Volgende vraag" at bounding box center [308, 264] width 345 height 24
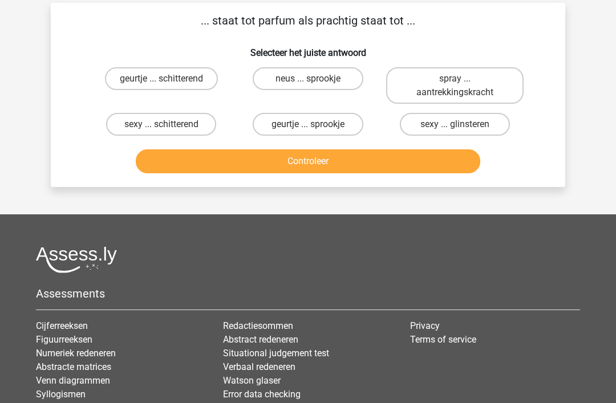
scroll to position [52, 0]
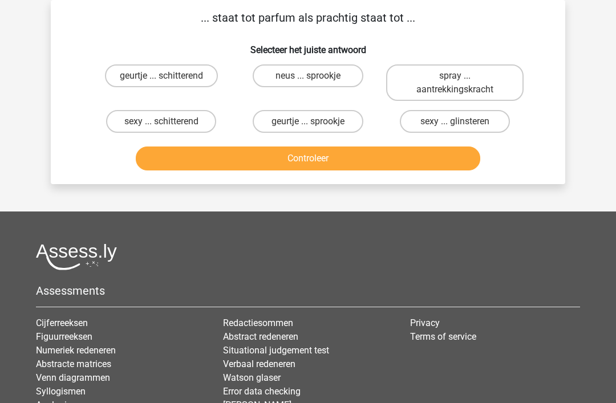
click at [159, 79] on label "geurtje ... schitterend" at bounding box center [161, 76] width 113 height 23
click at [161, 79] on input "geurtje ... schitterend" at bounding box center [164, 79] width 7 height 7
radio input "true"
click at [309, 163] on button "Controleer" at bounding box center [308, 159] width 345 height 24
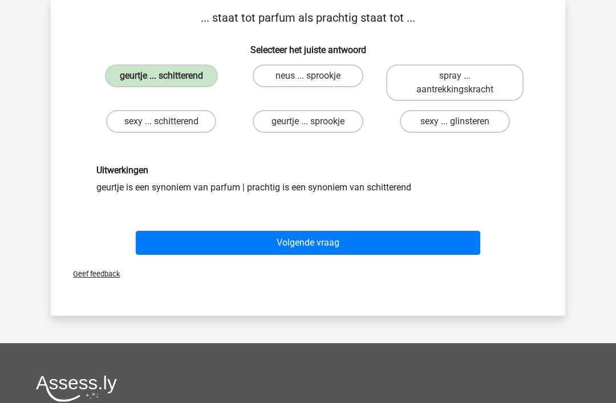
click at [312, 248] on button "Volgende vraag" at bounding box center [308, 243] width 345 height 24
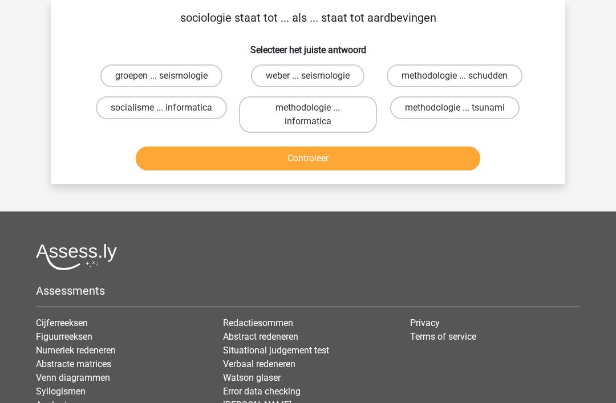
click at [460, 107] on label "methodologie ... tsunami" at bounding box center [455, 107] width 130 height 23
click at [460, 108] on input "methodologie ... tsunami" at bounding box center [458, 111] width 7 height 7
radio input "true"
click at [459, 76] on input "methodologie ... schudden" at bounding box center [458, 79] width 7 height 7
radio input "true"
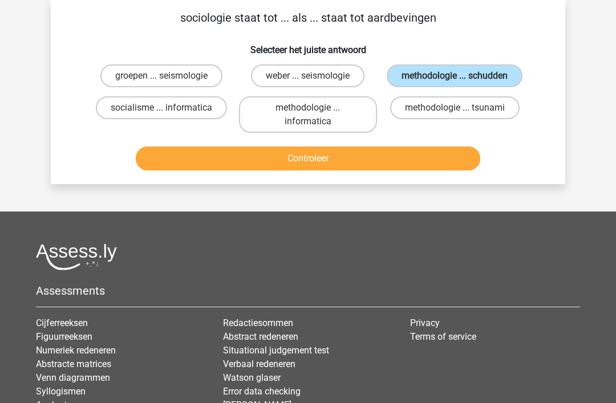
click at [346, 171] on button "Controleer" at bounding box center [308, 159] width 345 height 24
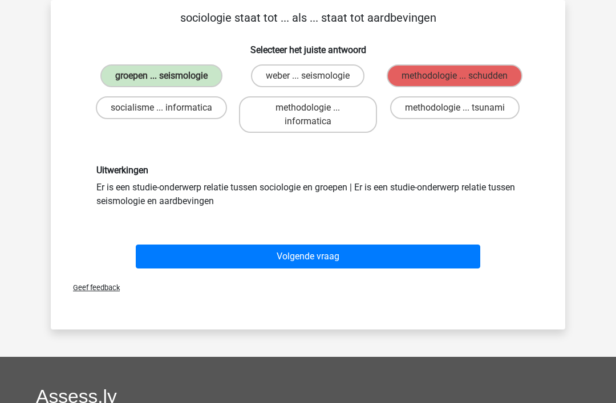
click at [313, 257] on button "Volgende vraag" at bounding box center [308, 257] width 345 height 24
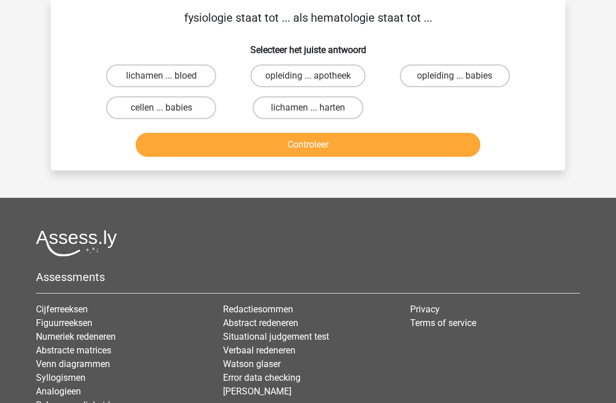
click at [168, 79] on input "lichamen ... bloed" at bounding box center [164, 79] width 7 height 7
radio input "true"
click at [320, 146] on button "Controleer" at bounding box center [308, 145] width 345 height 24
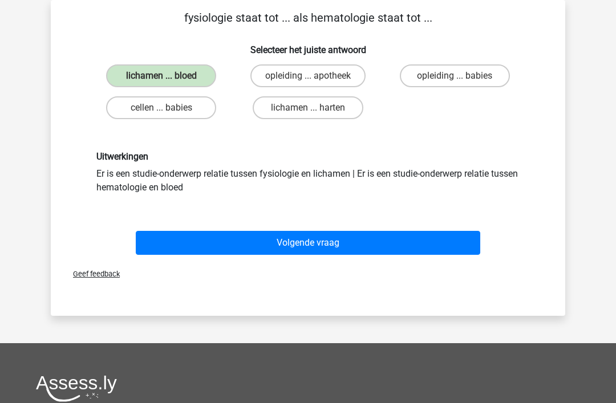
click at [316, 245] on button "Volgende vraag" at bounding box center [308, 243] width 345 height 24
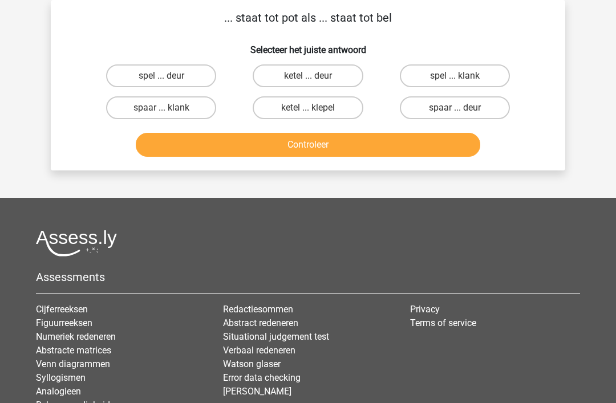
click at [175, 117] on label "spaar ... klank" at bounding box center [161, 107] width 110 height 23
click at [169, 115] on input "spaar ... klank" at bounding box center [164, 111] width 7 height 7
radio input "true"
click at [317, 145] on button "Controleer" at bounding box center [308, 145] width 345 height 24
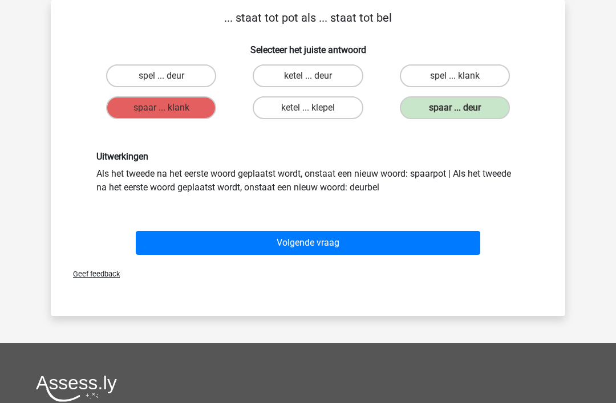
click at [317, 241] on button "Volgende vraag" at bounding box center [308, 243] width 345 height 24
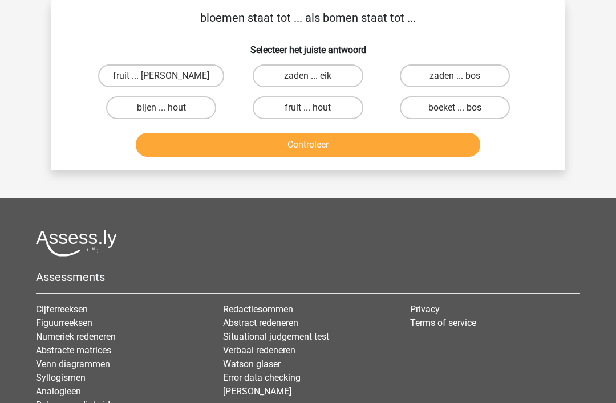
click at [462, 111] on input "boeket ... bos" at bounding box center [458, 111] width 7 height 7
radio input "true"
click at [311, 144] on button "Controleer" at bounding box center [308, 145] width 345 height 24
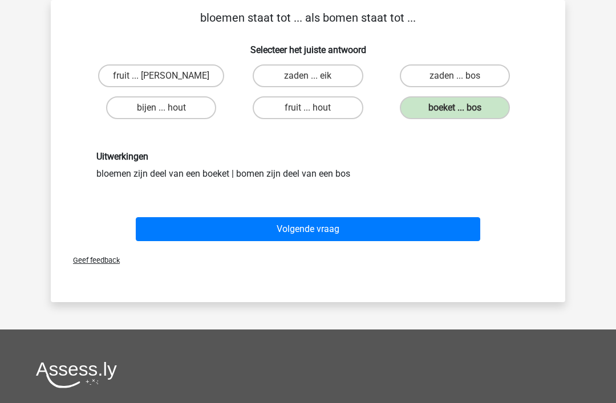
click at [311, 232] on button "Volgende vraag" at bounding box center [308, 229] width 345 height 24
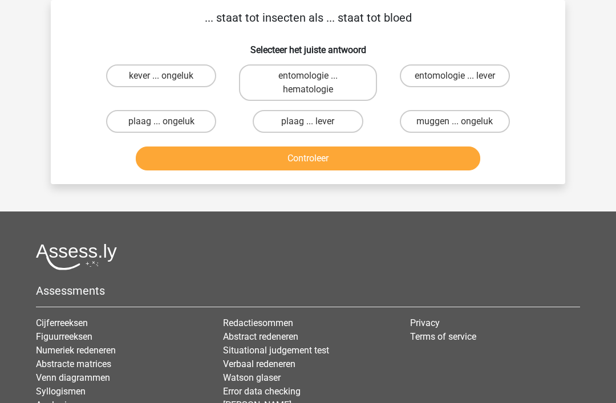
click at [285, 84] on label "entomologie ... hematologie" at bounding box center [308, 82] width 138 height 37
click at [308, 83] on input "entomologie ... hematologie" at bounding box center [311, 79] width 7 height 7
radio input "true"
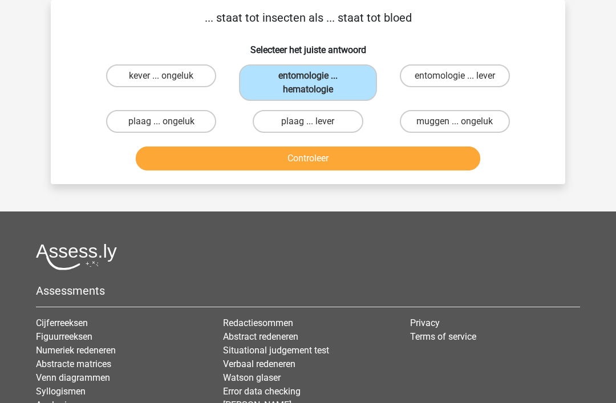
click at [288, 159] on button "Controleer" at bounding box center [308, 159] width 345 height 24
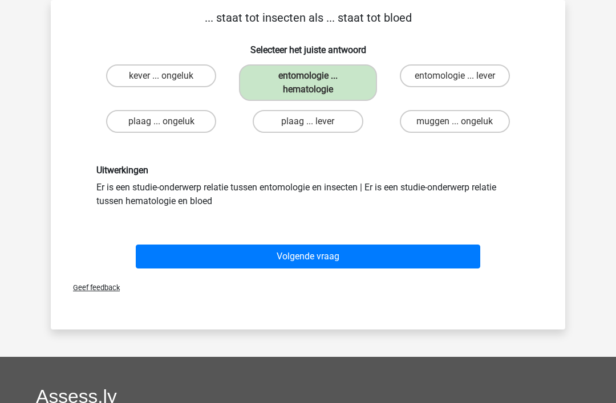
click at [285, 250] on button "Volgende vraag" at bounding box center [308, 257] width 345 height 24
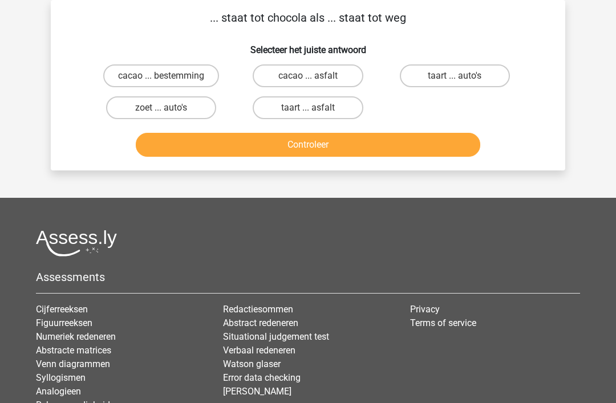
click at [313, 78] on input "cacao ... asfalt" at bounding box center [311, 79] width 7 height 7
radio input "true"
click at [339, 143] on button "Controleer" at bounding box center [308, 145] width 345 height 24
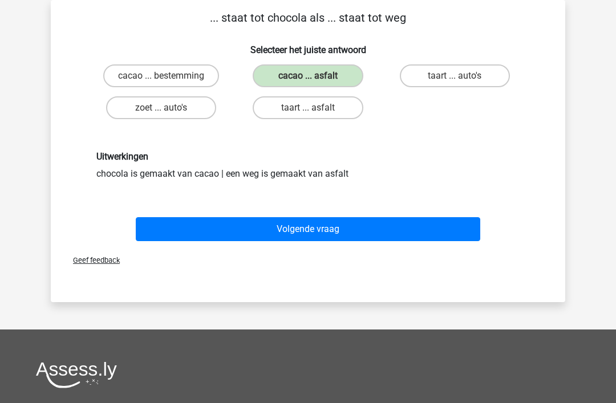
click at [313, 229] on button "Volgende vraag" at bounding box center [308, 229] width 345 height 24
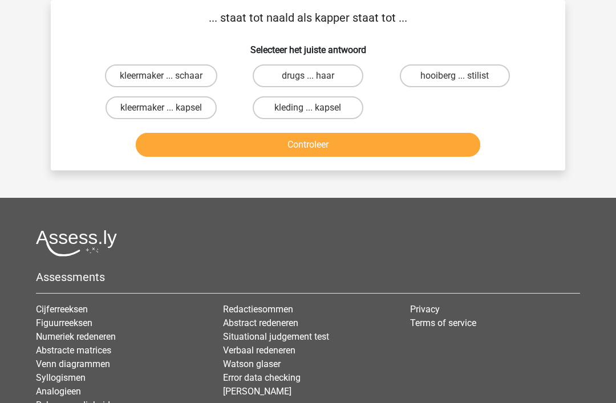
click at [169, 75] on label "kleermaker ... schaar" at bounding box center [161, 75] width 112 height 23
click at [169, 76] on input "kleermaker ... schaar" at bounding box center [164, 79] width 7 height 7
radio input "true"
click at [321, 144] on button "Controleer" at bounding box center [308, 145] width 345 height 24
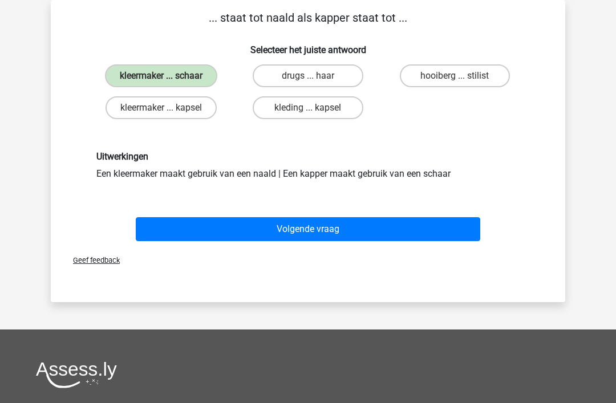
click at [303, 228] on button "Volgende vraag" at bounding box center [308, 229] width 345 height 24
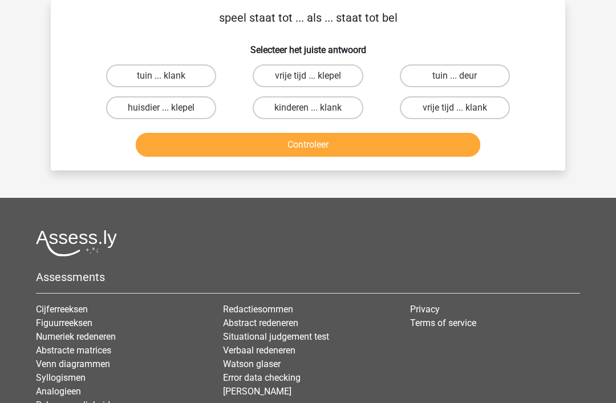
click at [464, 76] on label "tuin ... deur" at bounding box center [455, 75] width 110 height 23
click at [462, 76] on input "tuin ... deur" at bounding box center [458, 79] width 7 height 7
radio input "true"
click at [337, 144] on button "Controleer" at bounding box center [308, 145] width 345 height 24
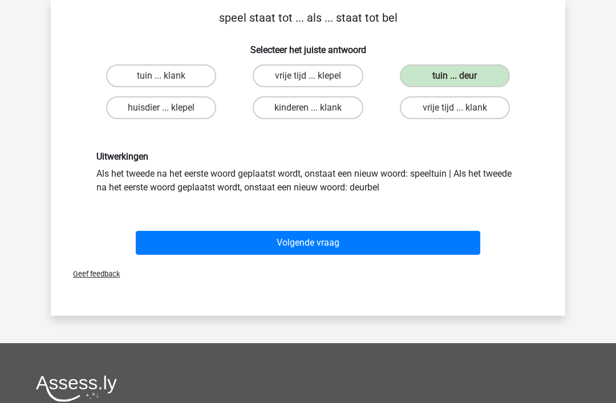
click at [298, 240] on button "Volgende vraag" at bounding box center [308, 243] width 345 height 24
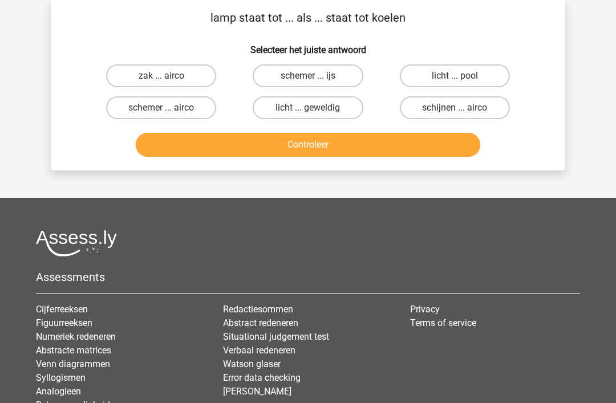
click at [456, 109] on input "schijnen ... airco" at bounding box center [458, 111] width 7 height 7
radio input "true"
click at [325, 143] on button "Controleer" at bounding box center [308, 145] width 345 height 24
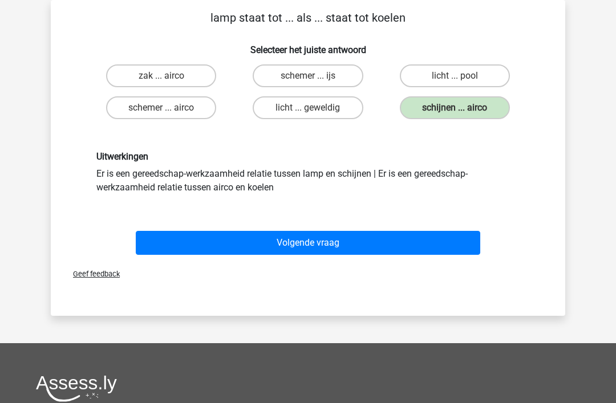
click at [314, 248] on button "Volgende vraag" at bounding box center [308, 243] width 345 height 24
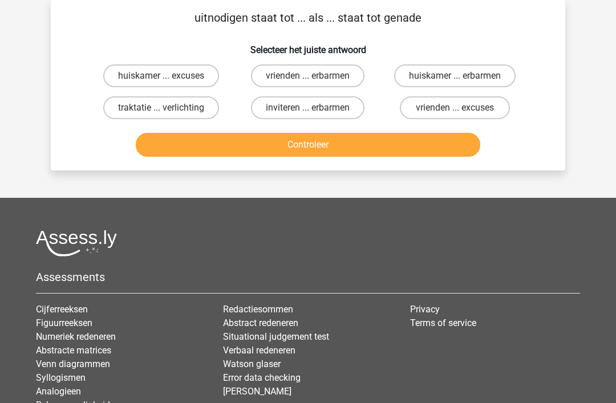
click at [308, 75] on label "vrienden ... erbarmen" at bounding box center [308, 75] width 114 height 23
click at [308, 76] on input "vrienden ... erbarmen" at bounding box center [311, 79] width 7 height 7
radio input "true"
click at [325, 141] on button "Controleer" at bounding box center [308, 145] width 345 height 24
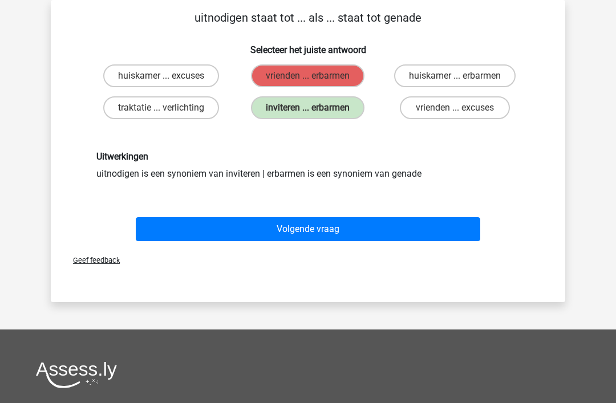
click at [312, 227] on button "Volgende vraag" at bounding box center [308, 229] width 345 height 24
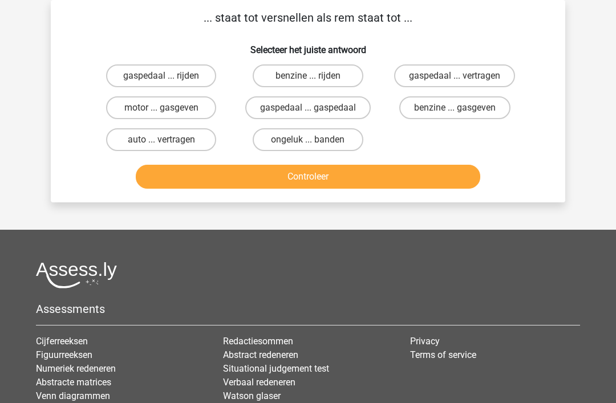
click at [458, 77] on input "gaspedaal ... vertragen" at bounding box center [458, 79] width 7 height 7
radio input "true"
click at [326, 180] on button "Controleer" at bounding box center [308, 177] width 345 height 24
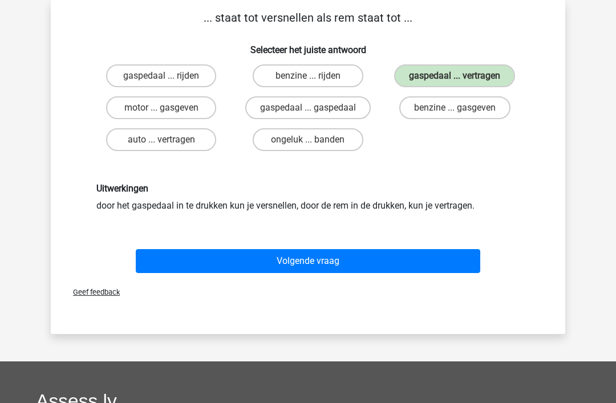
click at [312, 261] on button "Volgende vraag" at bounding box center [308, 261] width 345 height 24
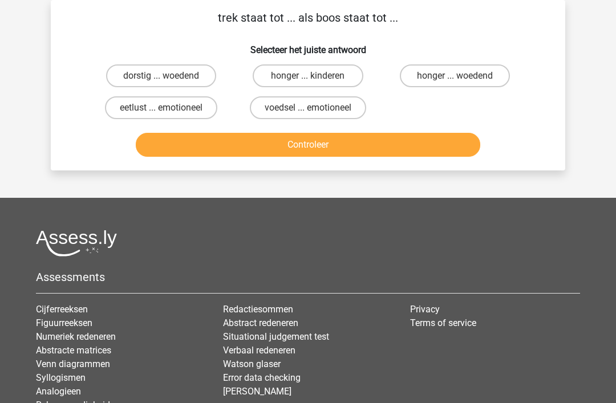
click at [464, 83] on label "honger ... woedend" at bounding box center [455, 75] width 110 height 23
click at [462, 83] on input "honger ... woedend" at bounding box center [458, 79] width 7 height 7
radio input "true"
click at [330, 147] on button "Controleer" at bounding box center [308, 145] width 345 height 24
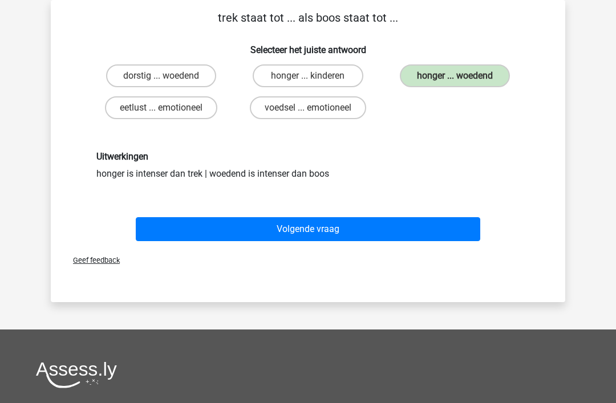
click at [311, 227] on button "Volgende vraag" at bounding box center [308, 229] width 345 height 24
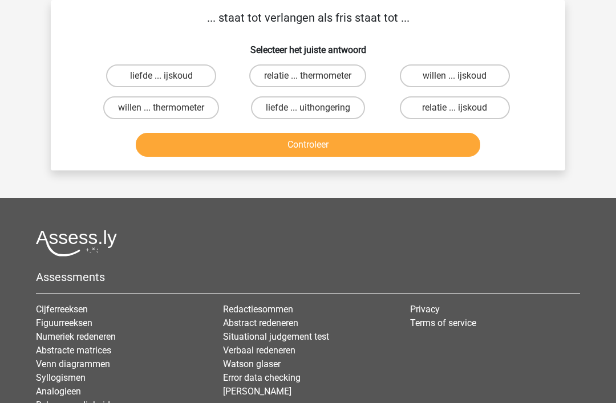
click at [462, 77] on input "willen ... ijskoud" at bounding box center [458, 79] width 7 height 7
radio input "true"
click at [314, 141] on button "Controleer" at bounding box center [308, 145] width 345 height 24
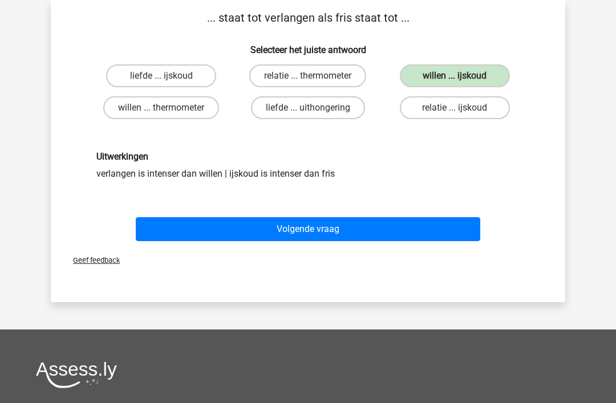
click at [313, 229] on button "Volgende vraag" at bounding box center [308, 229] width 345 height 24
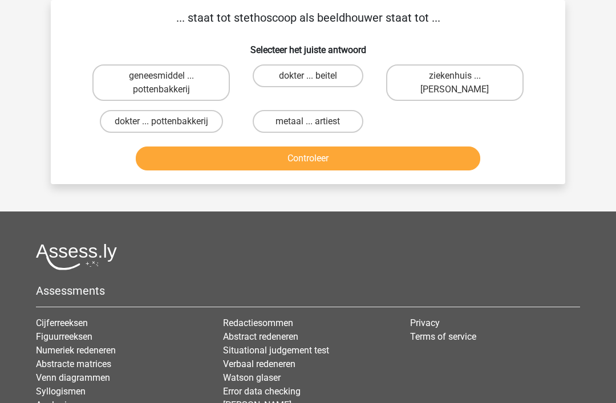
click at [296, 75] on label "dokter ... beitel" at bounding box center [308, 75] width 110 height 23
click at [308, 76] on input "dokter ... beitel" at bounding box center [311, 79] width 7 height 7
radio input "true"
click at [294, 159] on button "Controleer" at bounding box center [308, 159] width 345 height 24
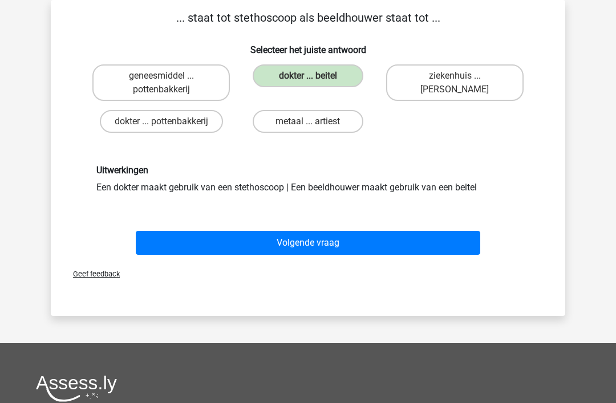
click at [298, 244] on button "Volgende vraag" at bounding box center [308, 243] width 345 height 24
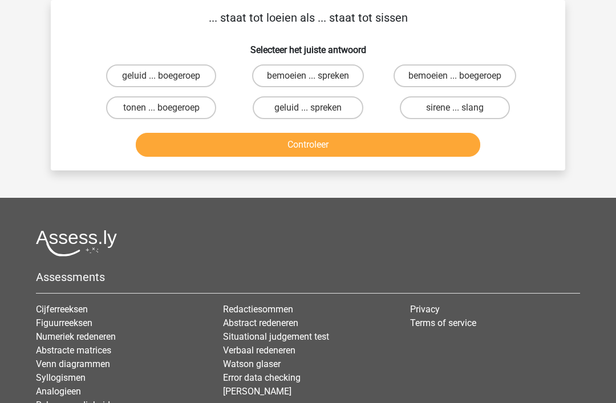
click at [455, 113] on input "sirene ... slang" at bounding box center [458, 111] width 7 height 7
radio input "true"
click at [308, 148] on button "Controleer" at bounding box center [308, 145] width 345 height 24
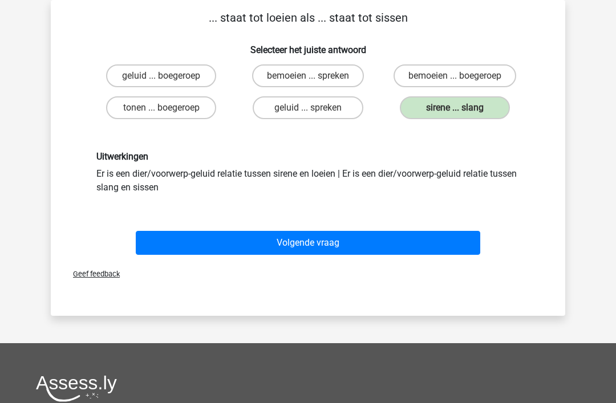
click at [314, 244] on button "Volgende vraag" at bounding box center [308, 243] width 345 height 24
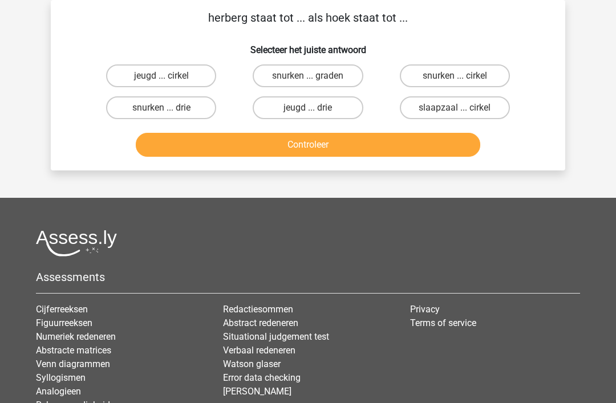
click at [327, 114] on label "jeugd ... drie" at bounding box center [308, 107] width 110 height 23
click at [316, 114] on input "jeugd ... drie" at bounding box center [311, 111] width 7 height 7
radio input "true"
click at [346, 152] on button "Controleer" at bounding box center [308, 145] width 345 height 24
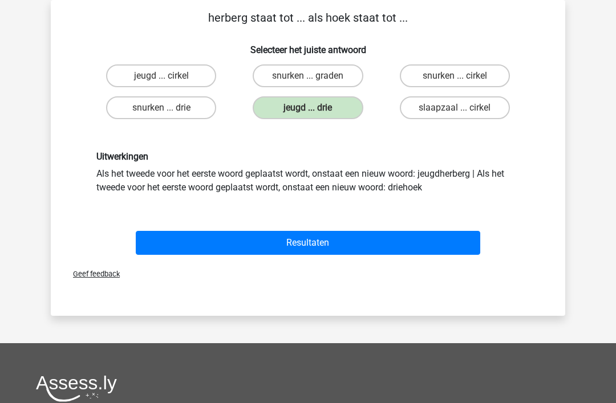
click at [317, 246] on button "Resultaten" at bounding box center [308, 243] width 345 height 24
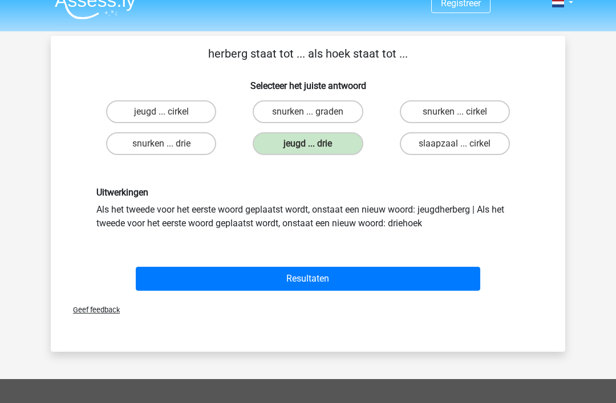
scroll to position [0, 0]
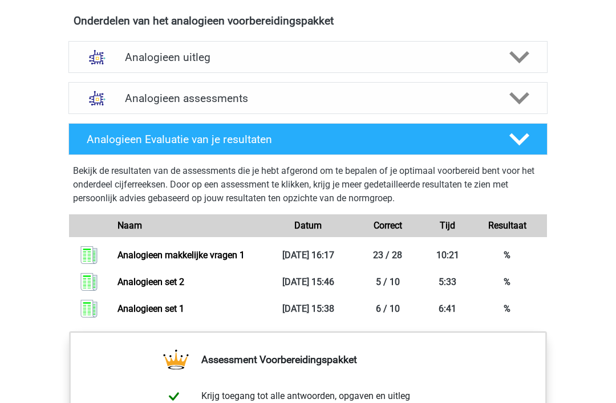
scroll to position [655, 0]
click at [517, 95] on icon at bounding box center [520, 99] width 20 height 20
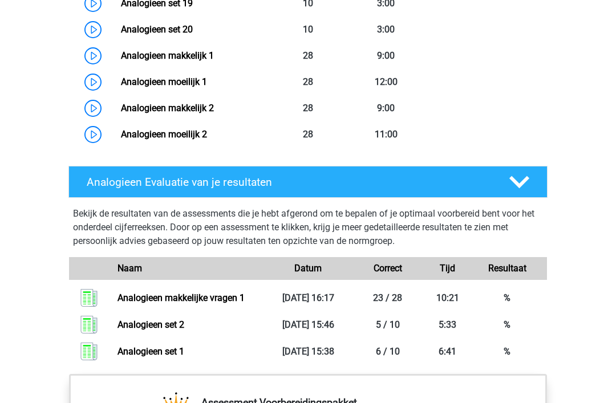
scroll to position [1326, 0]
click at [193, 111] on link "Analogieen makkelijk 2" at bounding box center [167, 108] width 93 height 11
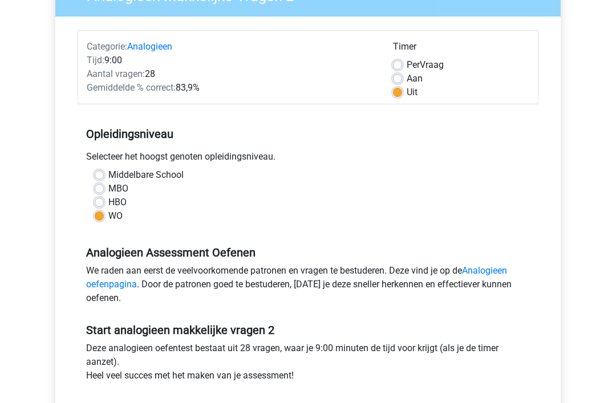
scroll to position [120, 0]
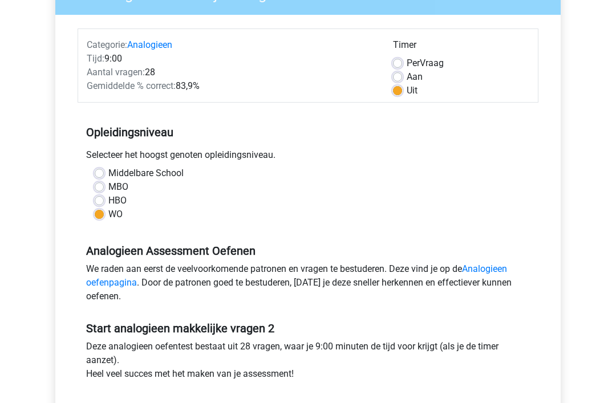
click at [407, 62] on label "Per Vraag" at bounding box center [425, 63] width 37 height 14
click at [400, 62] on input "Per Vraag" at bounding box center [397, 61] width 9 height 11
radio input "true"
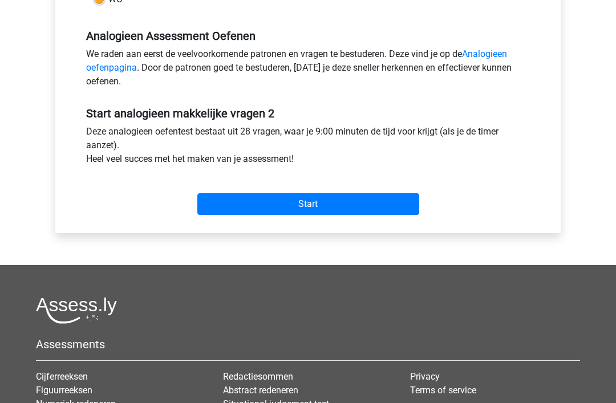
scroll to position [337, 0]
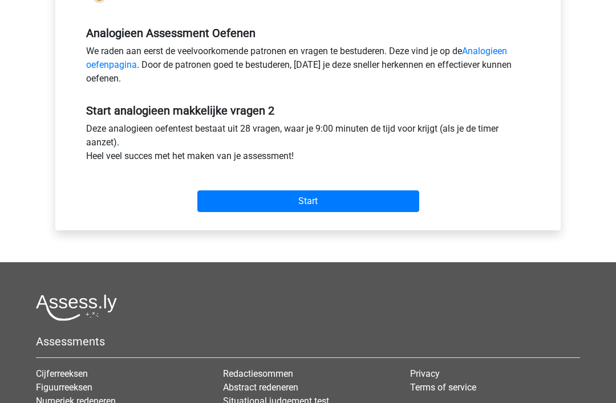
click at [309, 201] on input "Start" at bounding box center [308, 202] width 222 height 22
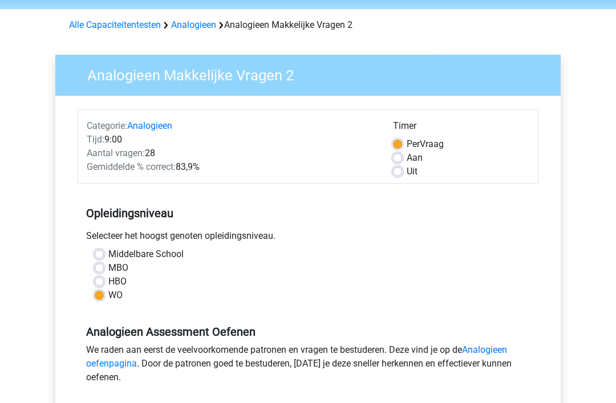
scroll to position [0, 0]
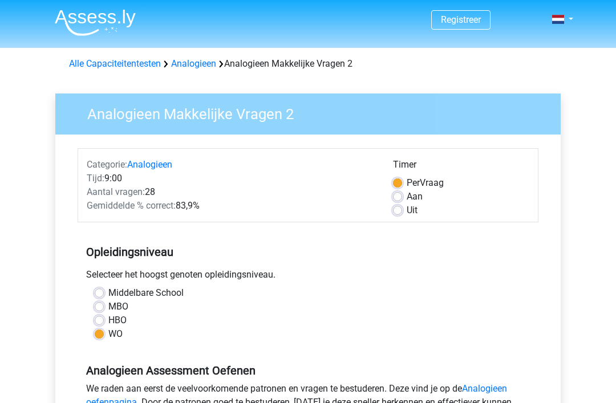
click at [197, 68] on link "Analogieen" at bounding box center [193, 63] width 45 height 11
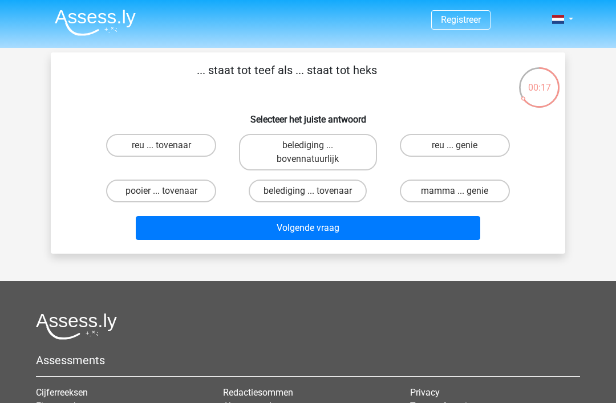
click at [159, 150] on label "reu ... tovenaar" at bounding box center [161, 145] width 110 height 23
click at [161, 150] on input "reu ... tovenaar" at bounding box center [164, 148] width 7 height 7
radio input "true"
click at [310, 227] on button "Volgende vraag" at bounding box center [308, 228] width 345 height 24
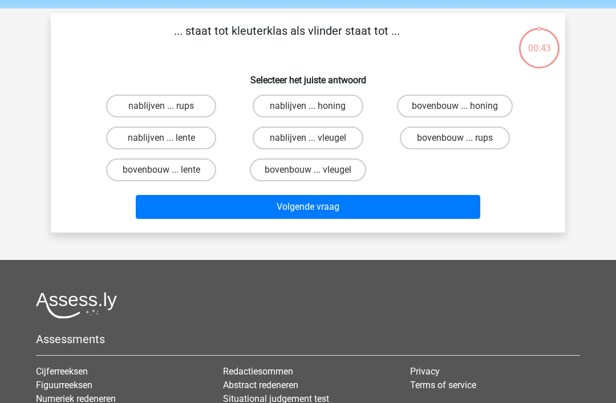
scroll to position [52, 0]
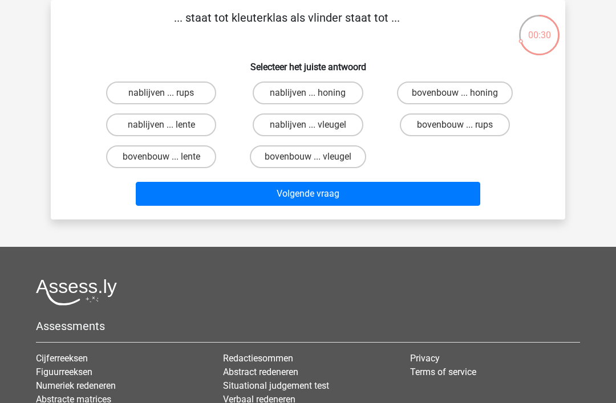
click at [462, 129] on input "bovenbouw ... rups" at bounding box center [458, 128] width 7 height 7
radio input "true"
click at [312, 196] on button "Volgende vraag" at bounding box center [308, 194] width 345 height 24
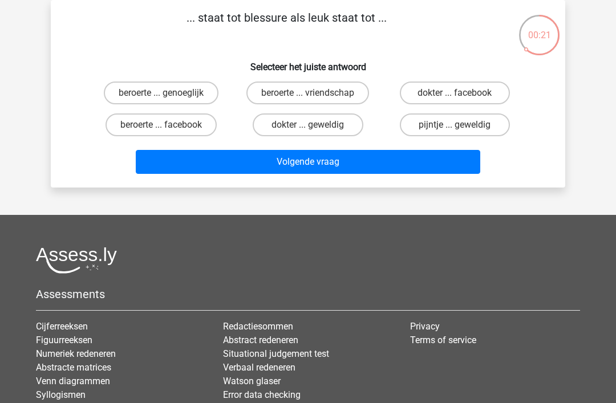
click at [459, 120] on label "pijntje ... geweldig" at bounding box center [455, 125] width 110 height 23
click at [459, 125] on input "pijntje ... geweldig" at bounding box center [458, 128] width 7 height 7
radio input "true"
click at [309, 162] on button "Volgende vraag" at bounding box center [308, 162] width 345 height 24
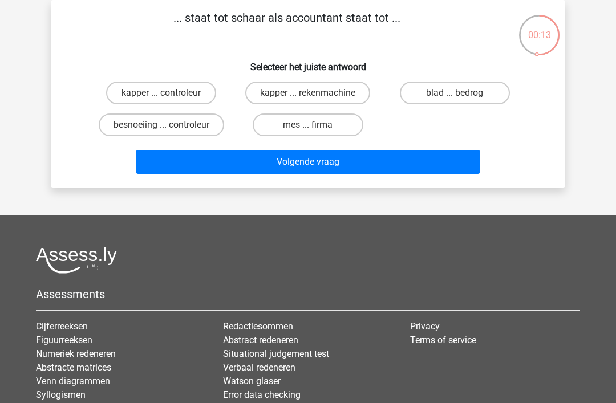
click at [316, 92] on label "kapper ... rekenmachine" at bounding box center [307, 93] width 125 height 23
click at [316, 93] on input "kapper ... rekenmachine" at bounding box center [311, 96] width 7 height 7
radio input "true"
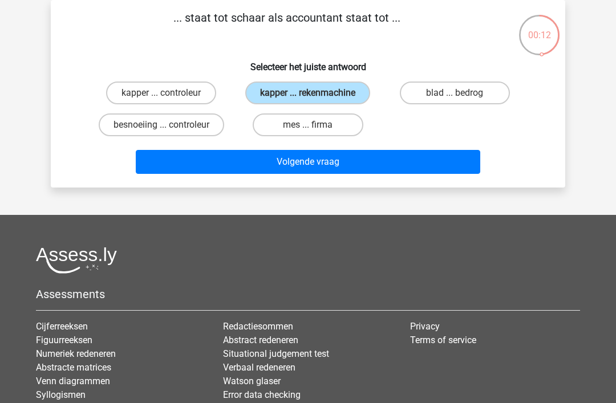
click at [316, 169] on button "Volgende vraag" at bounding box center [308, 162] width 345 height 24
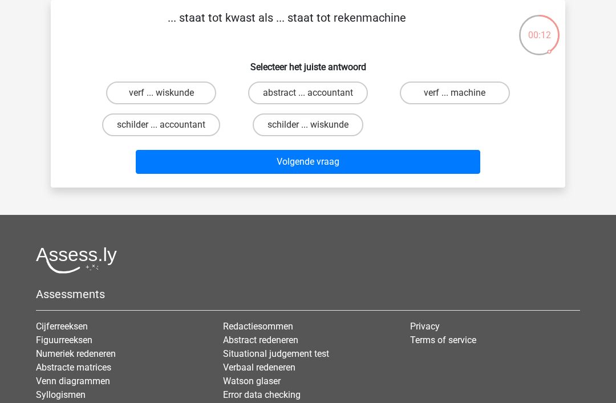
click at [168, 129] on input "schilder ... accountant" at bounding box center [164, 128] width 7 height 7
radio input "true"
click at [313, 165] on button "Volgende vraag" at bounding box center [308, 162] width 345 height 24
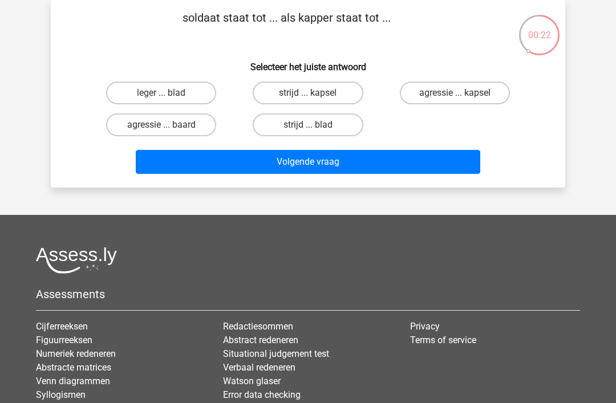
click at [312, 97] on input "strijd ... kapsel" at bounding box center [311, 96] width 7 height 7
radio input "true"
click at [310, 160] on button "Volgende vraag" at bounding box center [308, 162] width 345 height 24
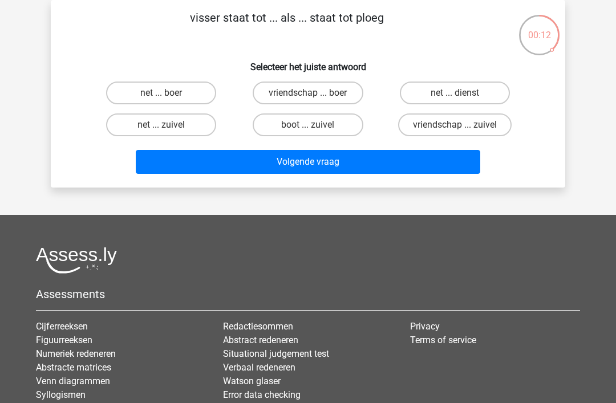
click at [175, 94] on label "net ... boer" at bounding box center [161, 93] width 110 height 23
click at [169, 94] on input "net ... boer" at bounding box center [164, 96] width 7 height 7
radio input "true"
click at [316, 163] on button "Volgende vraag" at bounding box center [308, 162] width 345 height 24
click at [308, 98] on input "naald ... schaar" at bounding box center [311, 96] width 7 height 7
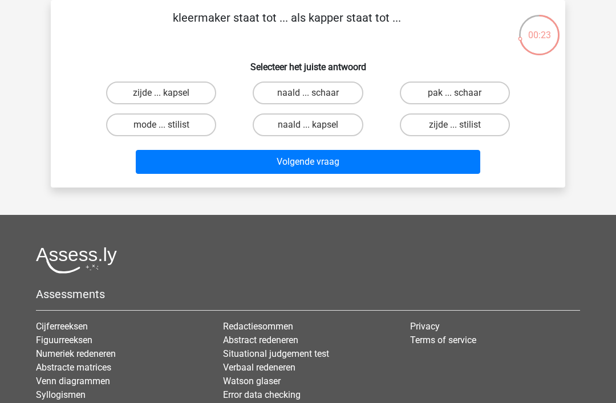
radio input "true"
click at [312, 163] on button "Volgende vraag" at bounding box center [308, 162] width 345 height 24
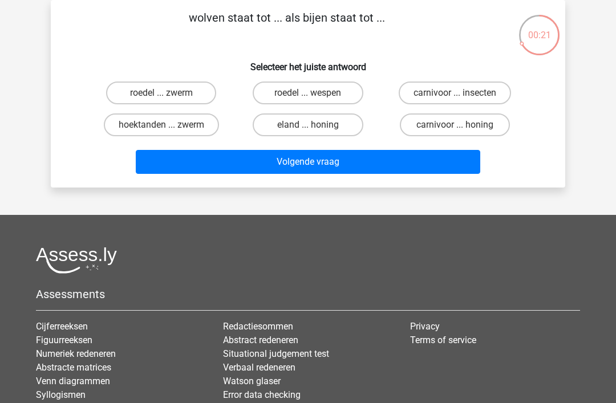
click at [169, 94] on label "roedel ... zwerm" at bounding box center [161, 93] width 110 height 23
click at [169, 94] on input "roedel ... zwerm" at bounding box center [164, 96] width 7 height 7
radio input "true"
click at [314, 161] on button "Volgende vraag" at bounding box center [308, 162] width 345 height 24
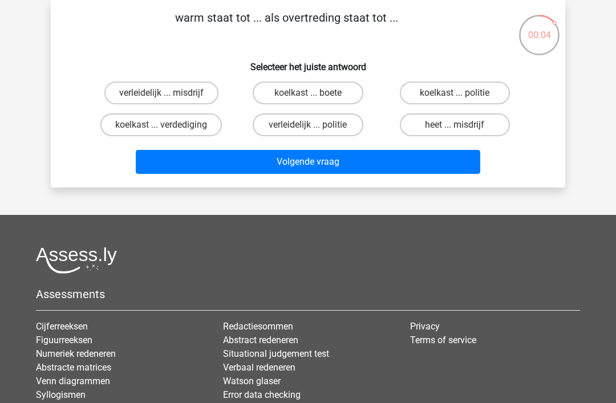
click at [459, 126] on input "heet ... misdrijf" at bounding box center [458, 128] width 7 height 7
radio input "true"
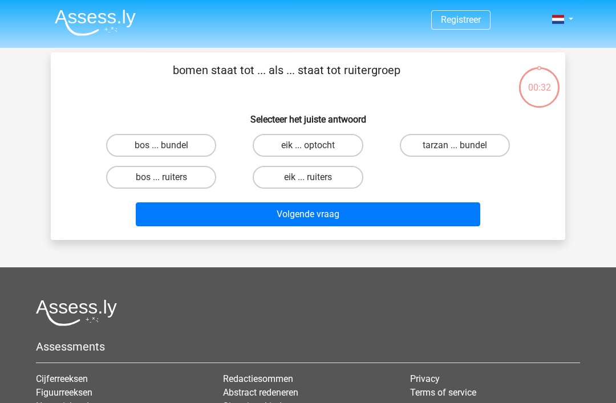
scroll to position [52, 0]
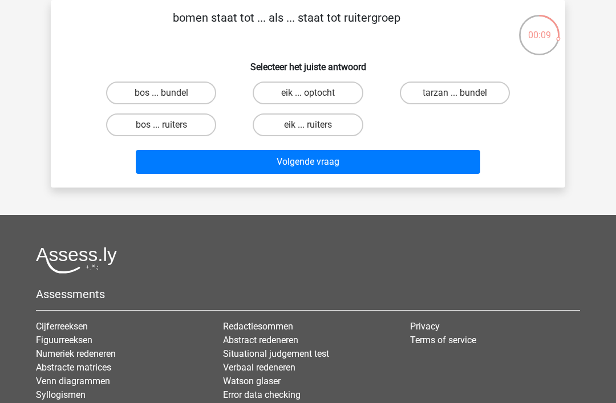
click at [176, 123] on label "bos ... ruiters" at bounding box center [161, 125] width 110 height 23
click at [169, 125] on input "bos ... ruiters" at bounding box center [164, 128] width 7 height 7
radio input "true"
click at [317, 163] on button "Volgende vraag" at bounding box center [308, 162] width 345 height 24
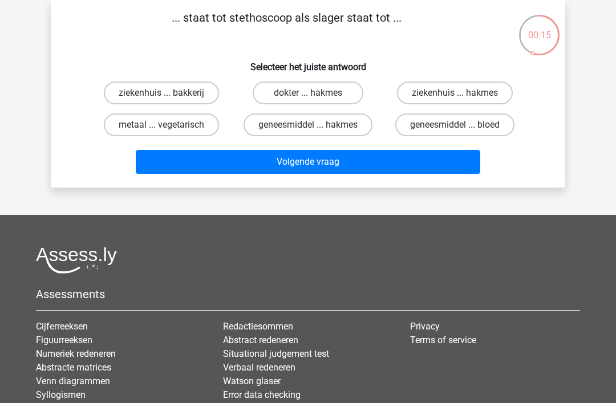
click at [308, 91] on label "dokter ... hakmes" at bounding box center [308, 93] width 110 height 23
click at [308, 93] on input "dokter ... hakmes" at bounding box center [311, 96] width 7 height 7
radio input "true"
click at [320, 168] on button "Volgende vraag" at bounding box center [308, 162] width 345 height 24
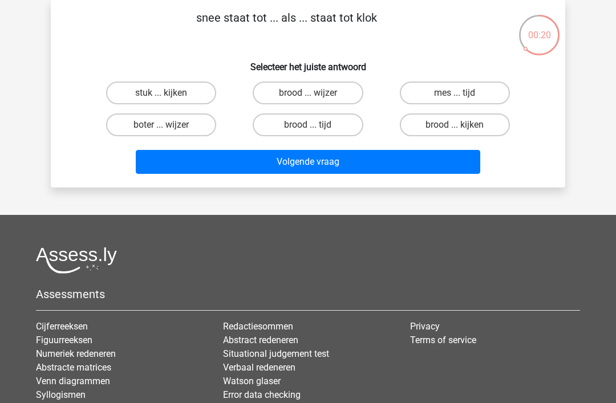
click at [313, 90] on label "brood ... wijzer" at bounding box center [308, 93] width 110 height 23
click at [313, 93] on input "brood ... wijzer" at bounding box center [311, 96] width 7 height 7
radio input "true"
click at [316, 167] on button "Volgende vraag" at bounding box center [308, 162] width 345 height 24
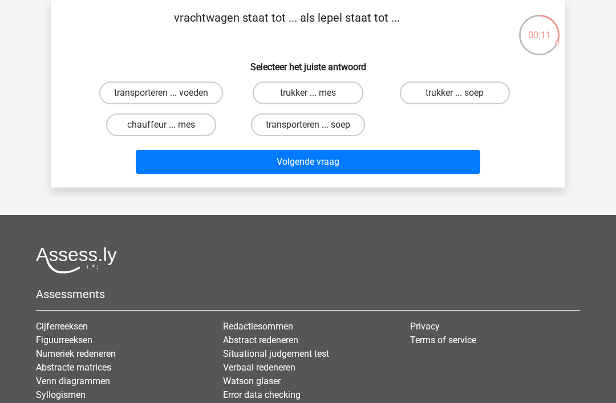
click at [183, 92] on label "transporteren ... voeden" at bounding box center [161, 93] width 124 height 23
click at [169, 93] on input "transporteren ... voeden" at bounding box center [164, 96] width 7 height 7
radio input "true"
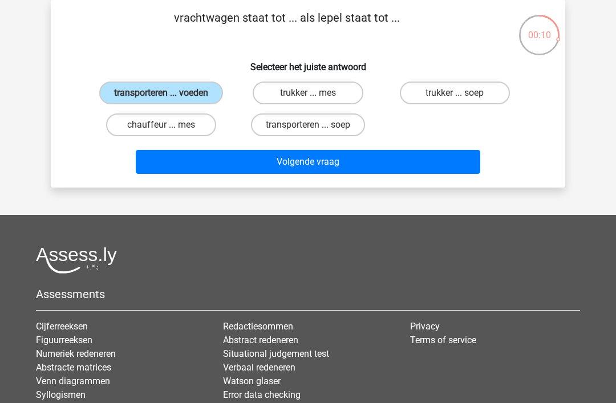
click at [318, 163] on button "Volgende vraag" at bounding box center [308, 162] width 345 height 24
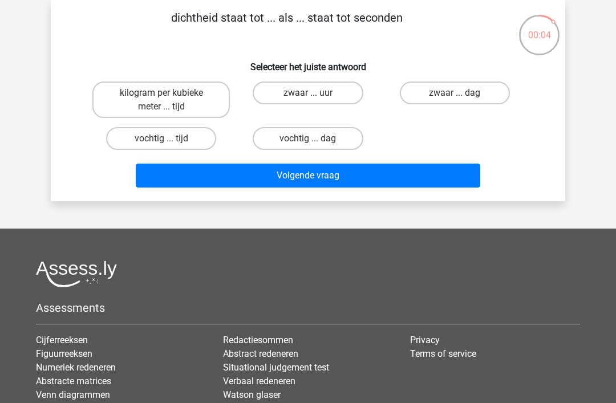
click at [173, 142] on label "vochtig ... tijd" at bounding box center [161, 138] width 110 height 23
click at [169, 142] on input "vochtig ... tijd" at bounding box center [164, 142] width 7 height 7
radio input "true"
click at [317, 175] on button "Volgende vraag" at bounding box center [308, 176] width 345 height 24
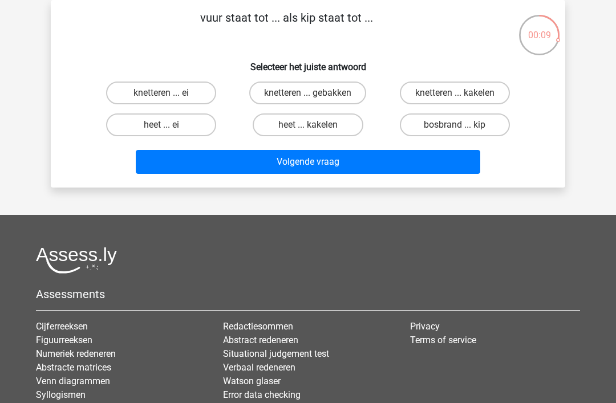
click at [460, 98] on input "knetteren ... kakelen" at bounding box center [458, 96] width 7 height 7
radio input "true"
click at [308, 162] on button "Volgende vraag" at bounding box center [308, 162] width 345 height 24
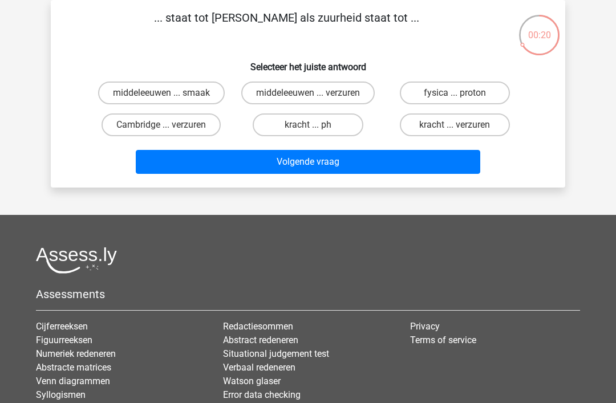
click at [318, 130] on label "kracht ... ph" at bounding box center [308, 125] width 110 height 23
click at [316, 130] on input "kracht ... ph" at bounding box center [311, 128] width 7 height 7
radio input "true"
click at [318, 164] on button "Volgende vraag" at bounding box center [308, 162] width 345 height 24
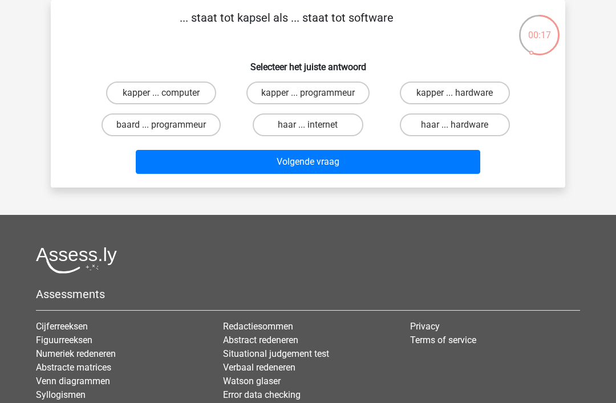
click at [304, 95] on label "kapper ... programmeur" at bounding box center [307, 93] width 123 height 23
click at [308, 95] on input "kapper ... programmeur" at bounding box center [311, 96] width 7 height 7
radio input "true"
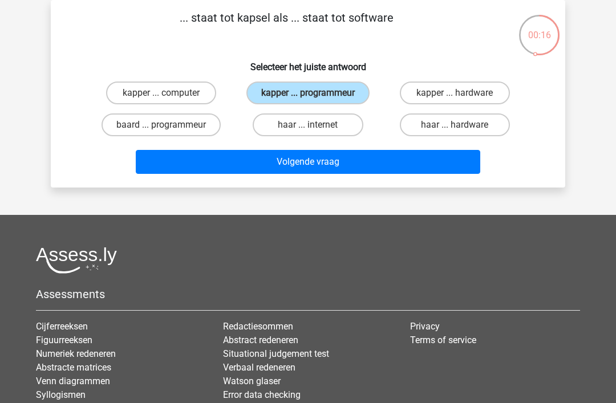
click at [317, 161] on button "Volgende vraag" at bounding box center [308, 162] width 345 height 24
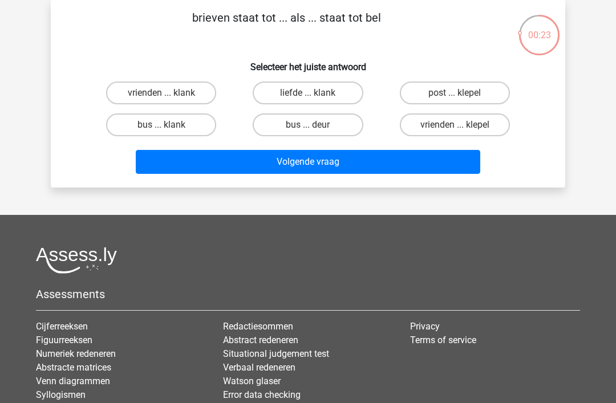
click at [320, 128] on label "bus ... deur" at bounding box center [308, 125] width 110 height 23
click at [316, 128] on input "bus ... deur" at bounding box center [311, 128] width 7 height 7
radio input "true"
click at [331, 163] on button "Volgende vraag" at bounding box center [308, 162] width 345 height 24
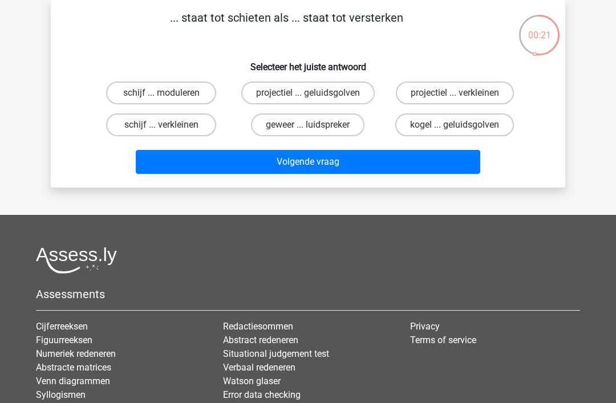
click at [310, 127] on input "geweer ... luidspreker" at bounding box center [311, 128] width 7 height 7
radio input "true"
click at [331, 160] on button "Volgende vraag" at bounding box center [308, 162] width 345 height 24
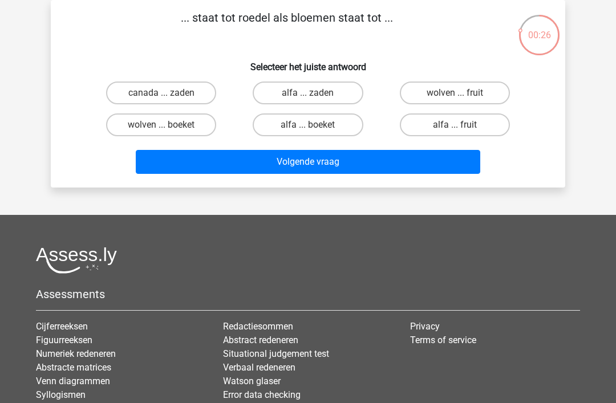
click at [159, 127] on label "wolven ... boeket" at bounding box center [161, 125] width 110 height 23
click at [161, 127] on input "wolven ... boeket" at bounding box center [164, 128] width 7 height 7
radio input "true"
click at [316, 163] on button "Volgende vraag" at bounding box center [308, 162] width 345 height 24
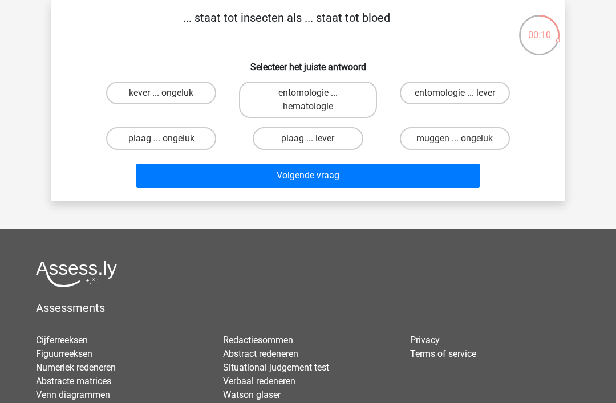
click at [316, 99] on input "entomologie ... hematologie" at bounding box center [311, 96] width 7 height 7
radio input "true"
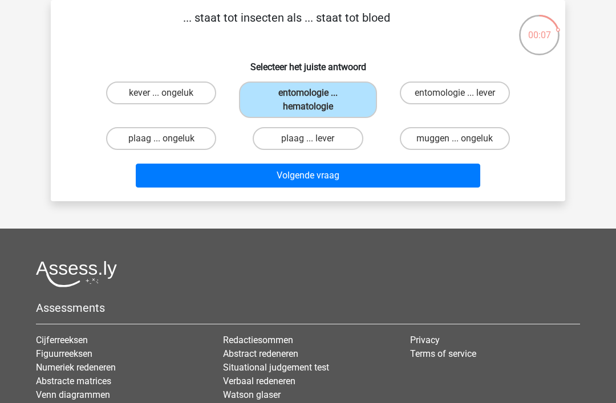
click at [315, 177] on button "Volgende vraag" at bounding box center [308, 176] width 345 height 24
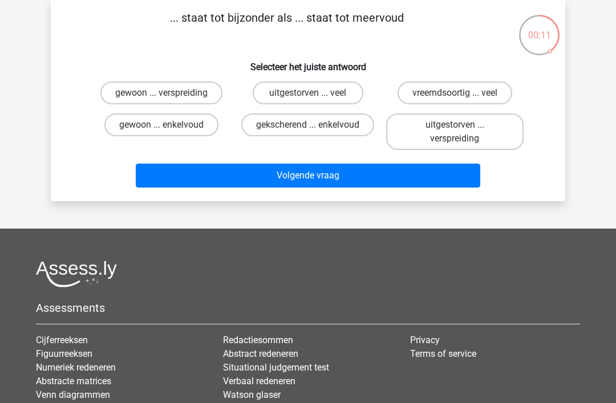
click at [159, 127] on label "gewoon ... enkelvoud" at bounding box center [161, 125] width 114 height 23
click at [161, 127] on input "gewoon ... enkelvoud" at bounding box center [164, 128] width 7 height 7
radio input "true"
click at [316, 176] on button "Volgende vraag" at bounding box center [308, 176] width 345 height 24
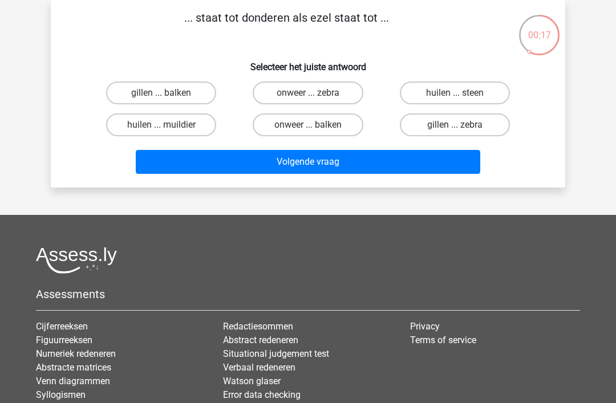
click at [315, 128] on input "onweer ... balken" at bounding box center [311, 128] width 7 height 7
radio input "true"
click at [338, 166] on button "Volgende vraag" at bounding box center [308, 162] width 345 height 24
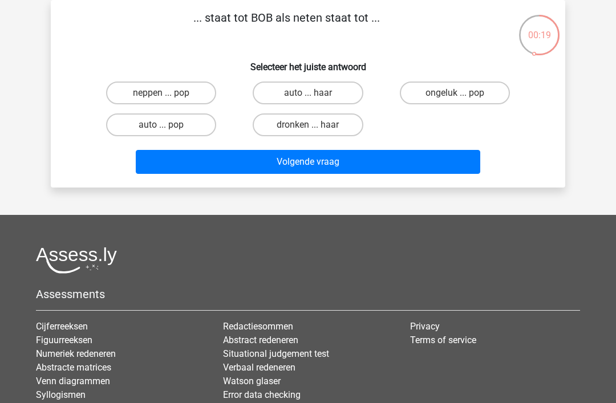
click at [317, 95] on label "auto ... haar" at bounding box center [308, 93] width 110 height 23
click at [316, 95] on input "auto ... haar" at bounding box center [311, 96] width 7 height 7
radio input "true"
click at [323, 167] on button "Volgende vraag" at bounding box center [308, 162] width 345 height 24
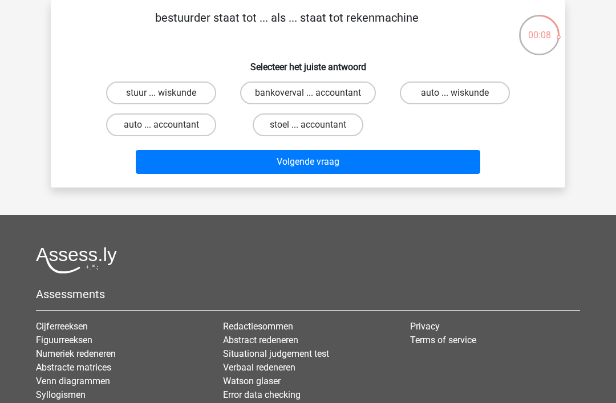
click at [164, 123] on label "auto ... accountant" at bounding box center [161, 125] width 110 height 23
click at [164, 125] on input "auto ... accountant" at bounding box center [164, 128] width 7 height 7
radio input "true"
click at [325, 169] on button "Volgende vraag" at bounding box center [308, 162] width 345 height 24
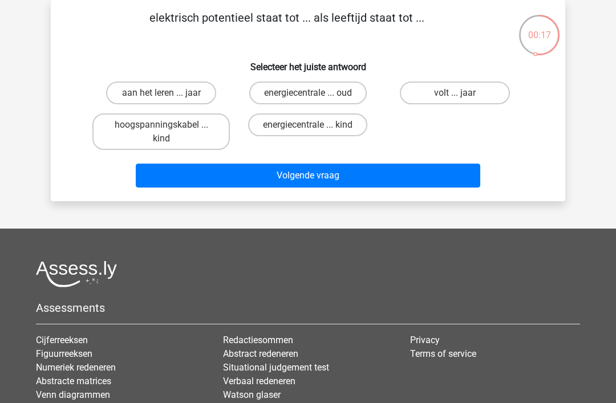
click at [460, 96] on input "volt ... jaar" at bounding box center [458, 96] width 7 height 7
radio input "true"
click at [317, 179] on button "Volgende vraag" at bounding box center [308, 176] width 345 height 24
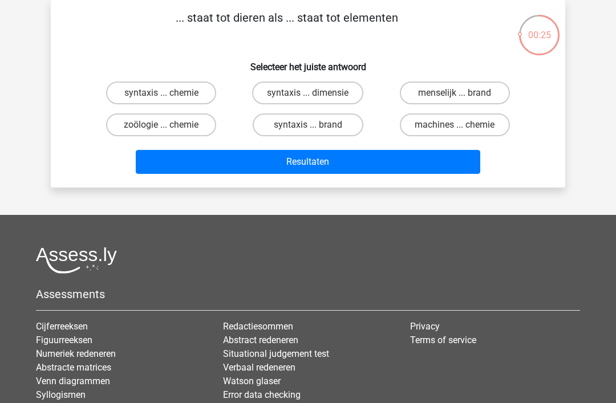
click at [161, 127] on input "zoölogie ... chemie" at bounding box center [164, 128] width 7 height 7
radio input "true"
click at [327, 164] on button "Resultaten" at bounding box center [308, 162] width 345 height 24
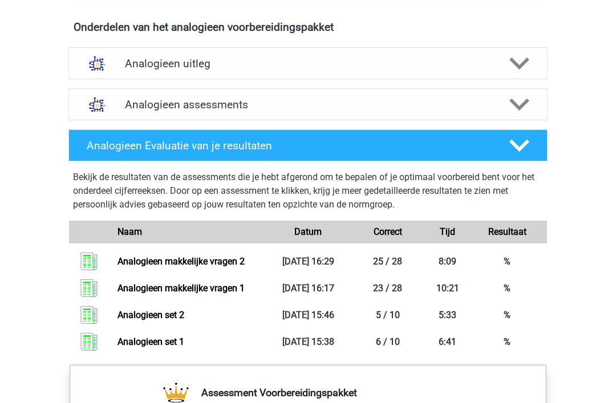
scroll to position [649, 0]
